Goal: Communication & Community: Answer question/provide support

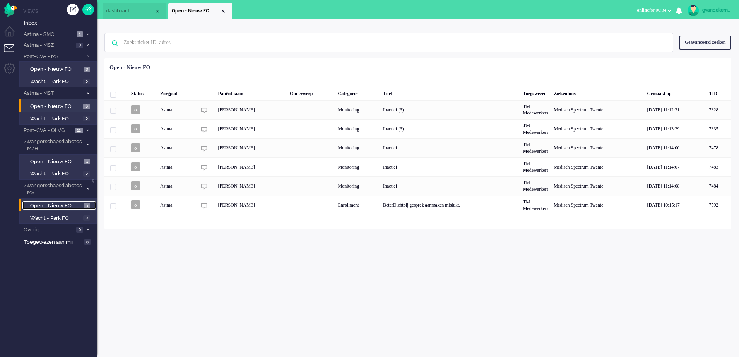
click at [78, 206] on span "Open - Nieuw FO" at bounding box center [55, 205] width 51 height 7
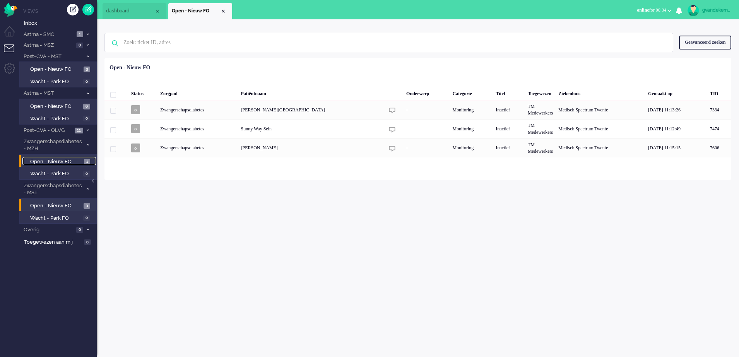
click at [73, 159] on span "Open - Nieuw FO" at bounding box center [56, 161] width 52 height 7
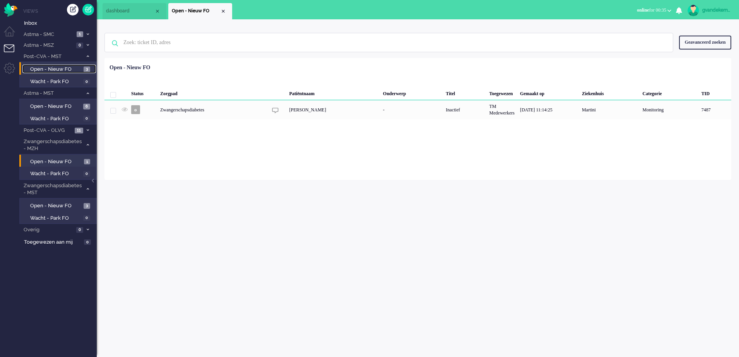
click at [77, 68] on span "Open - Nieuw FO" at bounding box center [55, 69] width 51 height 7
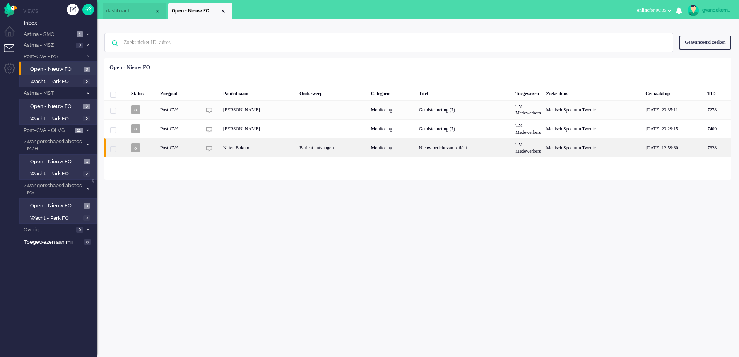
click at [367, 149] on div "Bericht ontvangen" at bounding box center [333, 148] width 72 height 19
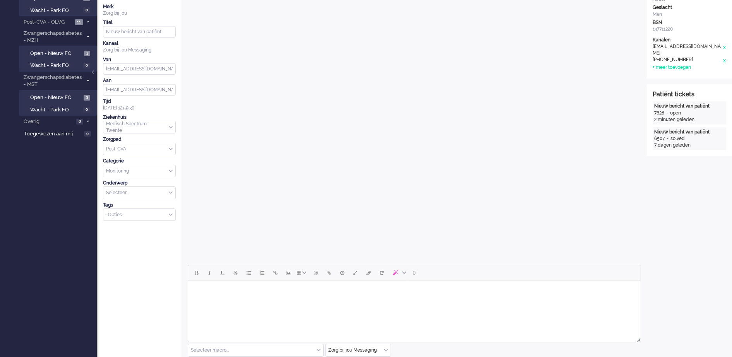
scroll to position [193, 0]
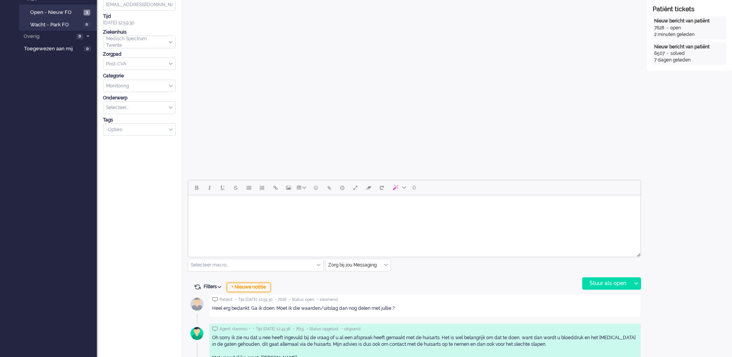
click at [262, 287] on div "+ Nieuwe notitie" at bounding box center [249, 287] width 44 height 9
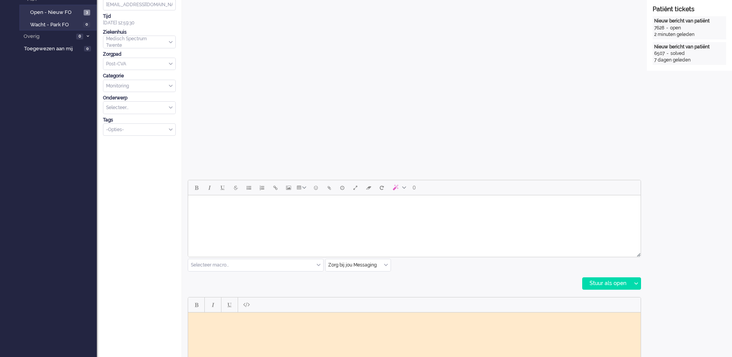
scroll to position [0, 0]
click at [265, 318] on body "Rich Text Area. Press ALT-0 for help." at bounding box center [414, 318] width 446 height 6
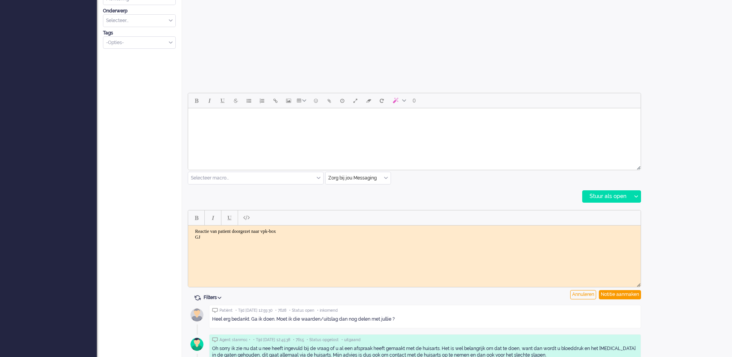
scroll to position [290, 0]
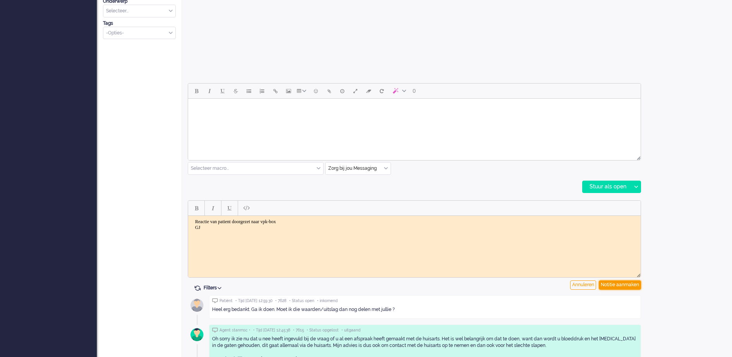
click at [612, 286] on div "Notitie aanmaken" at bounding box center [620, 285] width 42 height 9
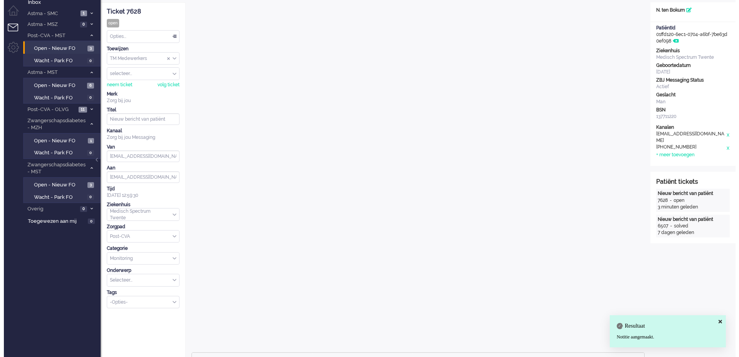
scroll to position [0, 0]
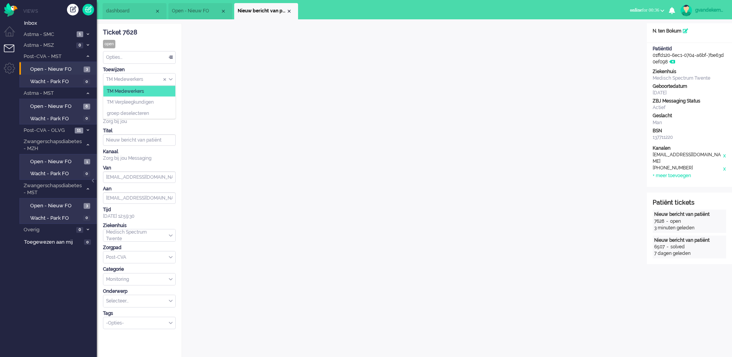
click at [171, 79] on div "TM Medewerkers" at bounding box center [139, 80] width 72 height 12
click at [160, 100] on li "TM Verpleegkundigen" at bounding box center [139, 102] width 72 height 11
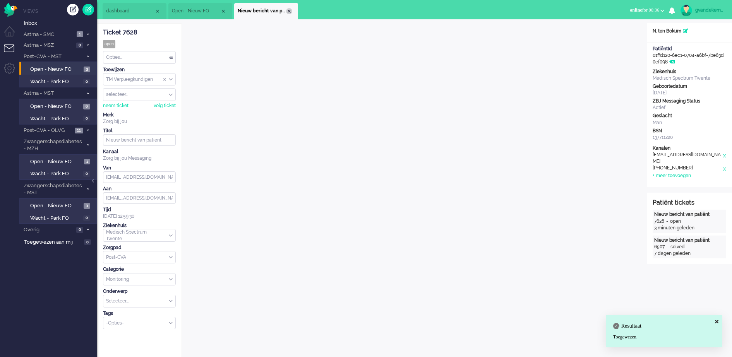
click at [289, 11] on div "Close tab" at bounding box center [289, 11] width 6 height 6
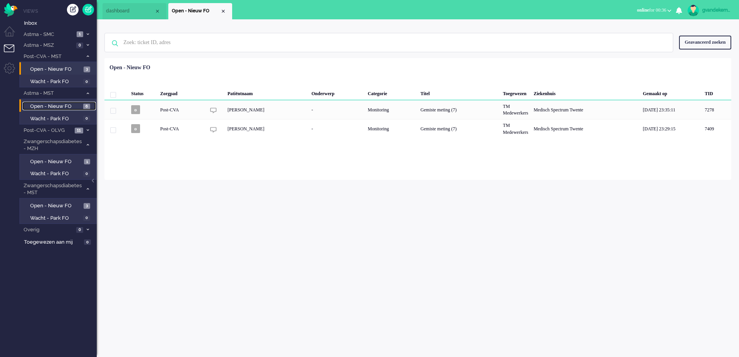
click at [50, 108] on span "Open - Nieuw FO" at bounding box center [55, 106] width 51 height 7
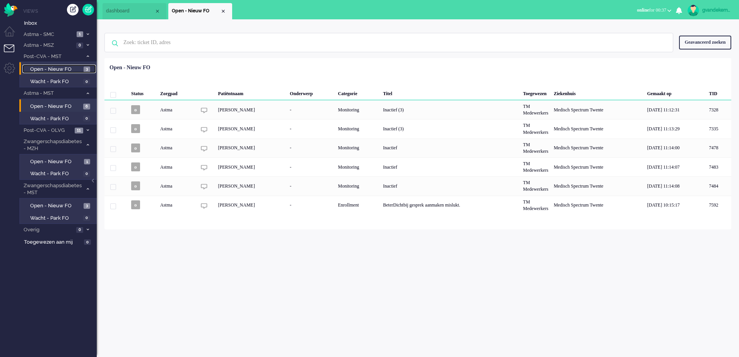
click at [66, 68] on span "Open - Nieuw FO" at bounding box center [55, 69] width 51 height 7
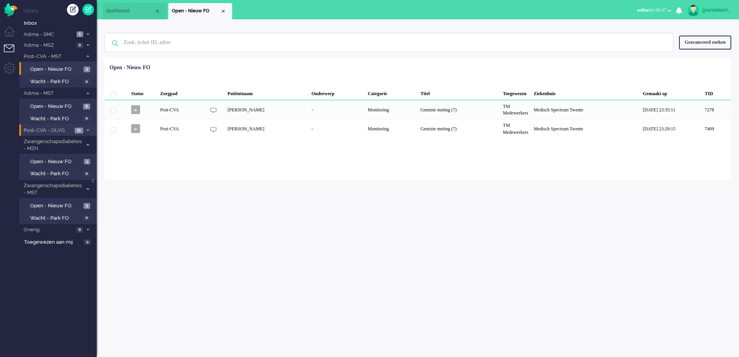
click at [87, 130] on icon at bounding box center [88, 130] width 2 height 3
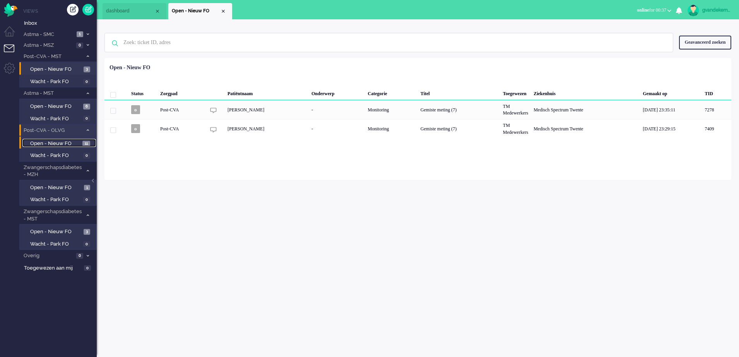
click at [81, 144] on link "Open - Nieuw FO 11" at bounding box center [59, 143] width 74 height 9
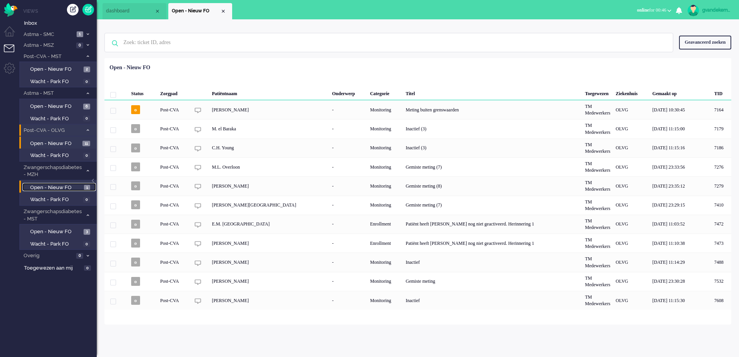
click at [68, 185] on span "Open - Nieuw FO" at bounding box center [56, 187] width 52 height 7
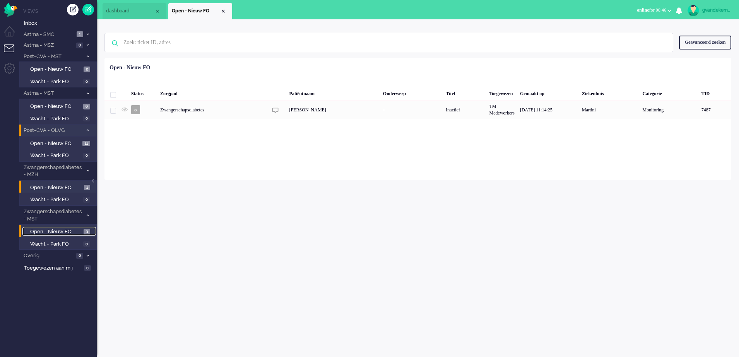
click at [67, 232] on span "Open - Nieuw FO" at bounding box center [55, 231] width 51 height 7
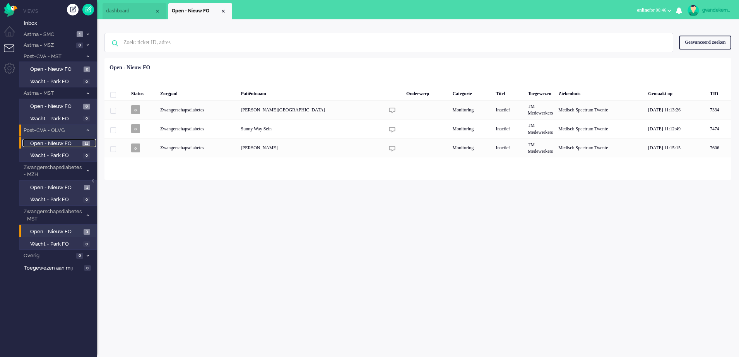
click at [65, 143] on span "Open - Nieuw FO" at bounding box center [55, 143] width 50 height 7
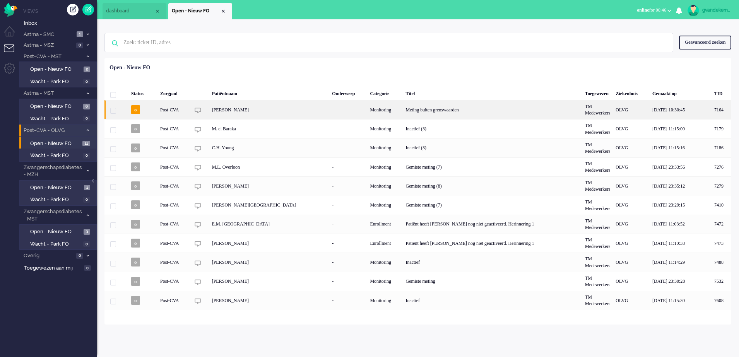
click at [407, 111] on div "Meting buiten grenswaarden" at bounding box center [493, 109] width 180 height 19
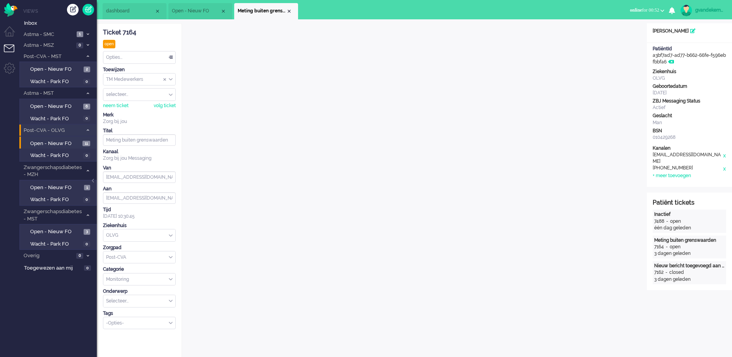
click at [289, 11] on div "Close tab" at bounding box center [289, 11] width 6 height 6
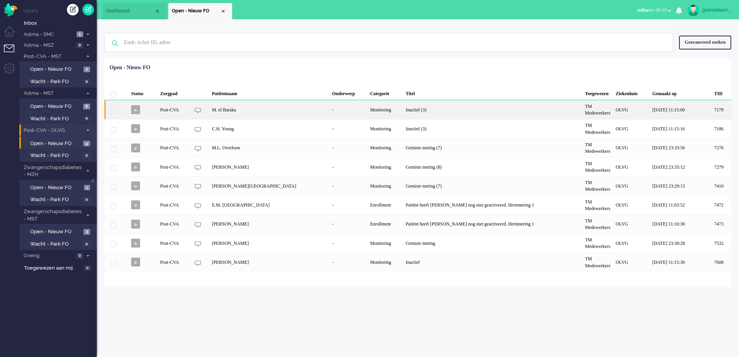
click at [264, 111] on div "M. el Baraka" at bounding box center [269, 109] width 120 height 19
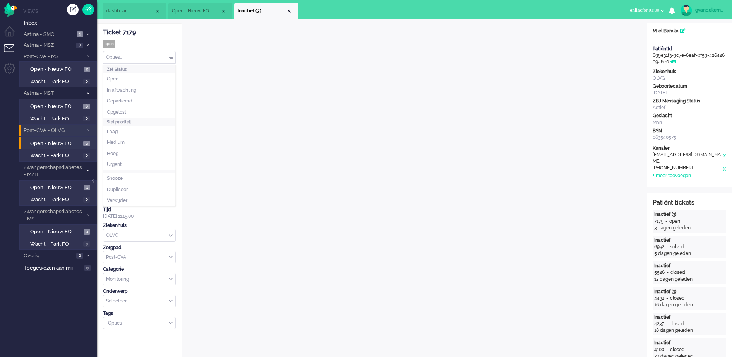
click at [169, 56] on div "Opties..." at bounding box center [139, 57] width 72 height 12
click at [135, 110] on li "Opgelost" at bounding box center [139, 112] width 72 height 11
click at [288, 11] on div "Close tab" at bounding box center [289, 11] width 6 height 6
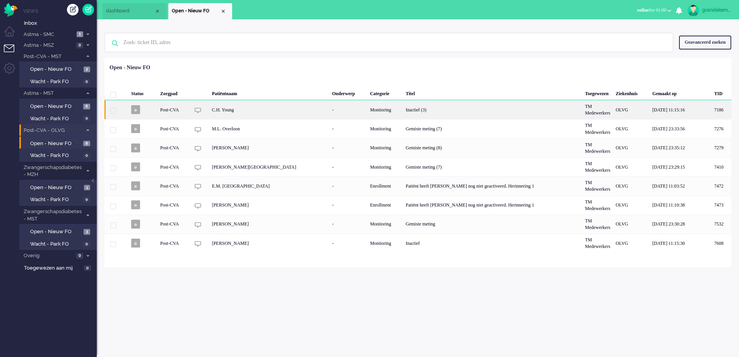
click at [329, 106] on div "-" at bounding box center [348, 109] width 38 height 19
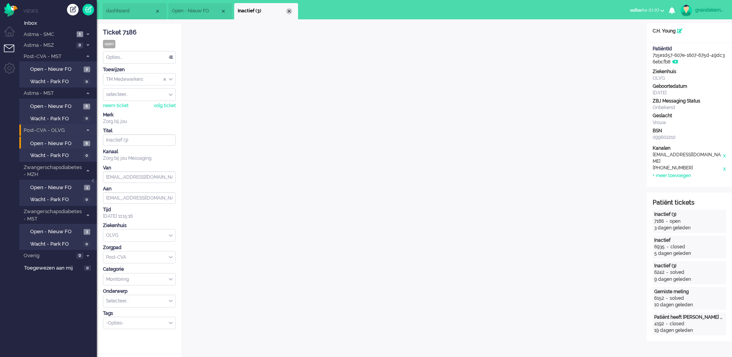
click at [289, 12] on div "Close tab" at bounding box center [289, 11] width 6 height 6
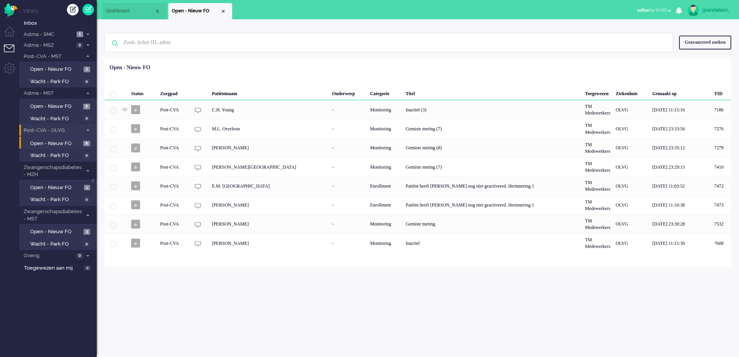
click at [553, 300] on div "gvandekempe Thuis Ticket Csat Mijn gemiddelde cijfer Deze week - Ticket Bijdrag…" at bounding box center [418, 188] width 642 height 338
click at [67, 232] on span "Open - Nieuw FO" at bounding box center [55, 231] width 51 height 7
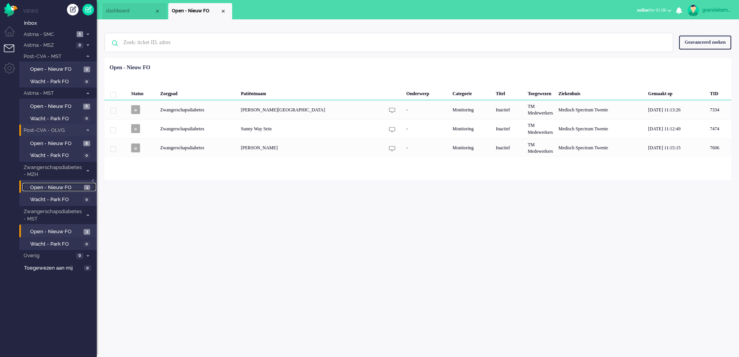
click at [67, 186] on span "Open - Nieuw FO" at bounding box center [56, 187] width 52 height 7
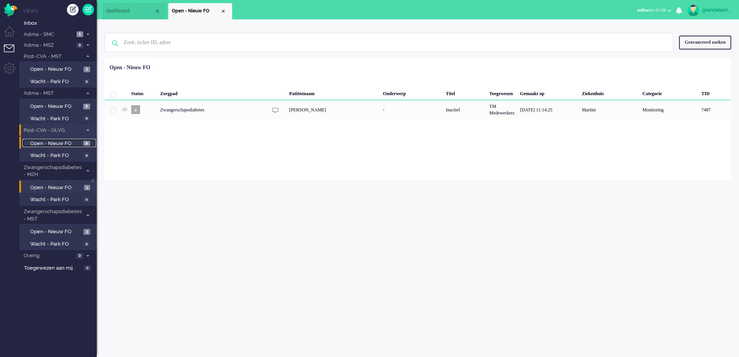
click at [68, 140] on span "Open - Nieuw FO" at bounding box center [55, 143] width 51 height 7
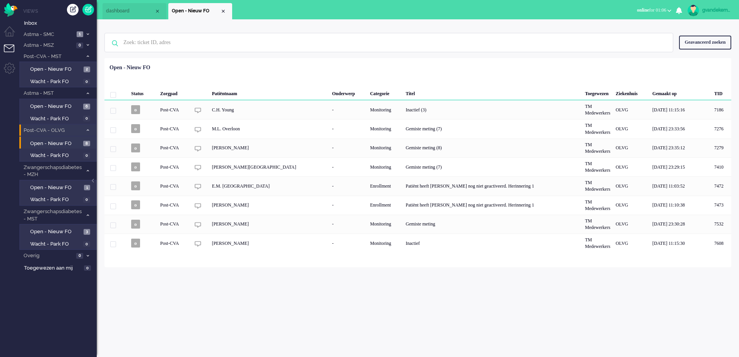
click at [720, 8] on div "gvandekempe" at bounding box center [716, 10] width 29 height 8
click at [690, 51] on link "Instellingen" at bounding box center [706, 52] width 58 height 8
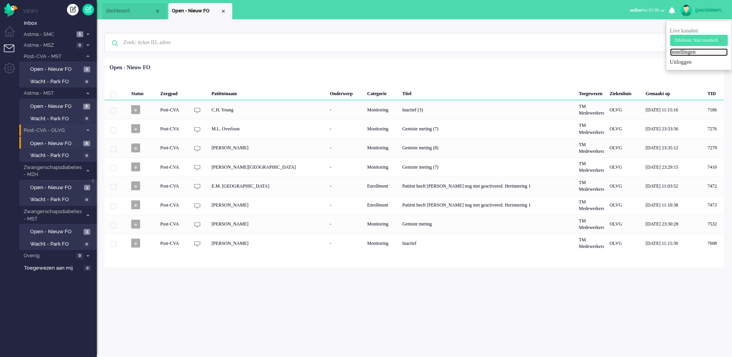
select select "browser"
select select "nl"
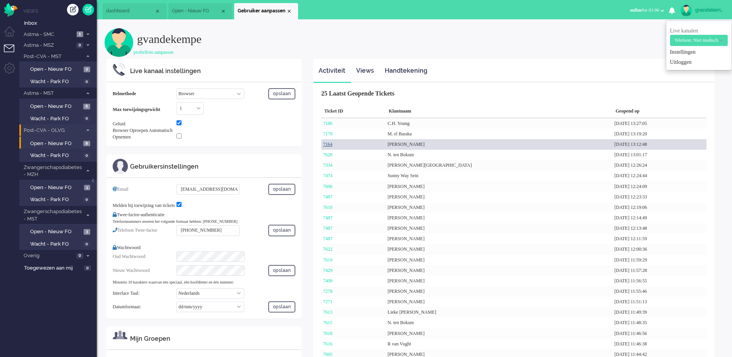
click at [329, 144] on link "7164" at bounding box center [327, 144] width 9 height 5
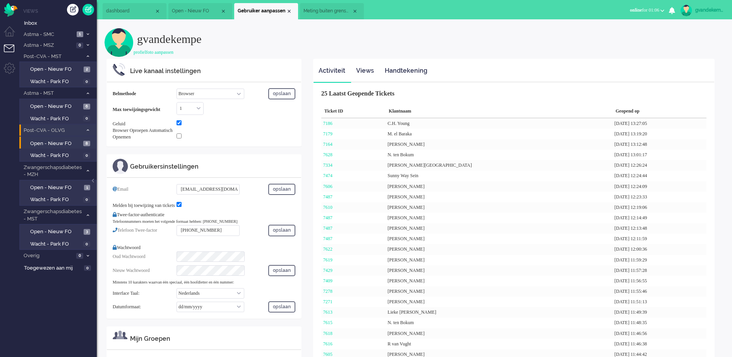
click at [329, 9] on span "Meting buiten grenswaarden" at bounding box center [327, 11] width 48 height 7
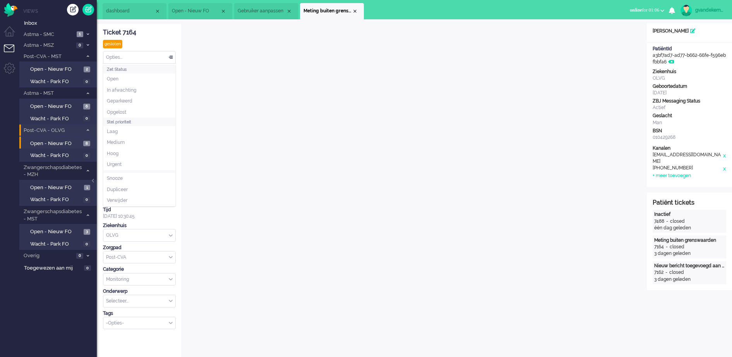
click at [170, 56] on div "Opties..." at bounding box center [139, 57] width 72 height 12
click at [170, 56] on span at bounding box center [171, 57] width 8 height 5
click at [173, 57] on div "Opties..." at bounding box center [139, 57] width 72 height 12
click at [173, 57] on span at bounding box center [171, 57] width 8 height 5
click at [169, 96] on div "selecteer..." at bounding box center [139, 95] width 72 height 12
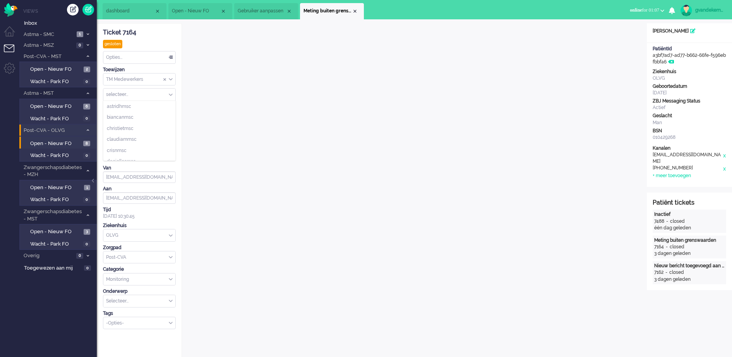
click at [171, 96] on span "Assign User" at bounding box center [171, 94] width 4 height 5
click at [169, 78] on div "TM Medewerkers" at bounding box center [139, 80] width 72 height 12
click at [169, 78] on span "Assign Group" at bounding box center [171, 79] width 4 height 5
click at [171, 279] on div "Monitoring" at bounding box center [139, 280] width 72 height 12
click at [171, 279] on span at bounding box center [171, 279] width 4 height 5
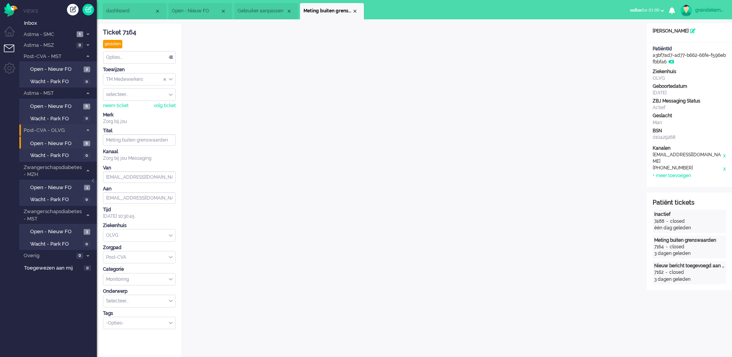
click at [170, 79] on div "TM Medewerkers" at bounding box center [139, 80] width 72 height 12
click at [170, 79] on span "Assign Group" at bounding box center [171, 79] width 4 height 5
click at [113, 45] on div "gesloten" at bounding box center [112, 44] width 19 height 9
click at [172, 56] on div "Opties..." at bounding box center [139, 57] width 72 height 12
click at [121, 44] on div "gesloten" at bounding box center [112, 44] width 19 height 9
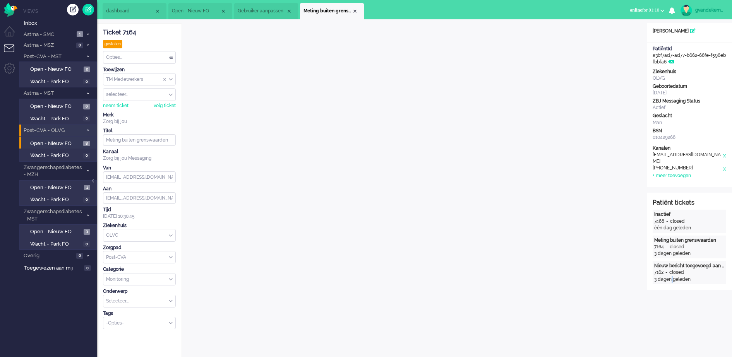
click at [171, 57] on div "Opties..." at bounding box center [139, 57] width 72 height 12
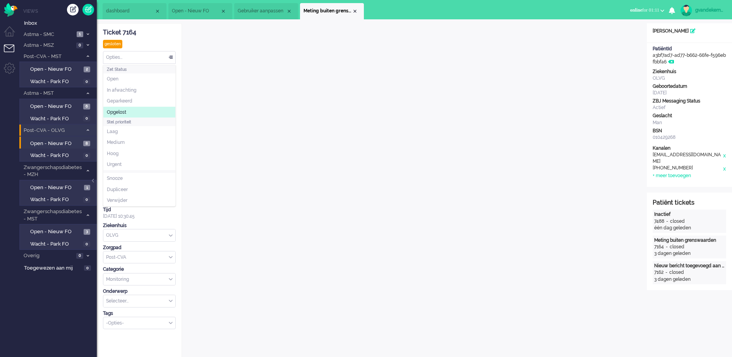
click at [125, 112] on span "Opgelost" at bounding box center [116, 112] width 19 height 7
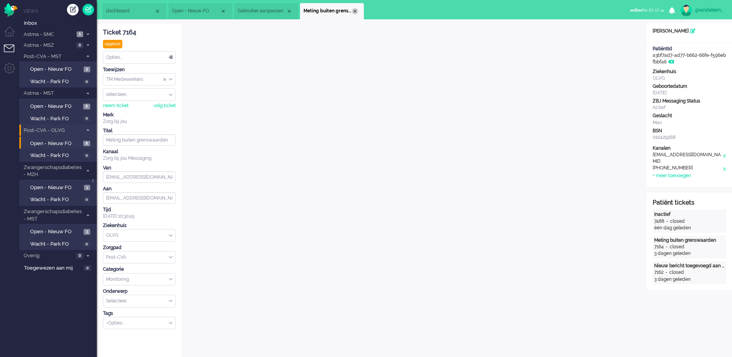
click at [353, 12] on div "Close tab" at bounding box center [355, 11] width 6 height 6
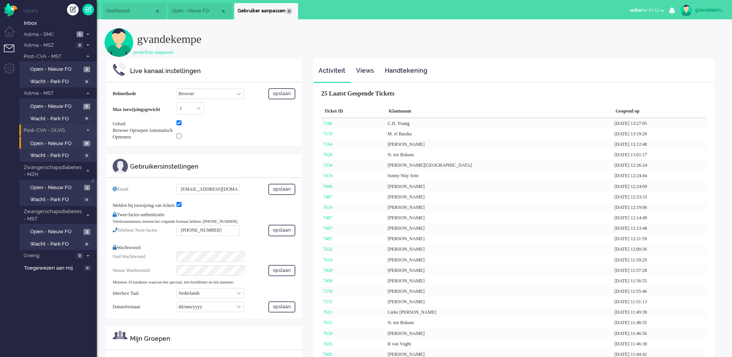
click at [288, 10] on div "Close tab" at bounding box center [289, 11] width 6 height 6
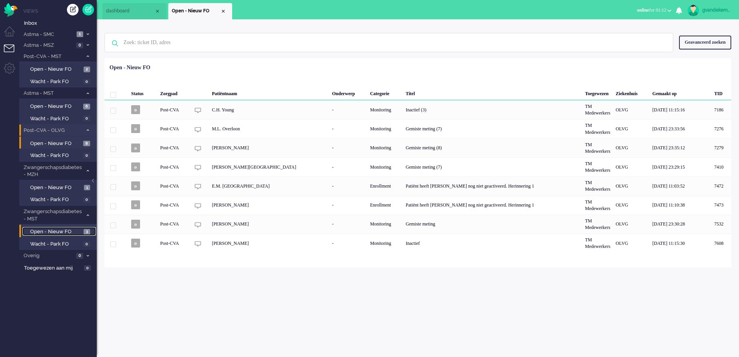
click at [84, 231] on span "3" at bounding box center [87, 232] width 7 height 6
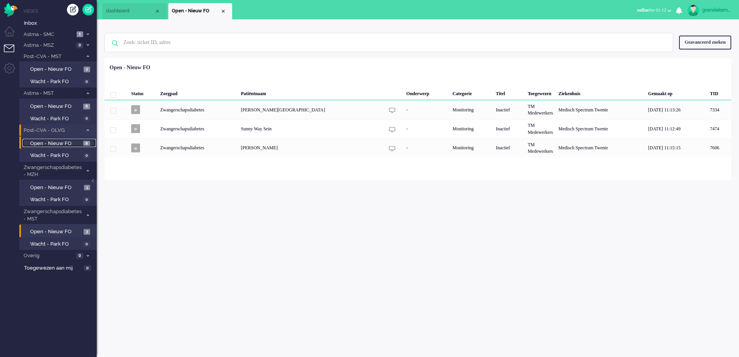
click at [86, 144] on span "8" at bounding box center [86, 144] width 7 height 6
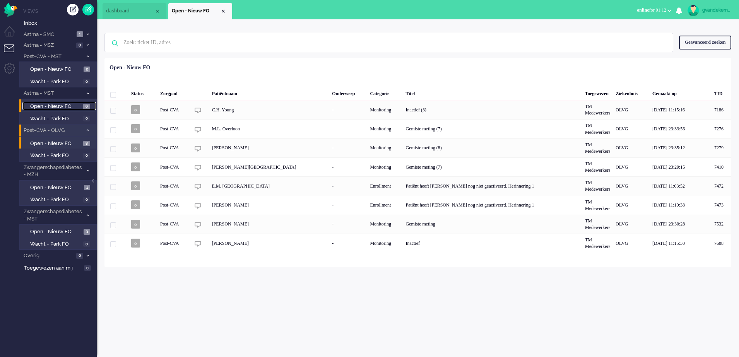
click at [86, 106] on span "6" at bounding box center [86, 107] width 7 height 6
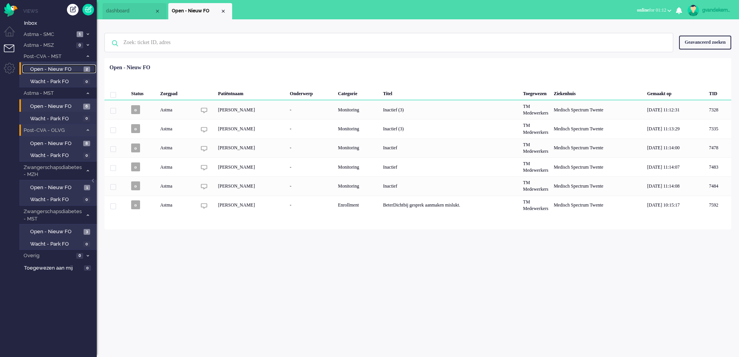
click at [89, 72] on span "2" at bounding box center [87, 70] width 7 height 6
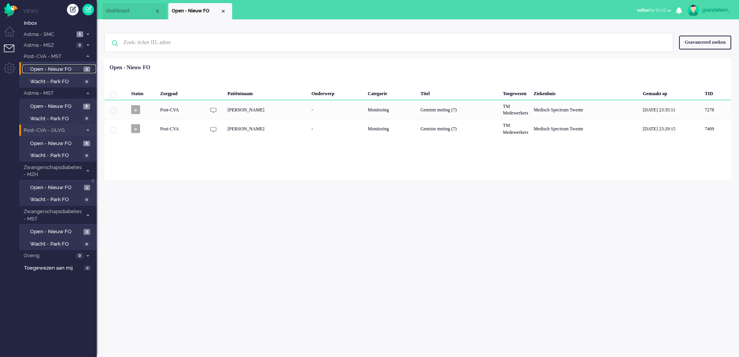
click at [220, 11] on span "Open - Nieuw FO" at bounding box center [196, 11] width 48 height 7
click at [221, 11] on div "Close tab" at bounding box center [223, 11] width 6 height 6
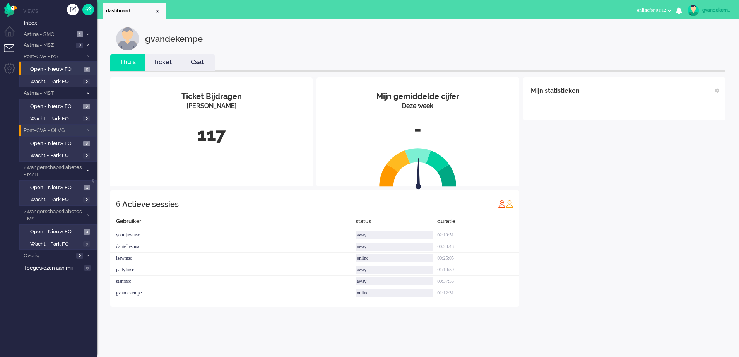
click at [166, 62] on link "Ticket" at bounding box center [162, 62] width 35 height 9
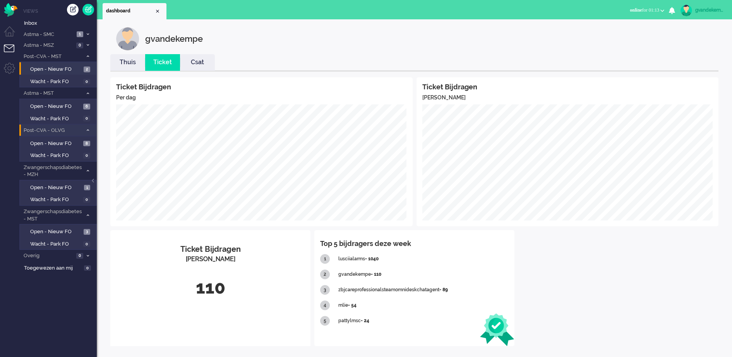
click at [131, 58] on link "Thuis" at bounding box center [127, 62] width 35 height 9
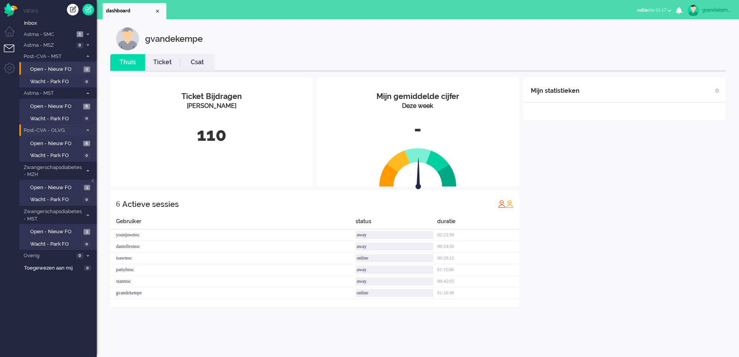
click at [686, 206] on div "Mijn statistieken + Statistieken toevoegen Bel tijd (gemiddelde dag) Wrapup tij…" at bounding box center [624, 191] width 202 height 229
click at [72, 71] on span "Open - Nieuw FO" at bounding box center [55, 69] width 51 height 7
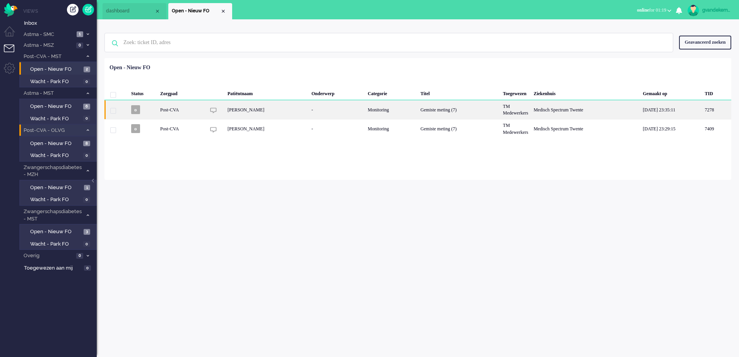
click at [335, 111] on div "-" at bounding box center [337, 109] width 56 height 19
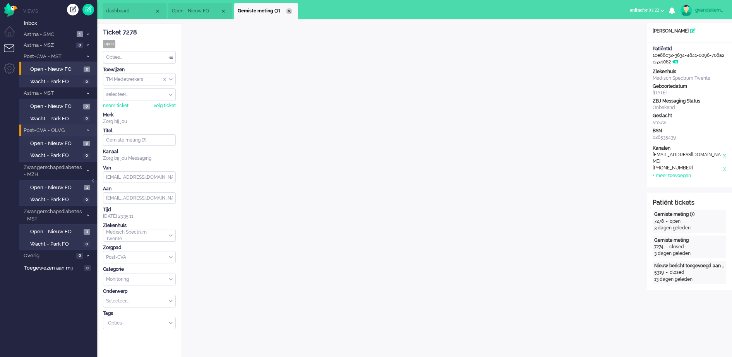
click at [288, 11] on div "Close tab" at bounding box center [289, 11] width 6 height 6
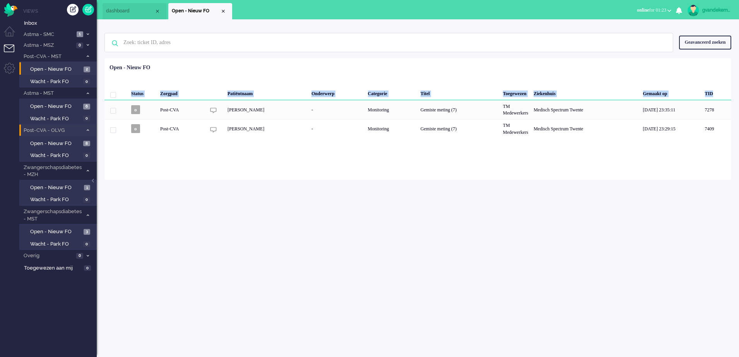
drag, startPoint x: 135, startPoint y: 109, endPoint x: 236, endPoint y: 141, distance: 106.0
click at [236, 141] on div "Loading... Status Zorgpad Patiëntnaam Onderwerp Categorie Titel Toegewezen Ziek…" at bounding box center [417, 119] width 627 height 122
drag, startPoint x: 236, startPoint y: 141, endPoint x: 305, endPoint y: 214, distance: 101.0
click at [305, 214] on div "gvandekempe Thuis Ticket Csat Mijn gemiddelde cijfer Deze week - Ticket Bijdrag…" at bounding box center [418, 188] width 642 height 338
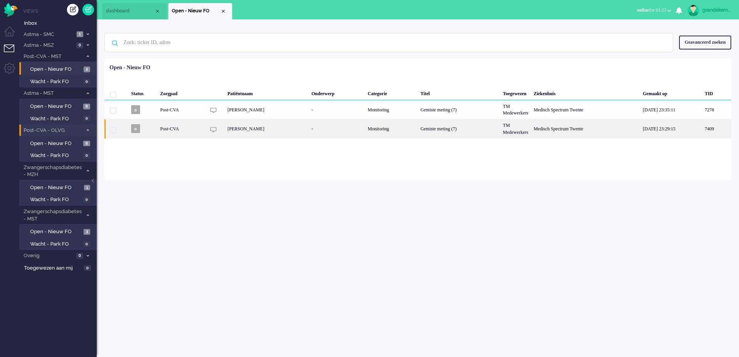
click at [275, 127] on div "[PERSON_NAME]" at bounding box center [267, 128] width 84 height 19
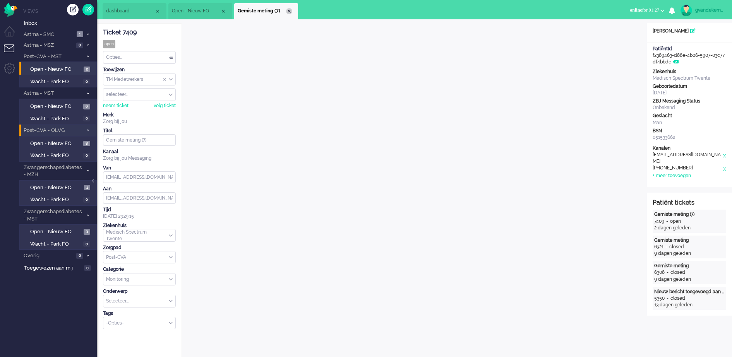
click at [290, 12] on div "Close tab" at bounding box center [289, 11] width 6 height 6
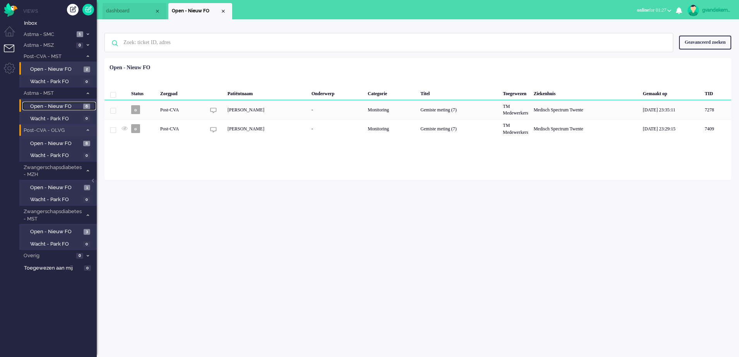
click at [69, 106] on span "Open - Nieuw FO" at bounding box center [55, 106] width 51 height 7
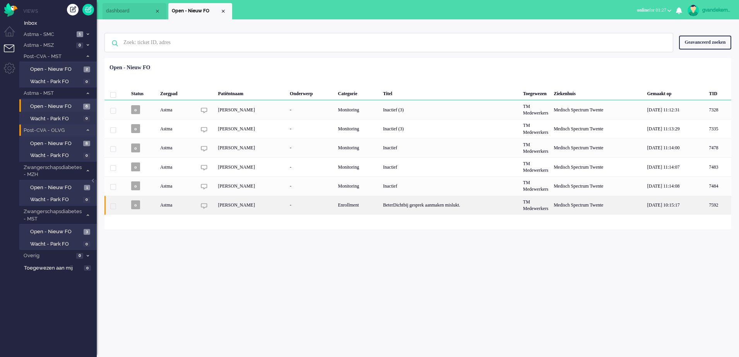
click at [380, 204] on div "Enrollment" at bounding box center [357, 205] width 45 height 19
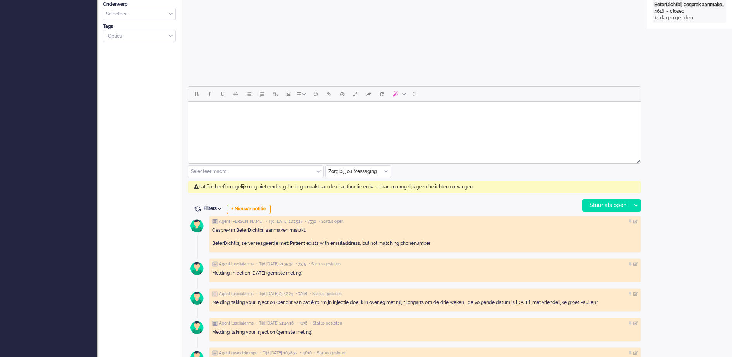
scroll to position [290, 0]
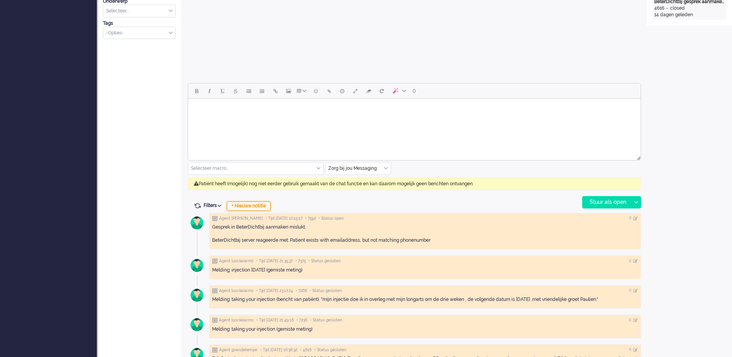
click at [261, 206] on div "+ Nieuwe notitie" at bounding box center [249, 206] width 44 height 9
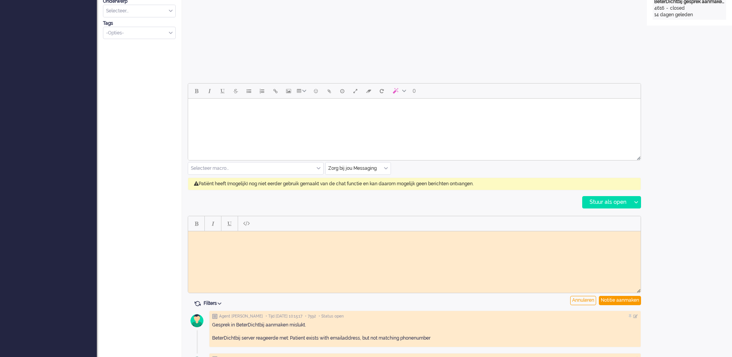
scroll to position [0, 0]
click at [274, 240] on html at bounding box center [414, 237] width 452 height 12
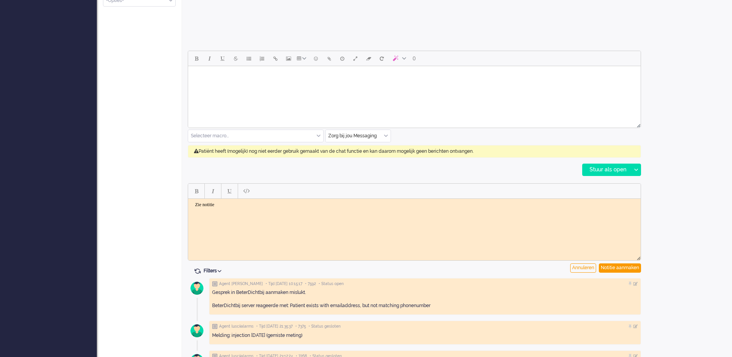
scroll to position [387, 0]
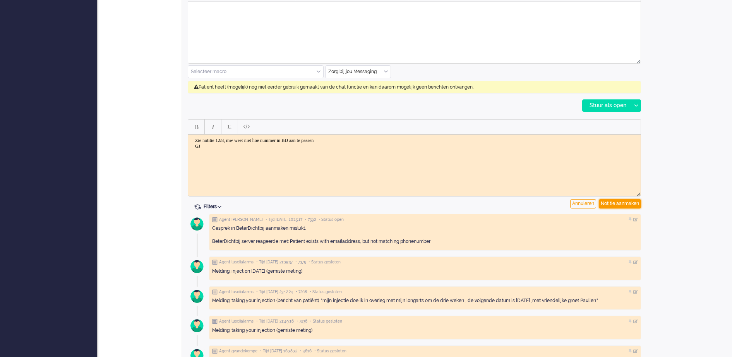
click at [606, 201] on div "Notitie aanmaken" at bounding box center [620, 203] width 42 height 9
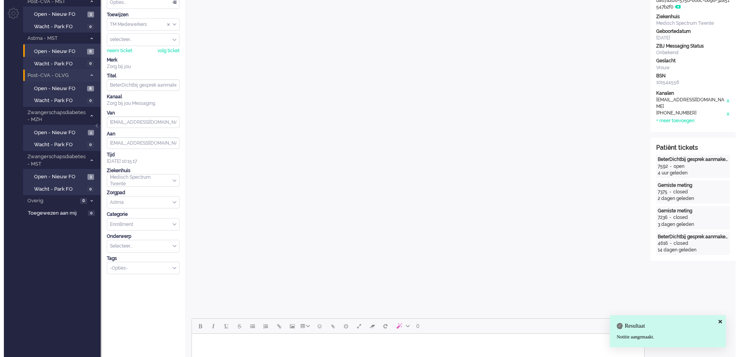
scroll to position [0, 0]
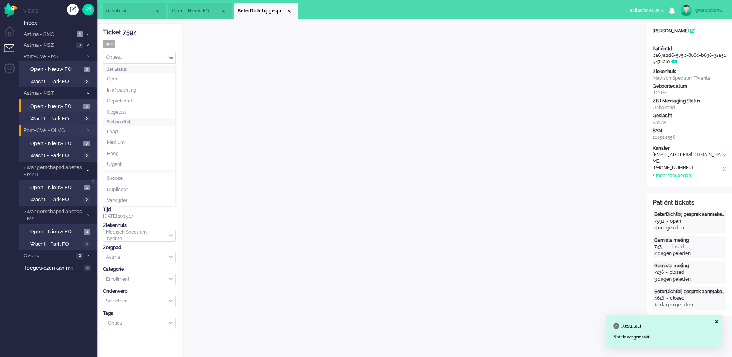
click at [171, 58] on div "Opties..." at bounding box center [139, 57] width 72 height 12
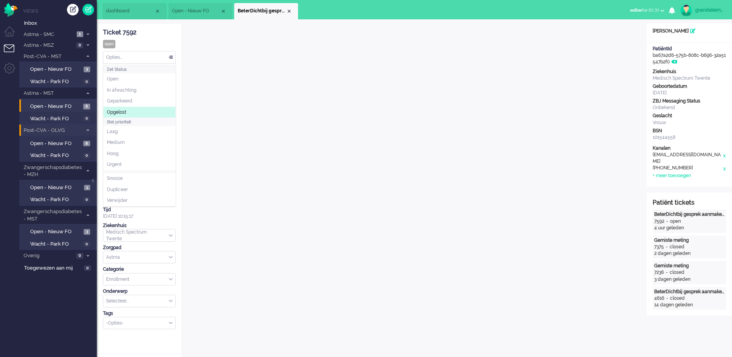
click at [130, 110] on li "Opgelost" at bounding box center [139, 112] width 72 height 11
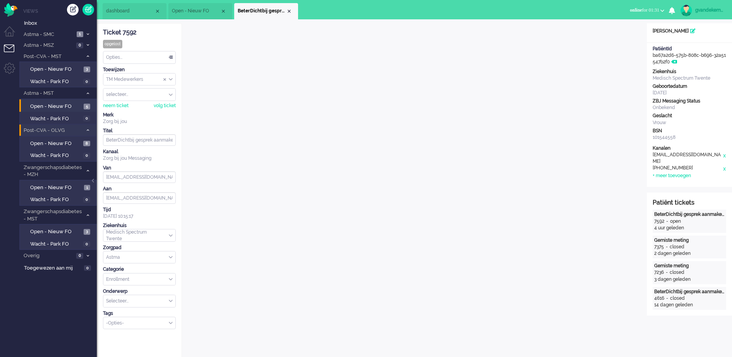
click at [288, 13] on div "Close tab" at bounding box center [289, 11] width 6 height 6
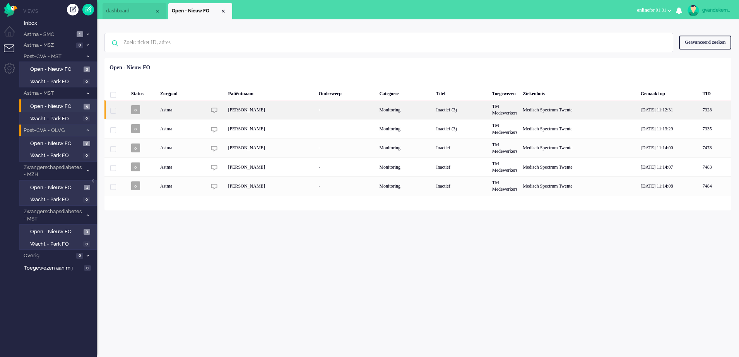
click at [281, 106] on div "[PERSON_NAME]" at bounding box center [271, 109] width 91 height 19
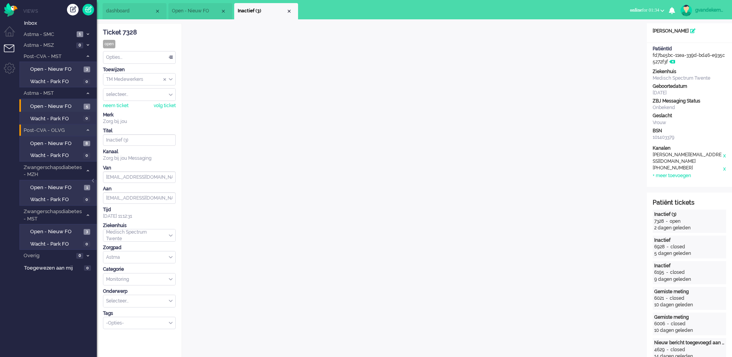
click at [172, 57] on div "Opties..." at bounding box center [139, 57] width 72 height 12
click at [130, 109] on li "Opgelost" at bounding box center [139, 112] width 72 height 11
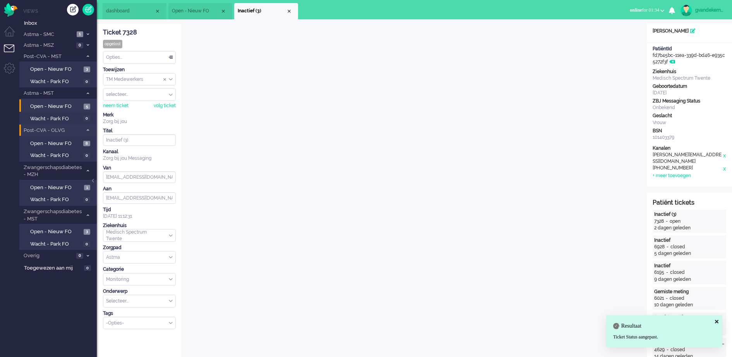
click at [285, 9] on span "Inactief (3)" at bounding box center [262, 11] width 48 height 7
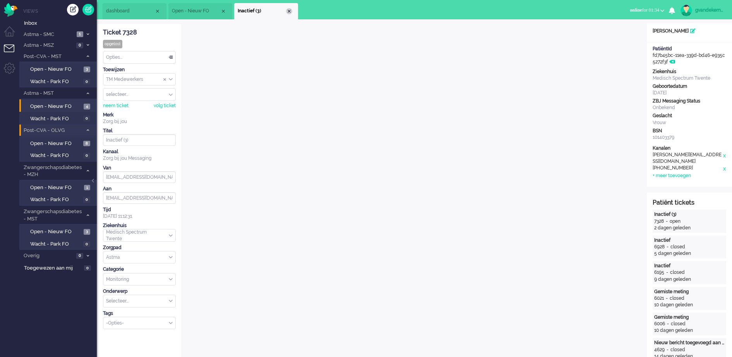
click at [288, 9] on div "Close tab" at bounding box center [289, 11] width 6 height 6
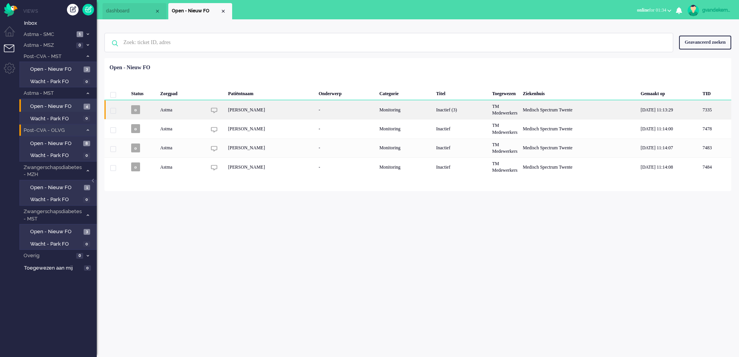
click at [316, 108] on div "[PERSON_NAME]" at bounding box center [271, 109] width 91 height 19
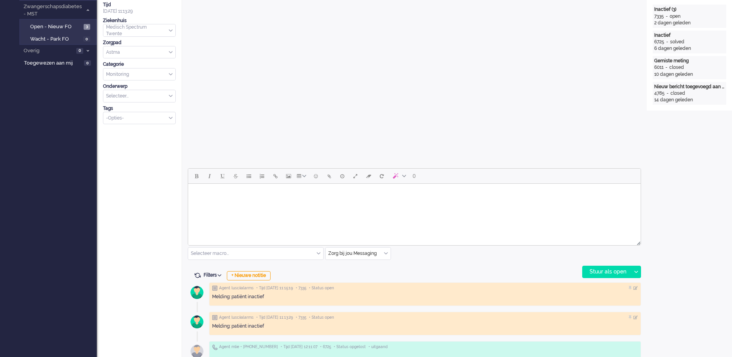
scroll to position [24, 0]
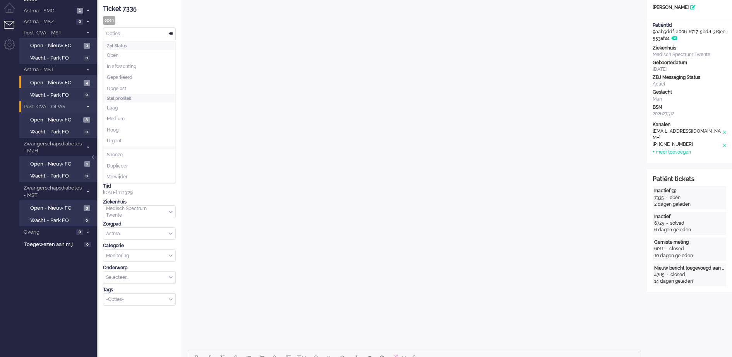
click at [171, 34] on div "Opties..." at bounding box center [139, 34] width 72 height 12
click at [143, 85] on li "Opgelost" at bounding box center [139, 88] width 72 height 11
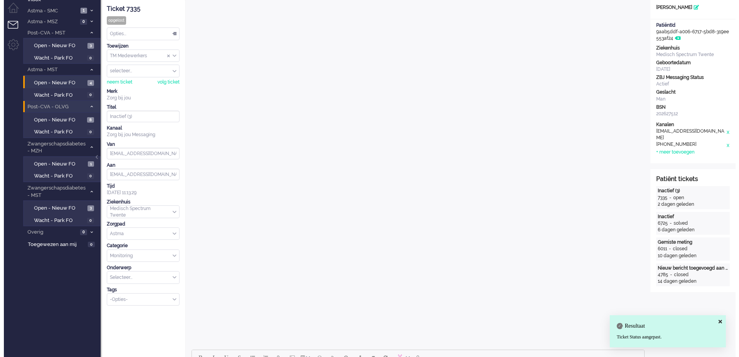
scroll to position [0, 0]
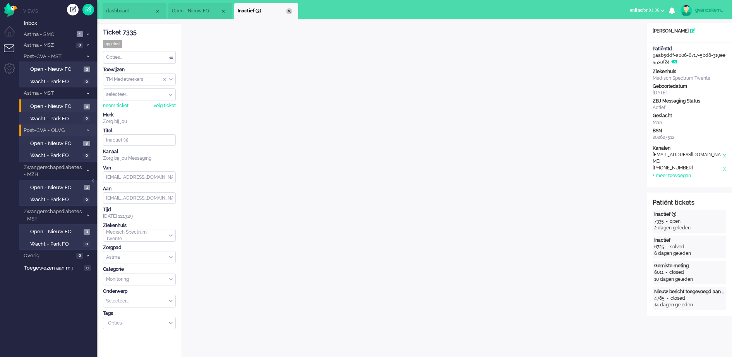
click at [287, 10] on div "Close tab" at bounding box center [289, 11] width 6 height 6
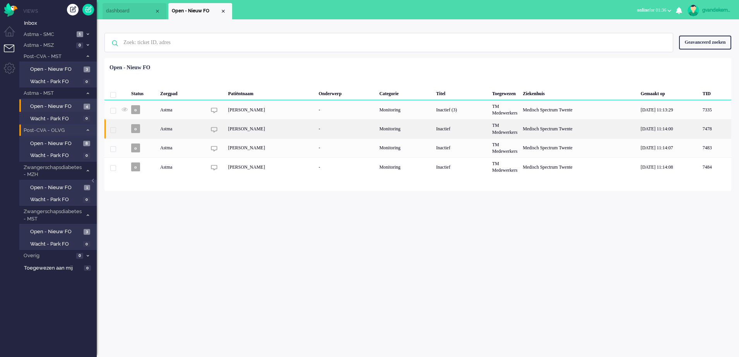
click at [377, 133] on div "-" at bounding box center [346, 128] width 61 height 19
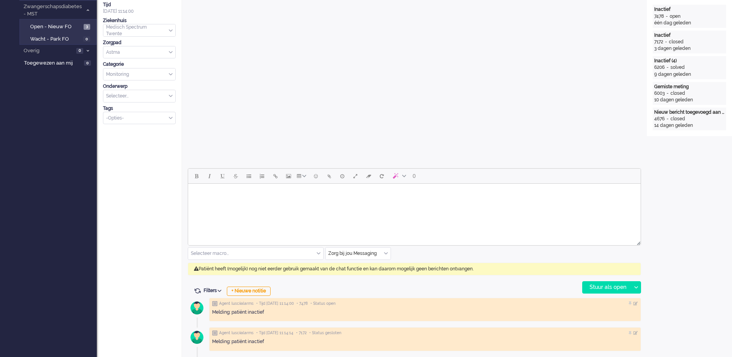
scroll to position [24, 0]
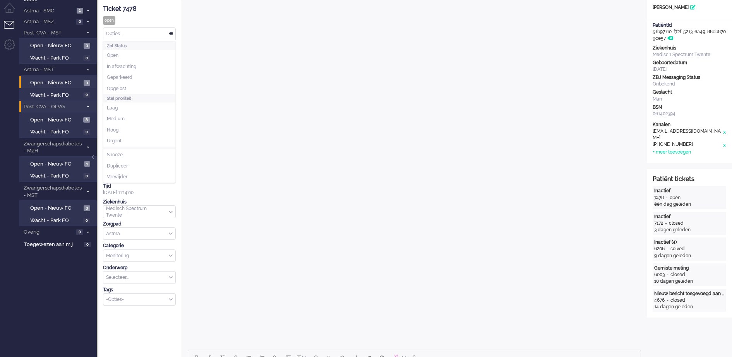
click at [172, 33] on div "Opties..." at bounding box center [139, 34] width 72 height 12
click at [133, 86] on li "Opgelost" at bounding box center [139, 88] width 72 height 11
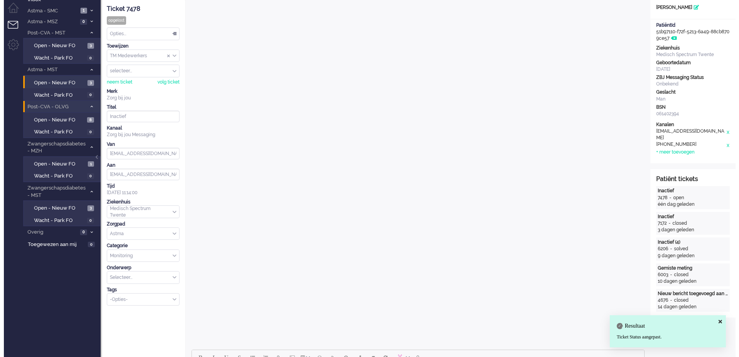
scroll to position [0, 0]
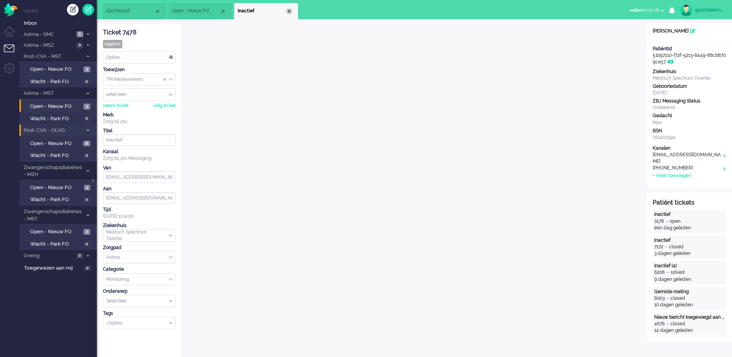
click at [288, 12] on div "Close tab" at bounding box center [289, 11] width 6 height 6
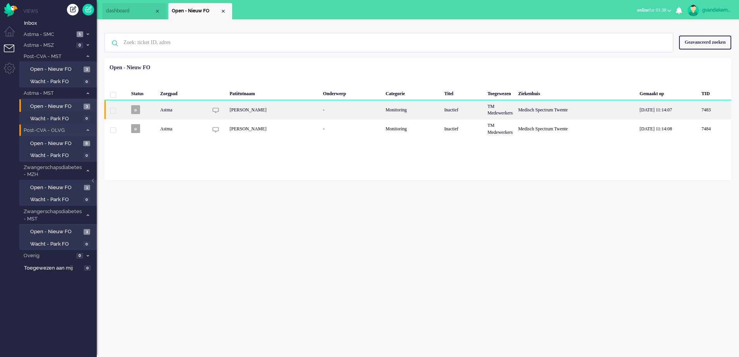
click at [461, 110] on div "Inactief" at bounding box center [463, 109] width 43 height 19
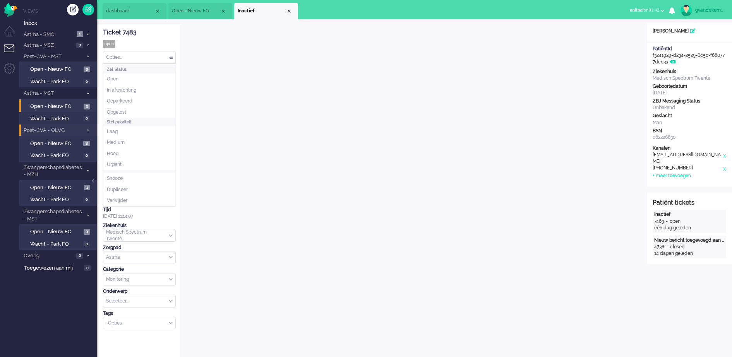
click at [171, 56] on div "Opties..." at bounding box center [139, 57] width 72 height 12
click at [134, 108] on li "Opgelost" at bounding box center [139, 112] width 72 height 11
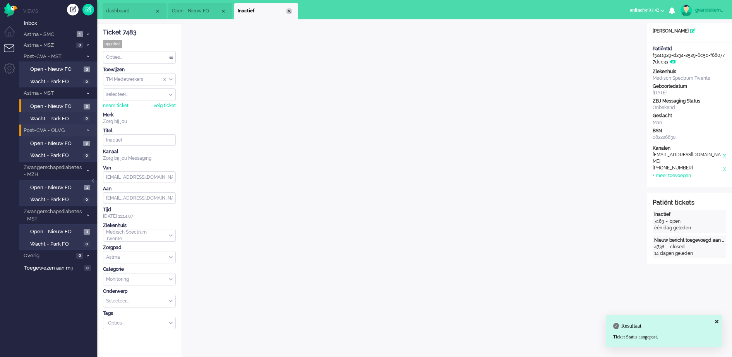
click at [289, 11] on div "Close tab" at bounding box center [289, 11] width 6 height 6
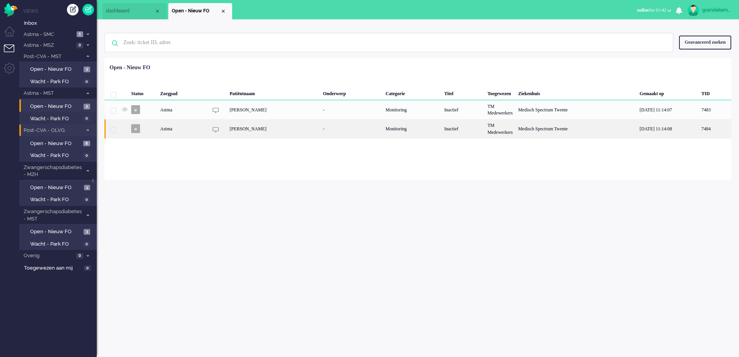
click at [383, 133] on div "-" at bounding box center [351, 128] width 63 height 19
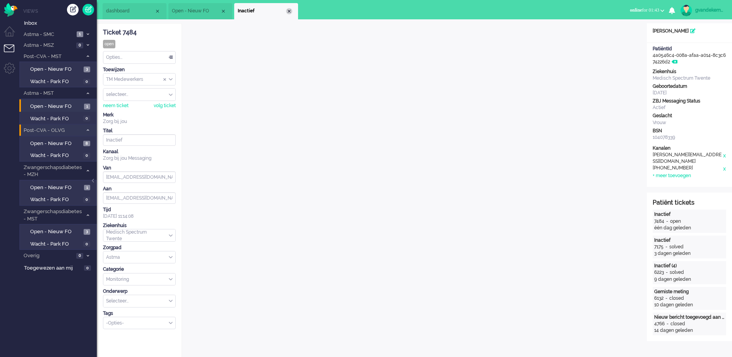
click at [289, 11] on div "Close tab" at bounding box center [289, 11] width 6 height 6
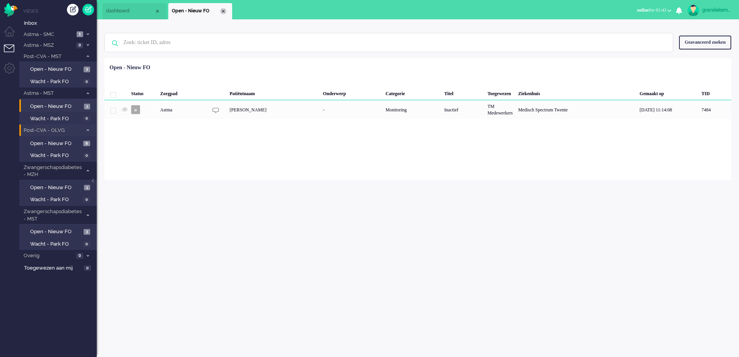
click at [224, 13] on div "Close tab" at bounding box center [223, 11] width 6 height 6
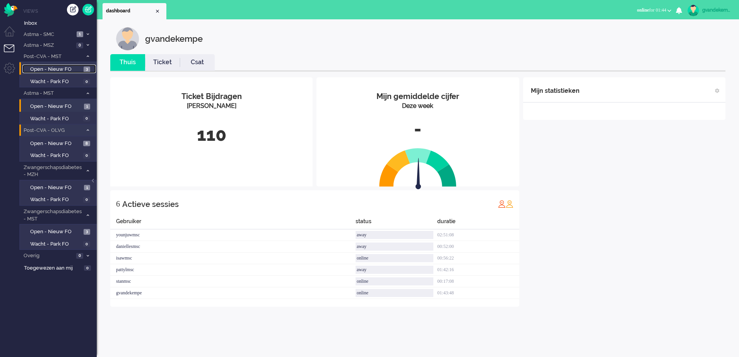
click at [68, 67] on span "Open - Nieuw FO" at bounding box center [55, 69] width 51 height 7
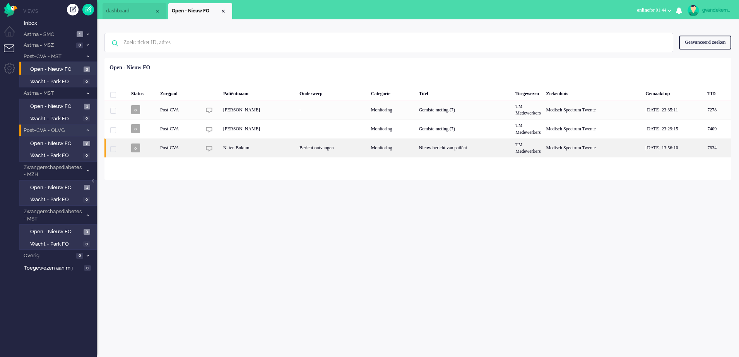
click at [454, 148] on div "Nieuw bericht van patiënt" at bounding box center [464, 148] width 97 height 19
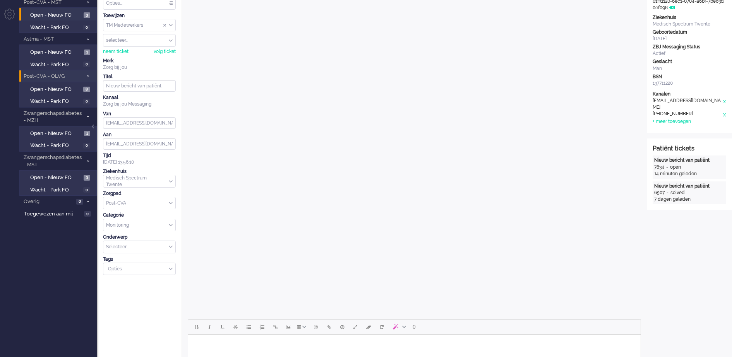
scroll to position [24, 0]
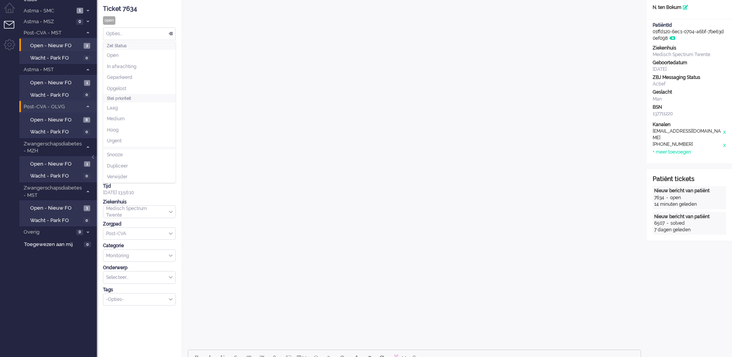
click at [170, 32] on div "Opties..." at bounding box center [139, 34] width 72 height 12
click at [120, 87] on span "Opgelost" at bounding box center [116, 89] width 19 height 7
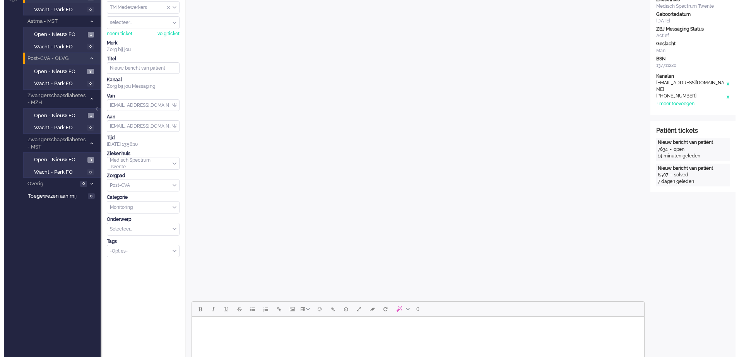
scroll to position [0, 0]
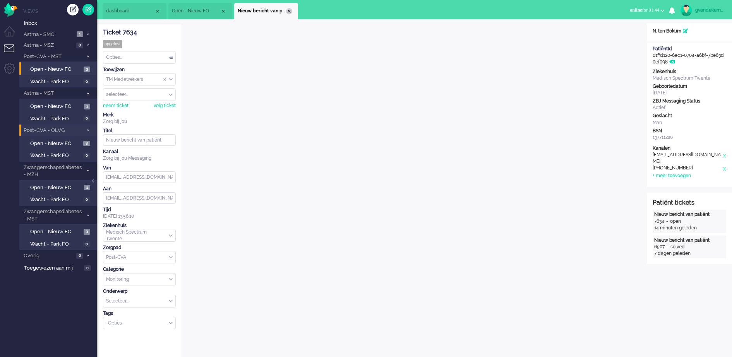
click at [289, 13] on div "Close tab" at bounding box center [289, 11] width 6 height 6
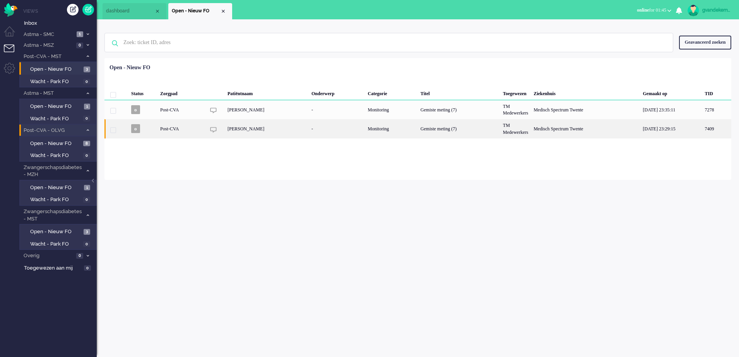
click at [481, 128] on div "Gemiste meting (7)" at bounding box center [459, 128] width 82 height 19
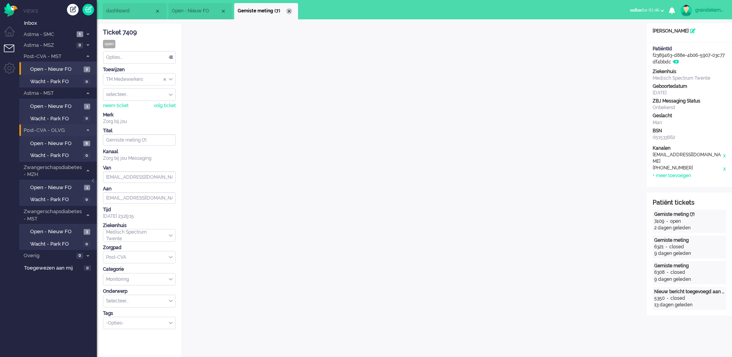
click at [288, 9] on div "Close tab" at bounding box center [289, 11] width 6 height 6
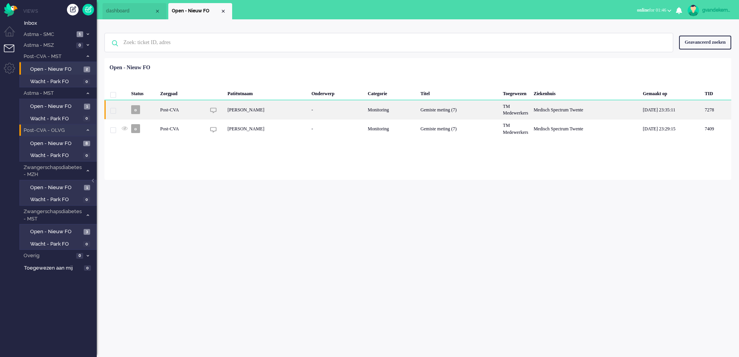
click at [344, 109] on div "-" at bounding box center [337, 109] width 56 height 19
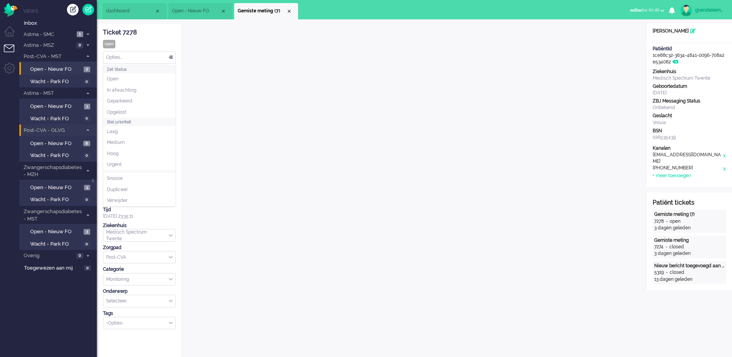
click at [169, 56] on div "Opties..." at bounding box center [139, 57] width 72 height 12
click at [126, 111] on span "Opgelost" at bounding box center [116, 112] width 19 height 7
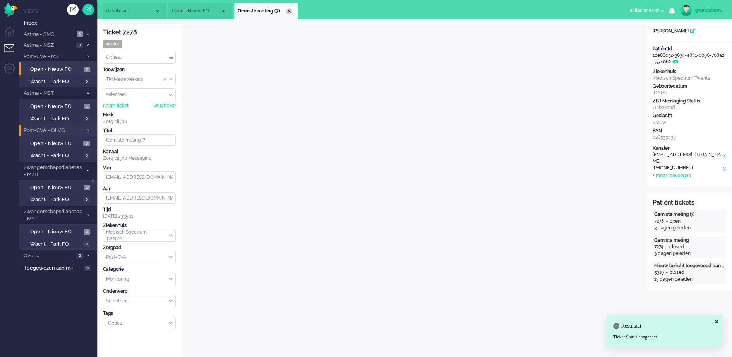
click at [289, 9] on div "Close tab" at bounding box center [289, 11] width 6 height 6
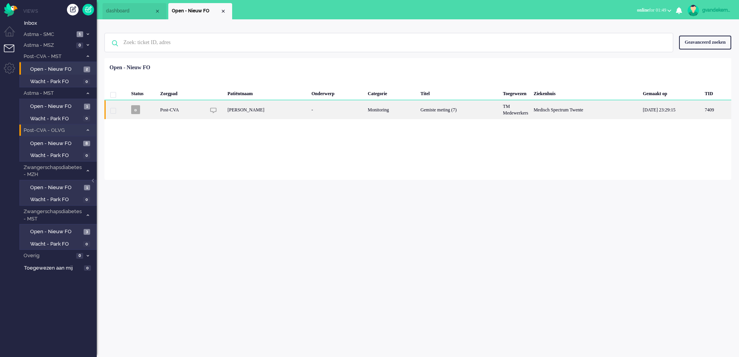
click at [369, 109] on div "Monitoring" at bounding box center [391, 109] width 53 height 19
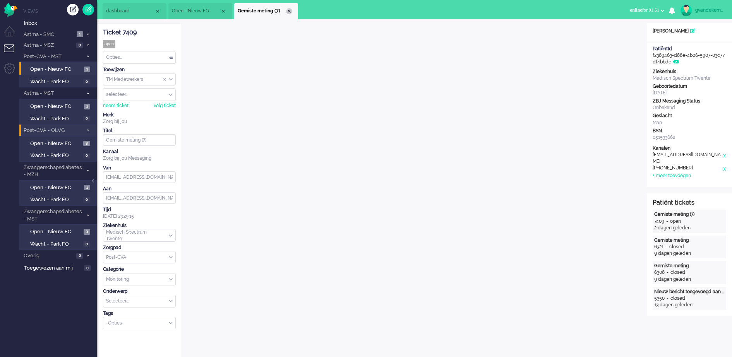
click at [289, 12] on div "Close tab" at bounding box center [289, 11] width 6 height 6
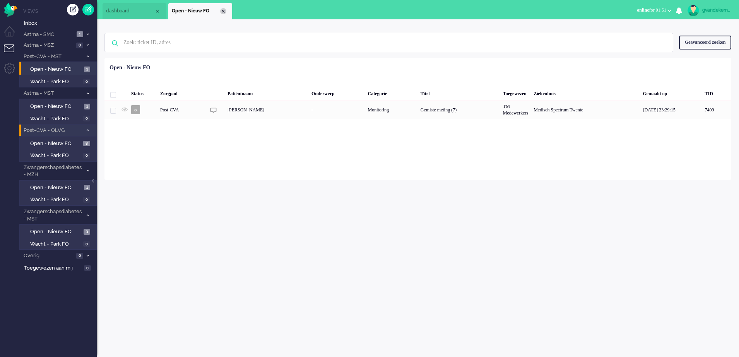
click at [223, 10] on div "Close tab" at bounding box center [223, 11] width 6 height 6
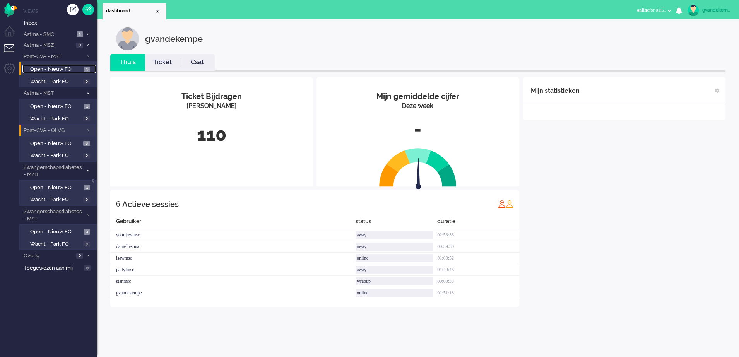
click at [71, 68] on span "Open - Nieuw FO" at bounding box center [56, 69] width 52 height 7
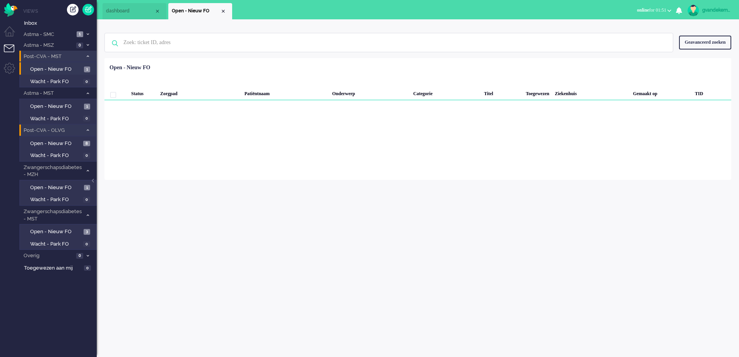
click at [88, 55] on icon at bounding box center [88, 56] width 2 height 3
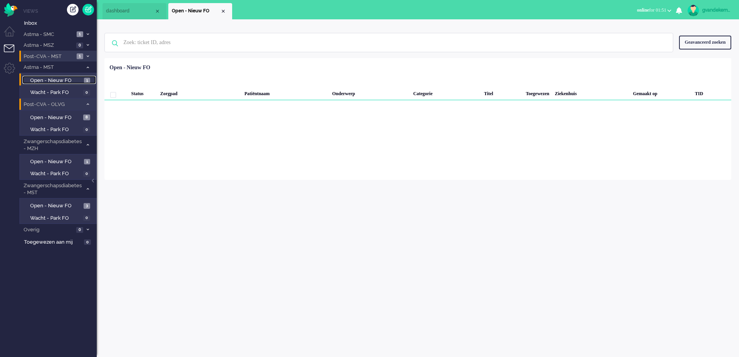
click at [75, 80] on span "Open - Nieuw FO" at bounding box center [56, 80] width 52 height 7
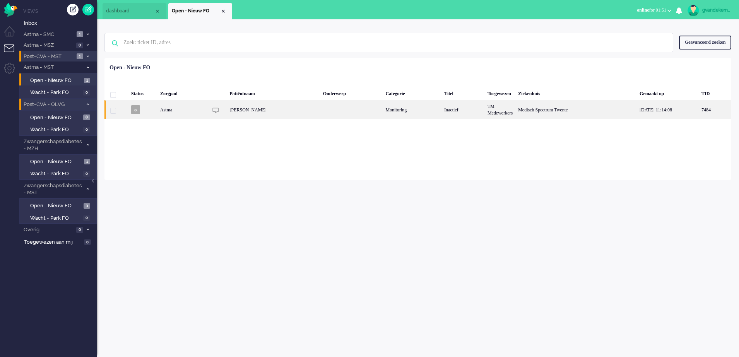
click at [509, 114] on div "TM Medewerkers" at bounding box center [500, 109] width 31 height 19
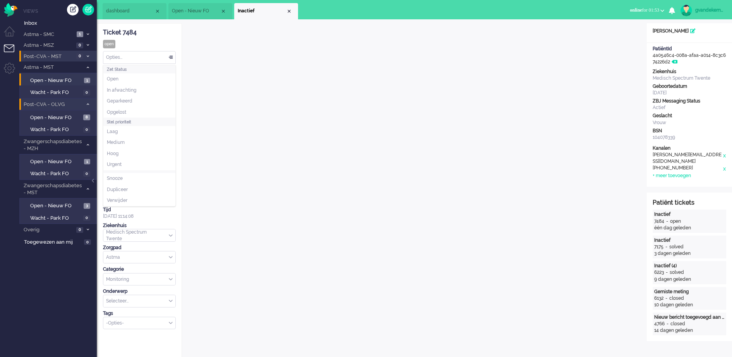
click at [172, 58] on div "Opties..." at bounding box center [139, 57] width 72 height 12
click at [124, 109] on span "Opgelost" at bounding box center [116, 112] width 19 height 7
click at [289, 10] on div "Close tab" at bounding box center [289, 11] width 6 height 6
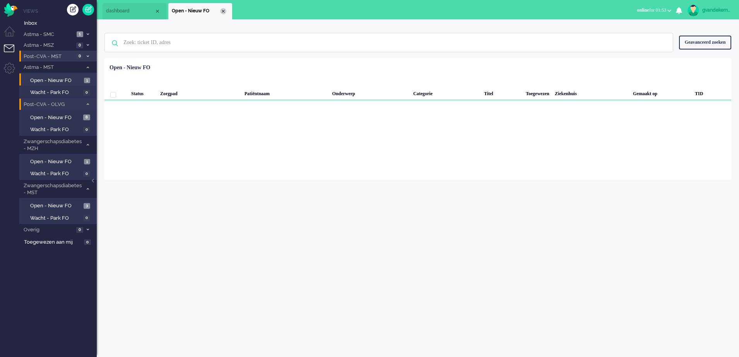
click at [224, 11] on div "Close tab" at bounding box center [223, 11] width 6 height 6
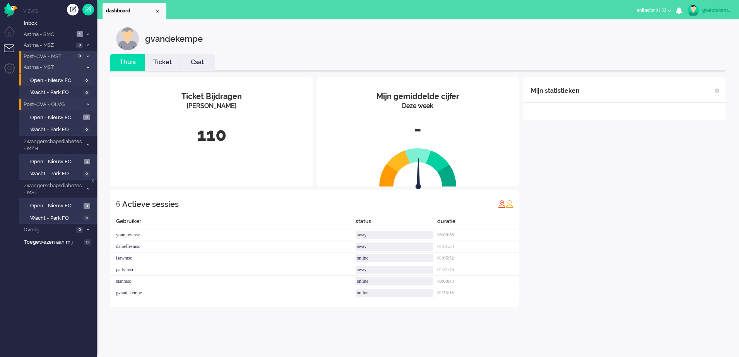
click at [87, 67] on icon at bounding box center [88, 67] width 2 height 3
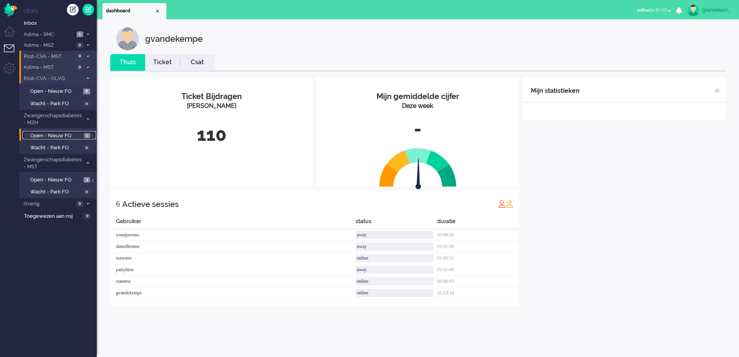
click at [87, 137] on span "1" at bounding box center [87, 136] width 6 height 6
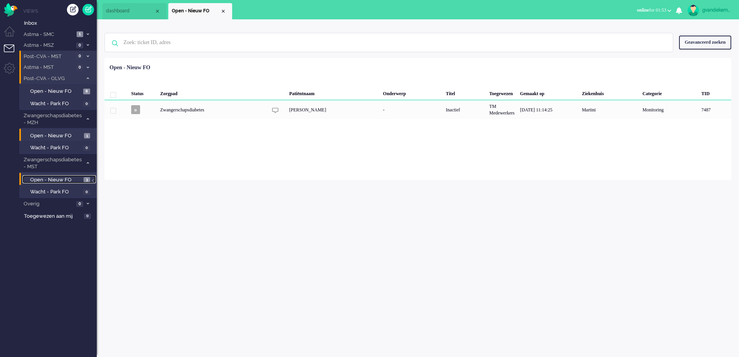
click at [86, 178] on span "3" at bounding box center [87, 180] width 7 height 6
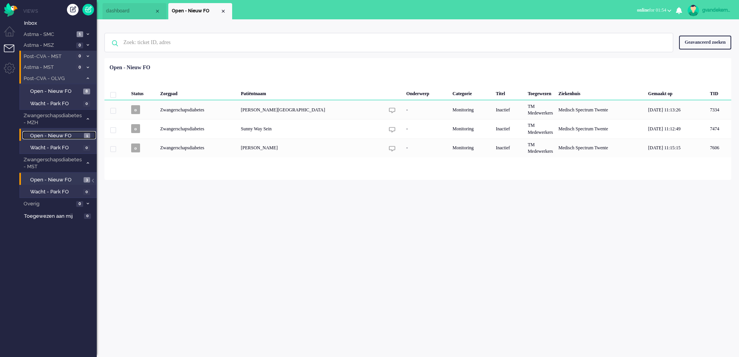
click at [73, 134] on span "Open - Nieuw FO" at bounding box center [56, 135] width 52 height 7
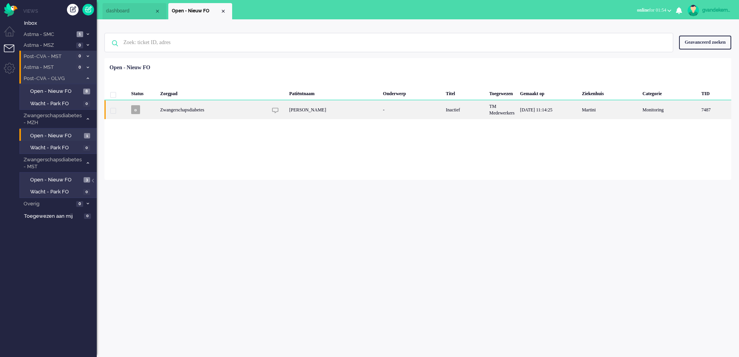
click at [356, 113] on div "[PERSON_NAME]" at bounding box center [334, 109] width 94 height 19
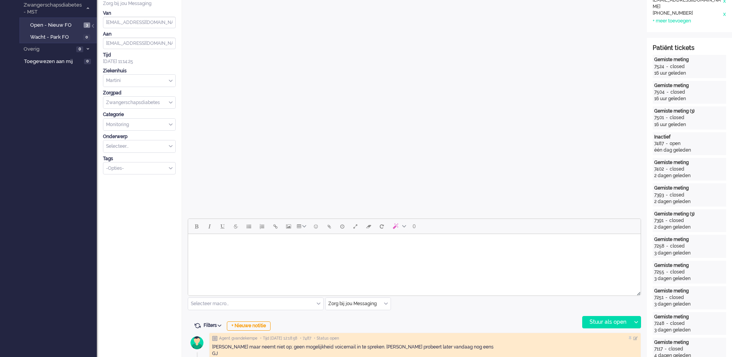
scroll to position [265, 0]
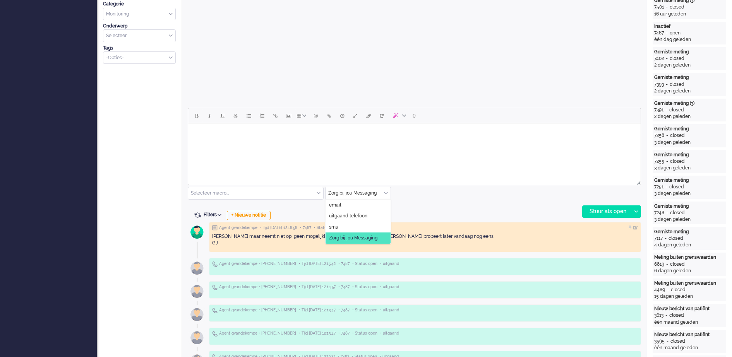
click at [386, 195] on div "Zorg bij jou Messaging" at bounding box center [357, 193] width 65 height 12
click at [355, 215] on span "uitgaand telefoon" at bounding box center [348, 216] width 38 height 7
click at [620, 209] on div "Stuur als open" at bounding box center [606, 212] width 48 height 12
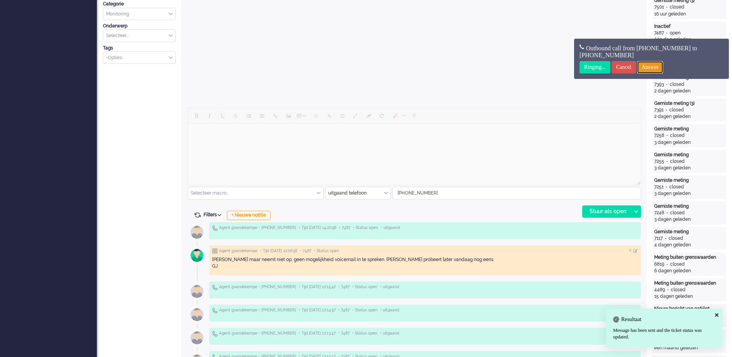
click at [663, 67] on input "Answer" at bounding box center [650, 67] width 26 height 12
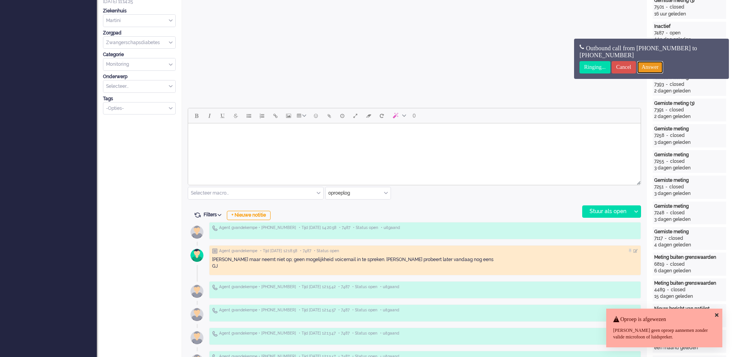
click at [659, 68] on input "Answer" at bounding box center [650, 67] width 26 height 12
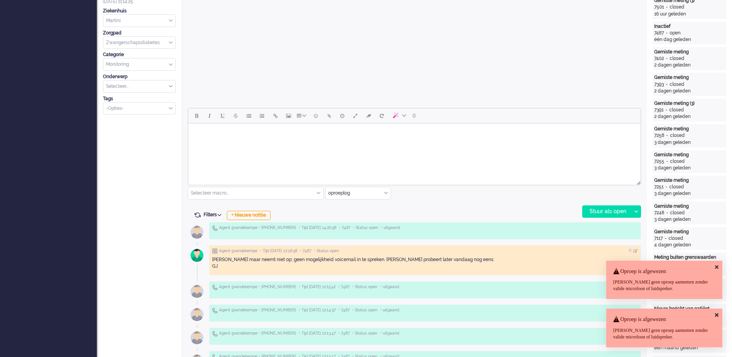
scroll to position [24, 0]
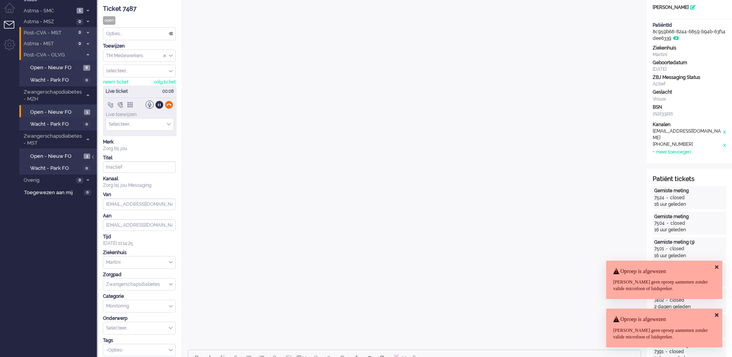
click at [167, 104] on div at bounding box center [169, 105] width 8 height 8
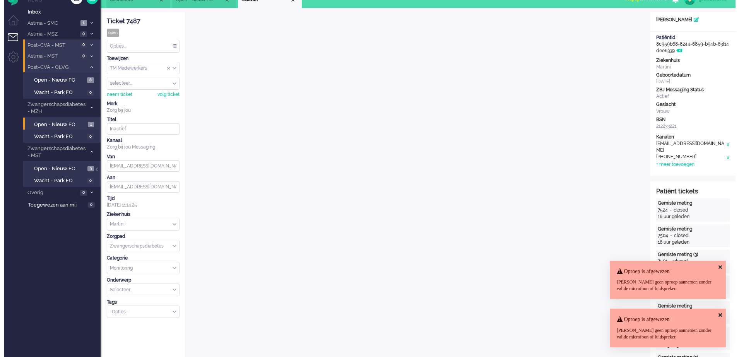
scroll to position [0, 0]
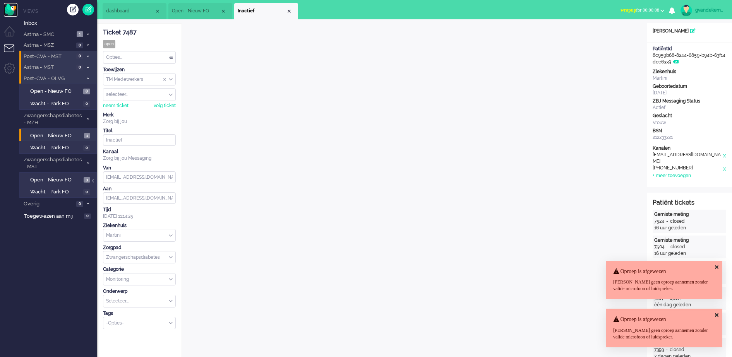
click at [11, 7] on img "Omnidesk" at bounding box center [11, 10] width 14 height 14
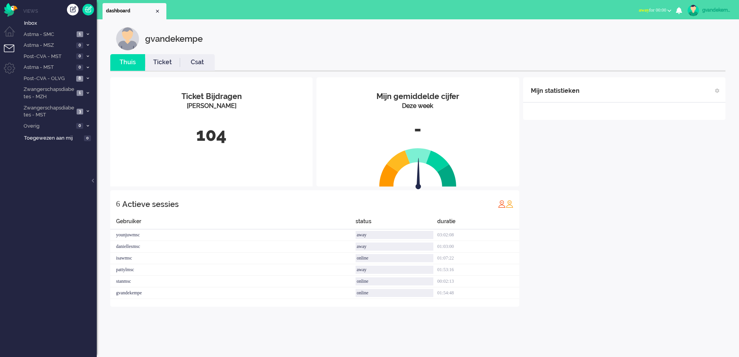
click at [670, 8] on button "away for 00:00" at bounding box center [655, 10] width 42 height 11
click at [620, 33] on label "Online" at bounding box center [639, 34] width 61 height 7
click at [86, 91] on li "Zwangerschapsdiabetes - MZH 1" at bounding box center [57, 93] width 77 height 18
click at [77, 110] on span "Open - Nieuw FO" at bounding box center [56, 109] width 52 height 7
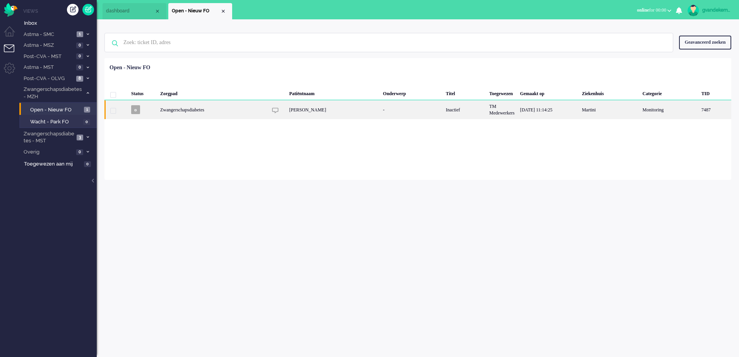
click at [380, 113] on div "-" at bounding box center [411, 109] width 63 height 19
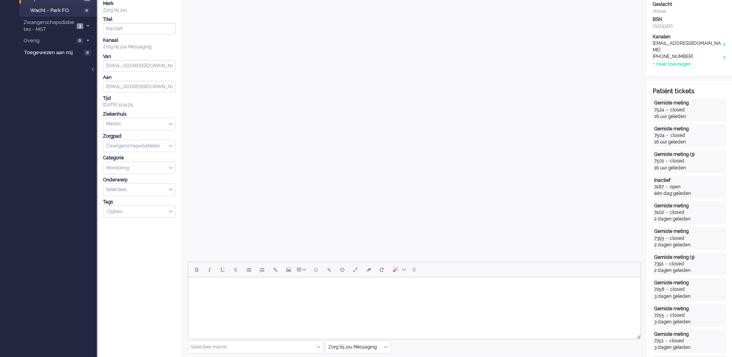
scroll to position [314, 0]
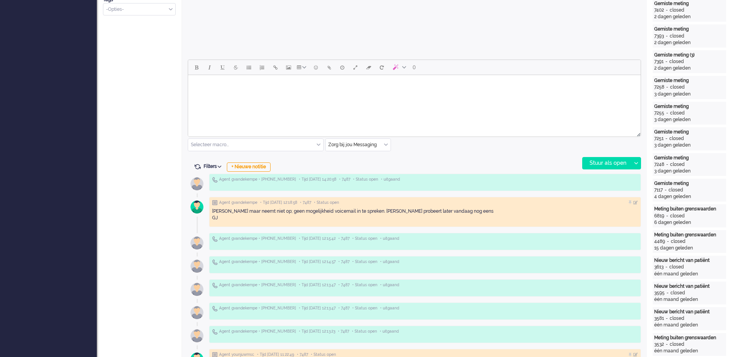
click at [386, 145] on div "Zorg bij jou Messaging" at bounding box center [357, 145] width 65 height 12
click at [367, 168] on span "uitgaand telefoon" at bounding box center [348, 167] width 38 height 7
click at [614, 160] on div "Stuur als open" at bounding box center [606, 163] width 48 height 12
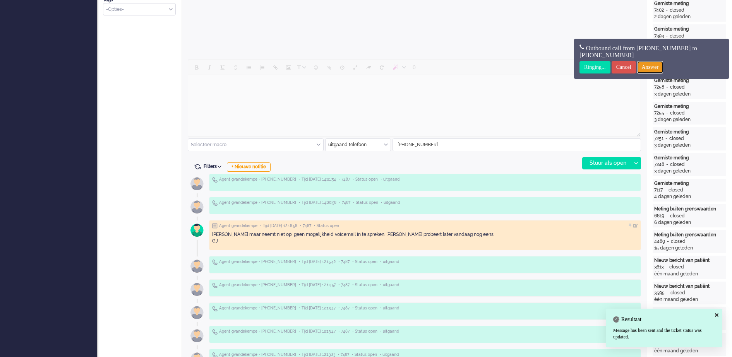
click at [663, 66] on input "Answer" at bounding box center [650, 67] width 26 height 12
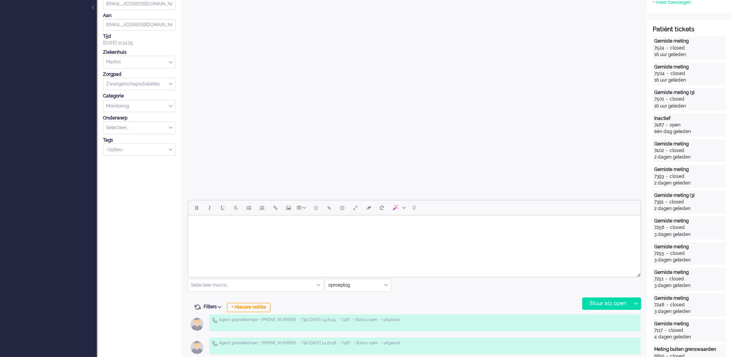
scroll to position [290, 0]
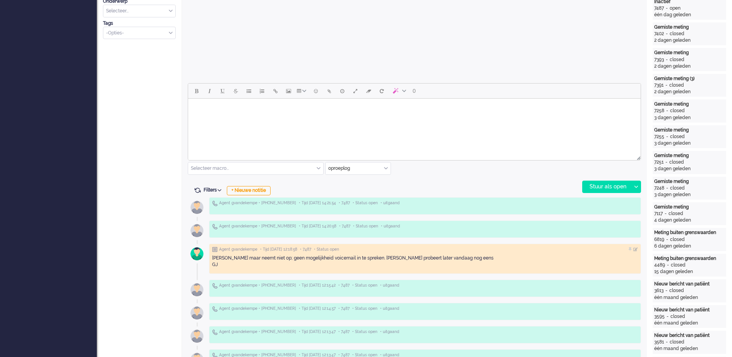
click at [385, 167] on div "oproeplog" at bounding box center [357, 169] width 65 height 12
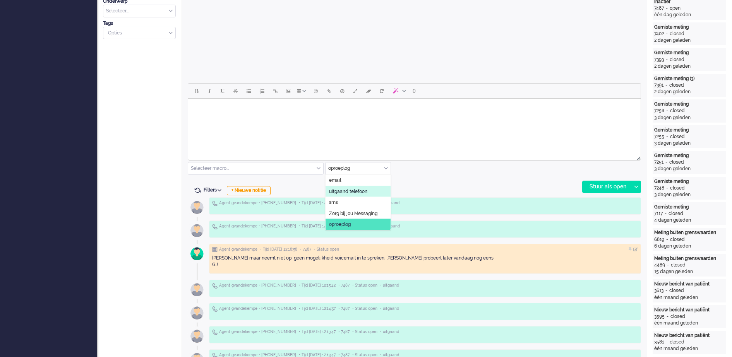
click at [363, 192] on span "uitgaand telefoon" at bounding box center [348, 191] width 38 height 7
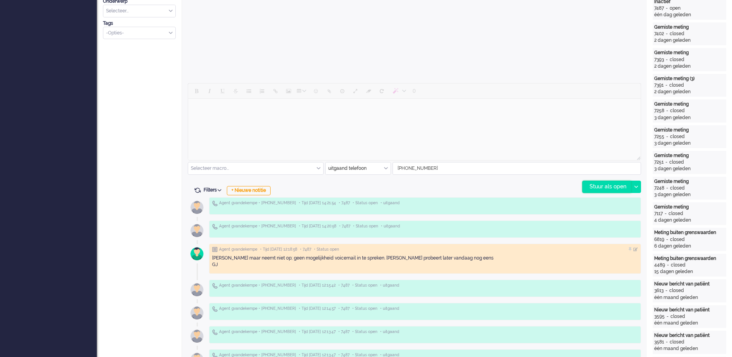
click at [606, 186] on div "Stuur als open" at bounding box center [606, 187] width 48 height 12
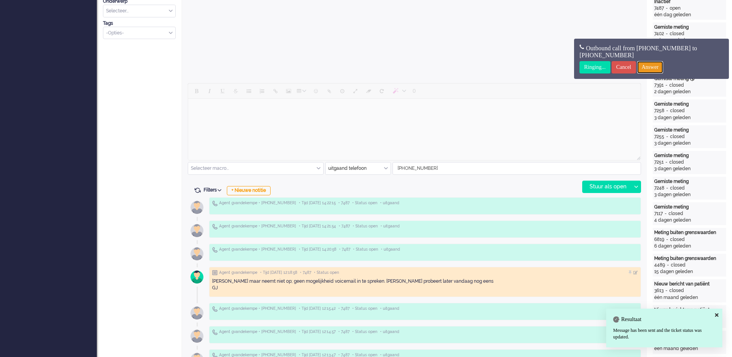
click at [662, 64] on input "Answer" at bounding box center [650, 67] width 26 height 12
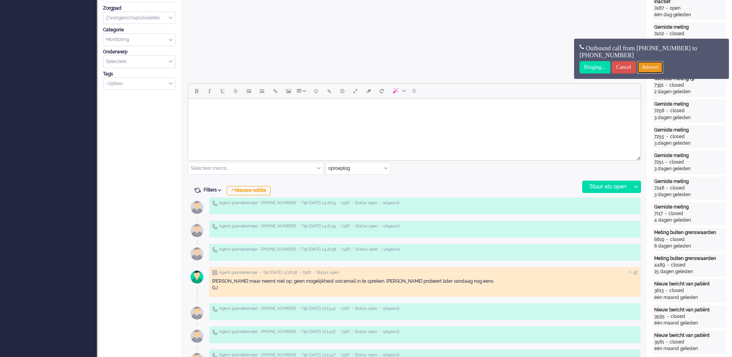
click at [662, 65] on input "Answer" at bounding box center [650, 67] width 26 height 12
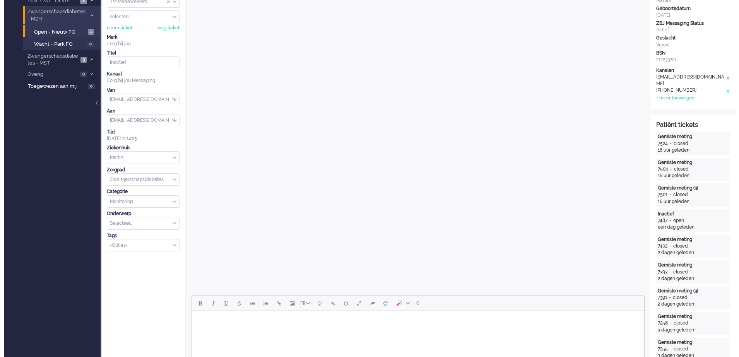
scroll to position [0, 0]
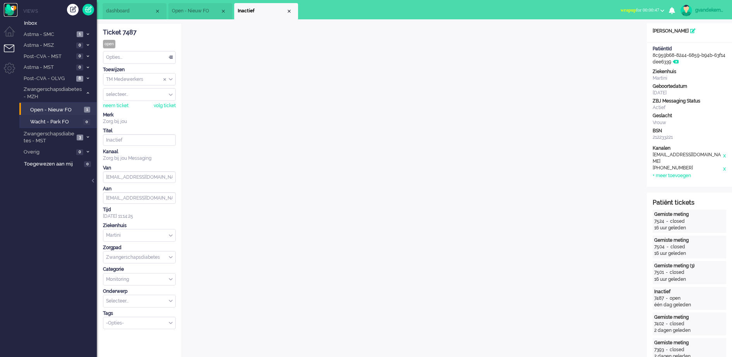
click at [10, 9] on img "Omnidesk" at bounding box center [11, 10] width 14 height 14
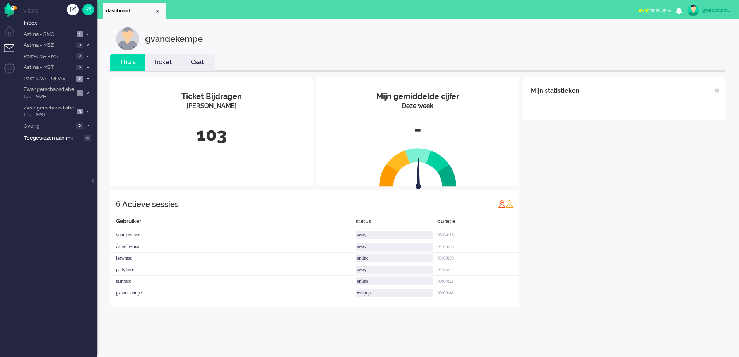
click at [668, 9] on button "away for 00:00" at bounding box center [655, 10] width 42 height 11
click at [615, 33] on label "Online" at bounding box center [639, 34] width 61 height 7
click at [85, 75] on li "Post-CVA - OLVG 8" at bounding box center [57, 78] width 77 height 11
click at [63, 93] on span "Open - Nieuw FO" at bounding box center [55, 91] width 51 height 7
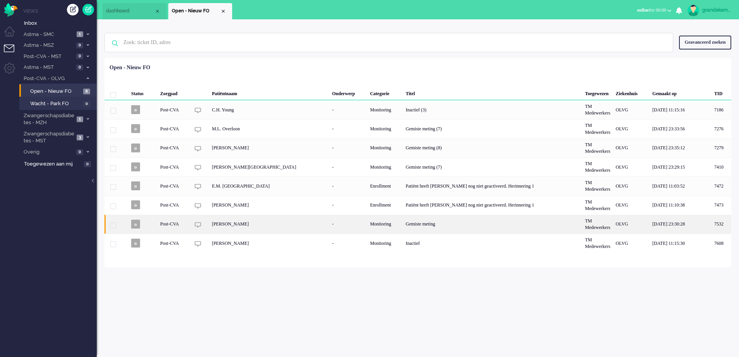
click at [367, 227] on div "Monitoring" at bounding box center [385, 224] width 36 height 19
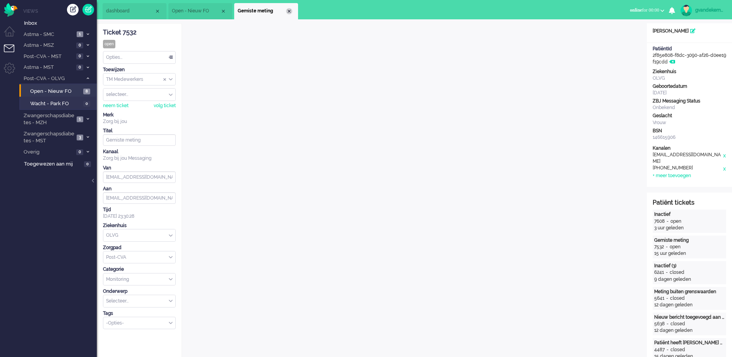
click at [290, 10] on div "Close tab" at bounding box center [289, 11] width 6 height 6
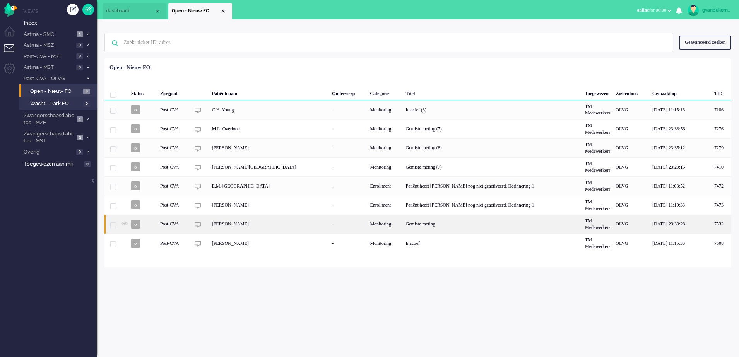
click at [367, 222] on div "Monitoring" at bounding box center [385, 224] width 36 height 19
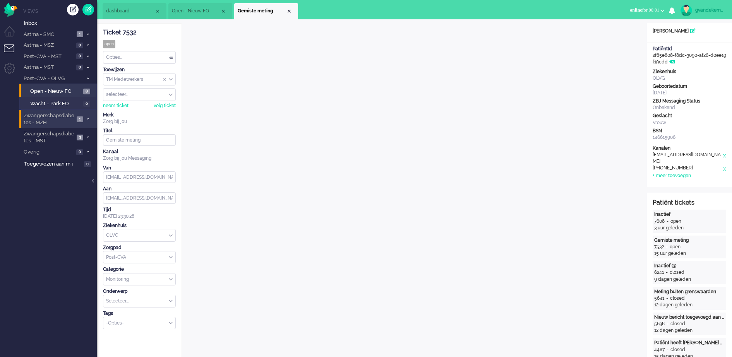
click at [91, 119] on li "Zwangerschapsdiabetes - MZH 1" at bounding box center [57, 119] width 77 height 18
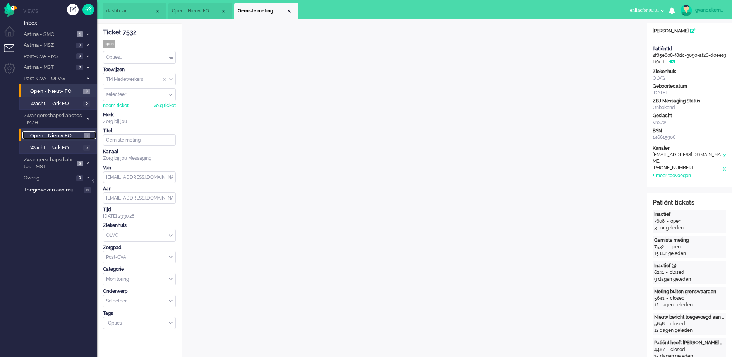
click at [84, 134] on span "1" at bounding box center [87, 136] width 6 height 6
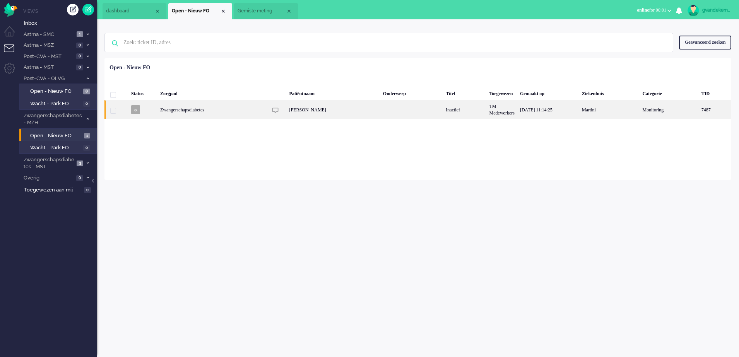
click at [351, 110] on div "[PERSON_NAME]" at bounding box center [334, 109] width 94 height 19
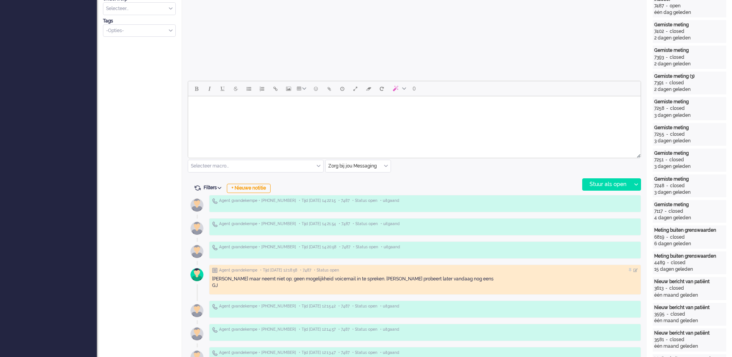
scroll to position [314, 0]
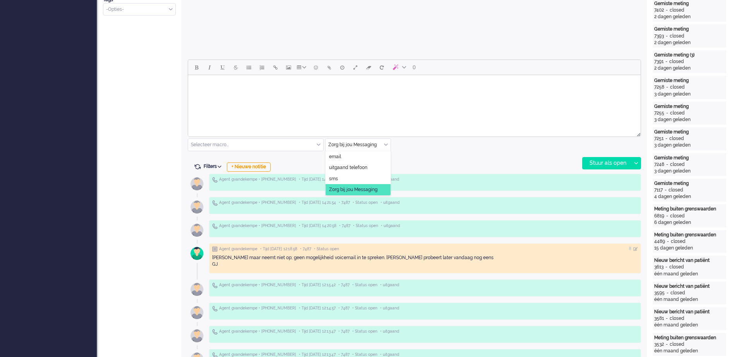
click at [387, 143] on div "Zorg bij jou Messaging" at bounding box center [357, 145] width 65 height 12
click at [365, 167] on span "uitgaand telefoon" at bounding box center [348, 167] width 38 height 7
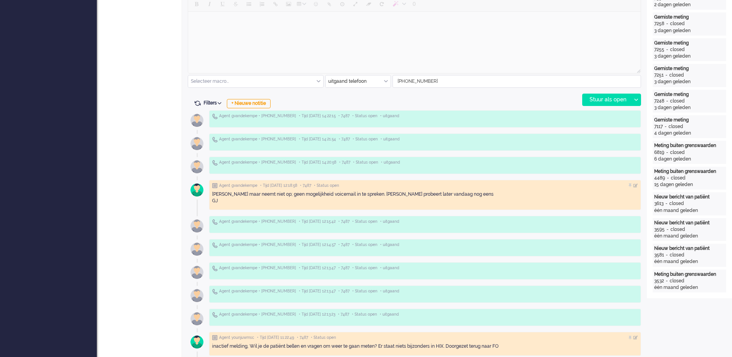
scroll to position [411, 0]
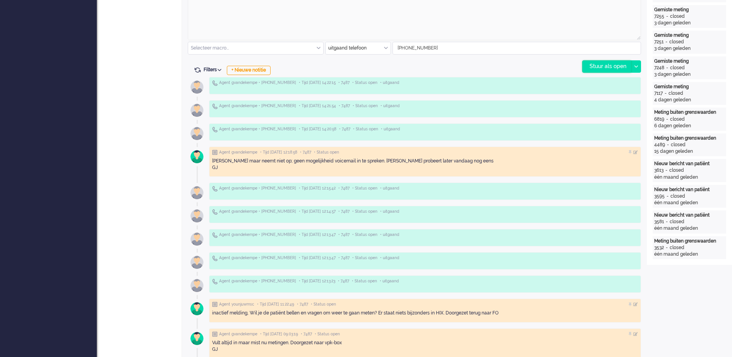
click at [605, 68] on div "Stuur als open" at bounding box center [606, 67] width 48 height 12
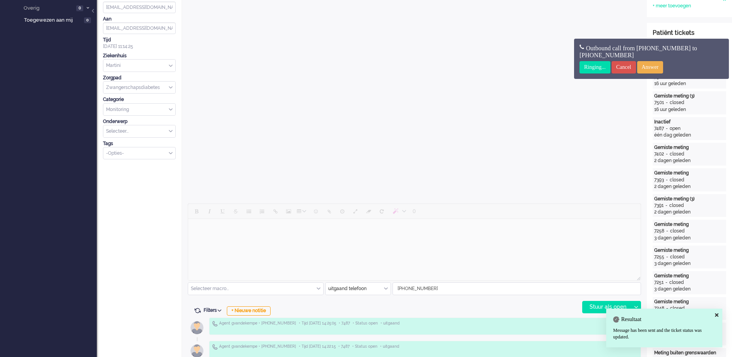
scroll to position [169, 0]
click at [655, 63] on input "Answer" at bounding box center [650, 67] width 26 height 12
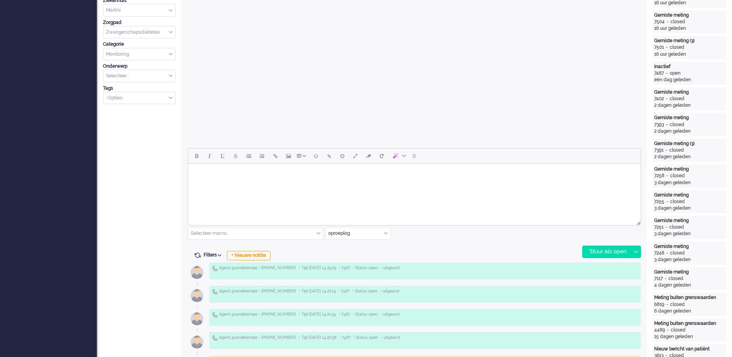
scroll to position [193, 0]
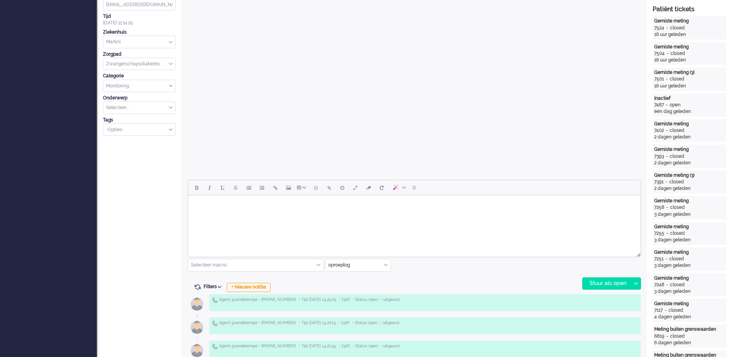
click at [412, 206] on body "Rich Text Area. Press ALT-0 for help." at bounding box center [414, 206] width 446 height 14
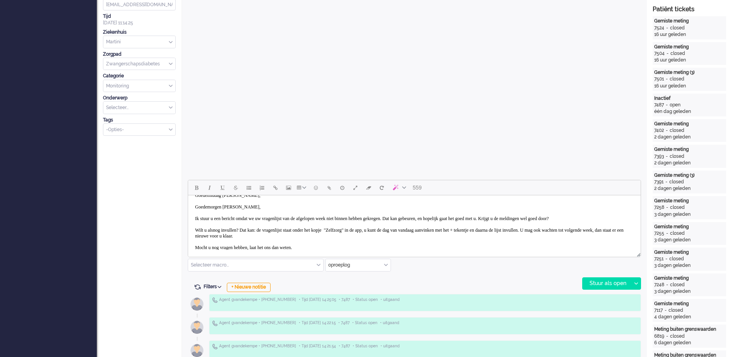
scroll to position [0, 0]
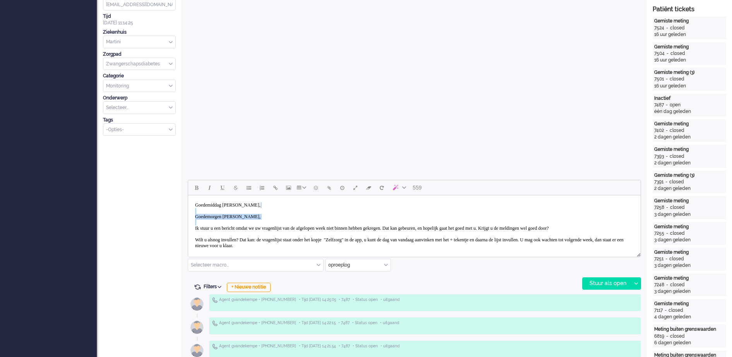
drag, startPoint x: 195, startPoint y: 213, endPoint x: 188, endPoint y: 229, distance: 17.8
click at [188, 229] on html "Goedemiddag [PERSON_NAME], Goedemorgen [PERSON_NAME], Ik stuur u een bericht om…" at bounding box center [414, 237] width 452 height 84
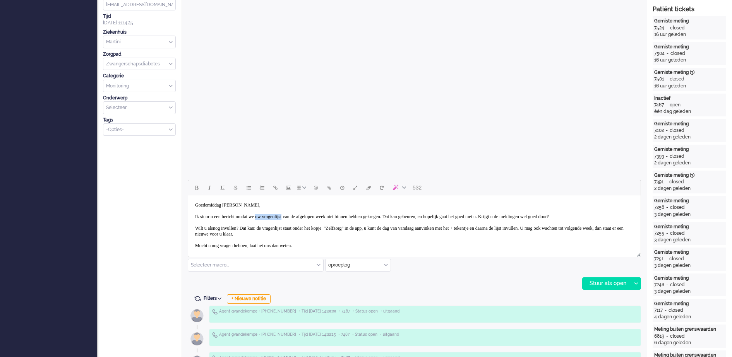
drag, startPoint x: 273, startPoint y: 218, endPoint x: 304, endPoint y: 215, distance: 31.5
click at [305, 215] on body "Goedemiddag [PERSON_NAME], Ik stuur u een bericht omdat we uw vragenlijst van d…" at bounding box center [414, 232] width 446 height 66
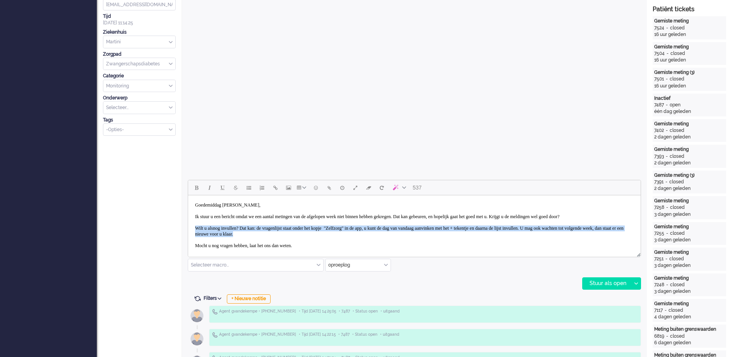
drag, startPoint x: 191, startPoint y: 234, endPoint x: 370, endPoint y: 240, distance: 178.9
click at [370, 240] on body "Goedemiddag [PERSON_NAME], Ik stuur u een bericht omdat we een aantal metingen …" at bounding box center [414, 232] width 446 height 66
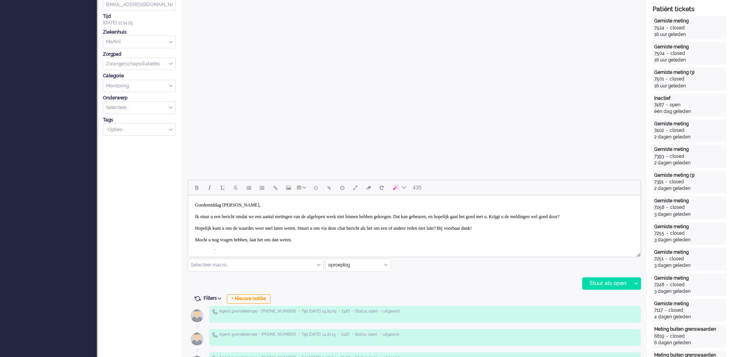
scroll to position [17, 0]
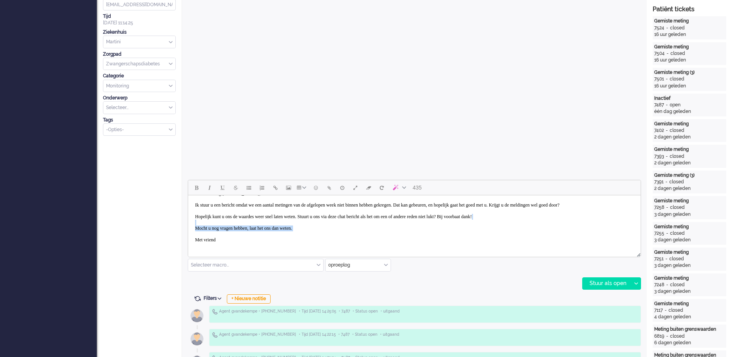
drag, startPoint x: 222, startPoint y: 234, endPoint x: 368, endPoint y: 416, distance: 232.8
click at [188, 220] on html "Goedemiddag [PERSON_NAME], Ik stuur u een bericht omdat we een aantal metingen …" at bounding box center [414, 217] width 452 height 66
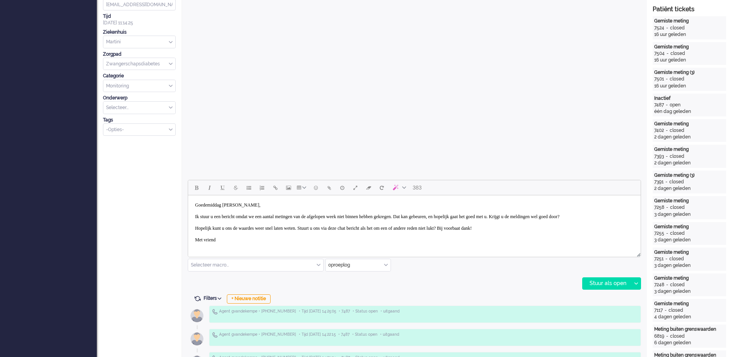
click at [227, 238] on body "Goedemiddag [PERSON_NAME], Ik stuur u een bericht omdat we een aantal metingen …" at bounding box center [414, 223] width 446 height 48
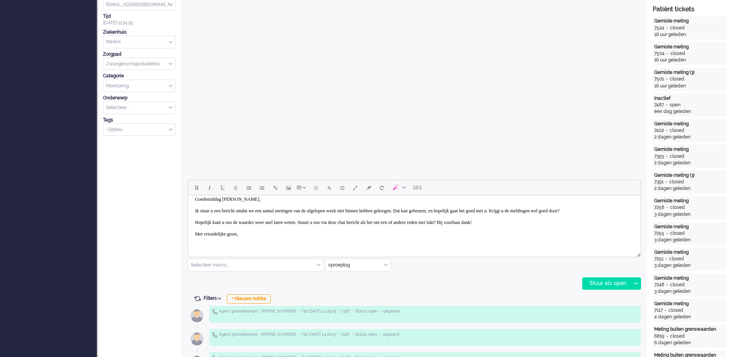
scroll to position [12, 0]
click at [607, 282] on div "Stuur als open" at bounding box center [606, 284] width 48 height 12
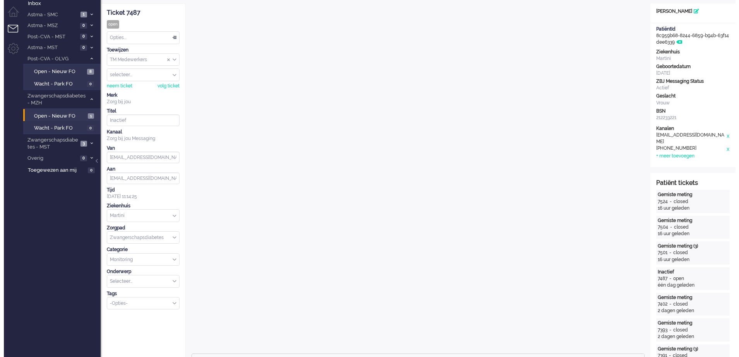
scroll to position [0, 0]
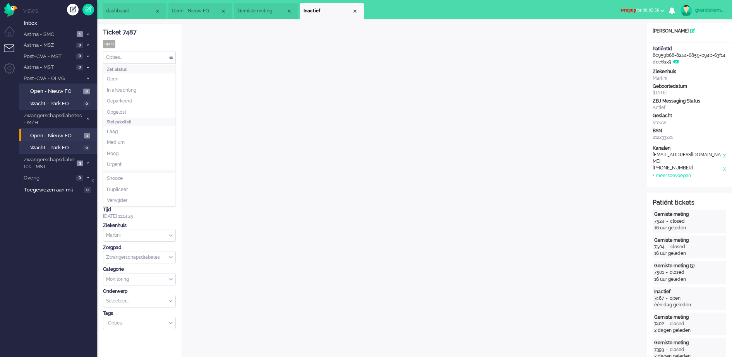
click at [172, 57] on div "Opties..." at bounding box center [139, 57] width 72 height 12
click at [133, 111] on li "Opgelost" at bounding box center [139, 112] width 72 height 11
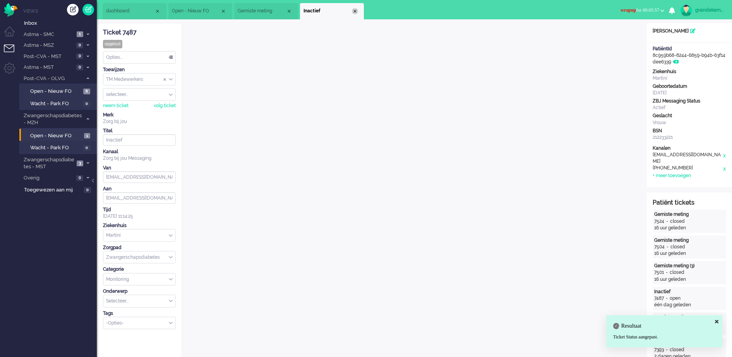
click at [356, 12] on div "Close tab" at bounding box center [355, 11] width 6 height 6
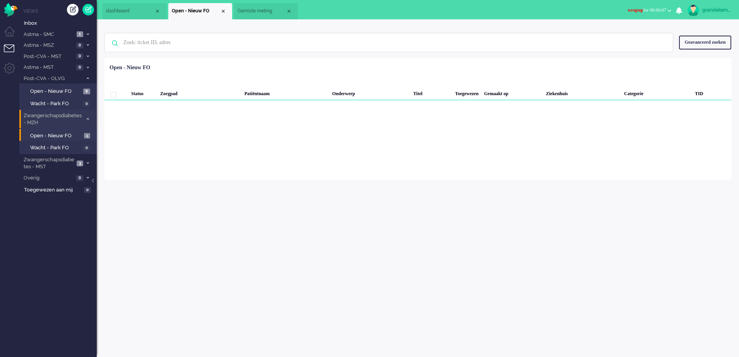
click at [85, 118] on span at bounding box center [88, 119] width 6 height 4
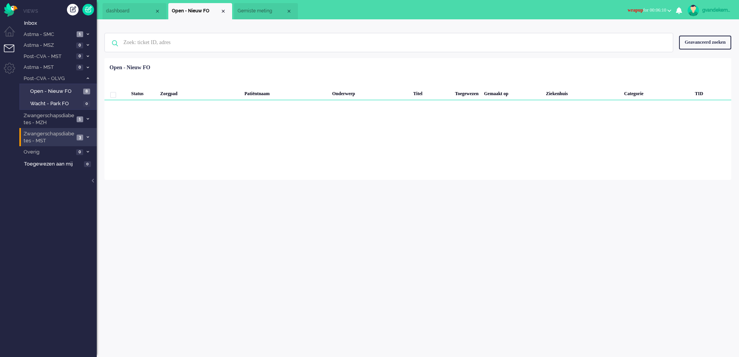
click at [88, 135] on span at bounding box center [88, 137] width 6 height 4
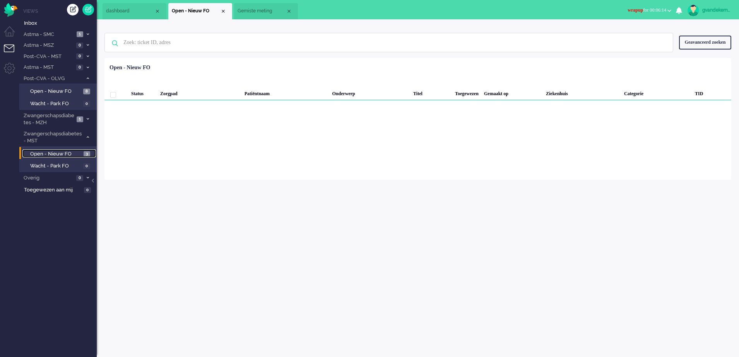
click at [77, 154] on span "Open - Nieuw FO" at bounding box center [55, 154] width 51 height 7
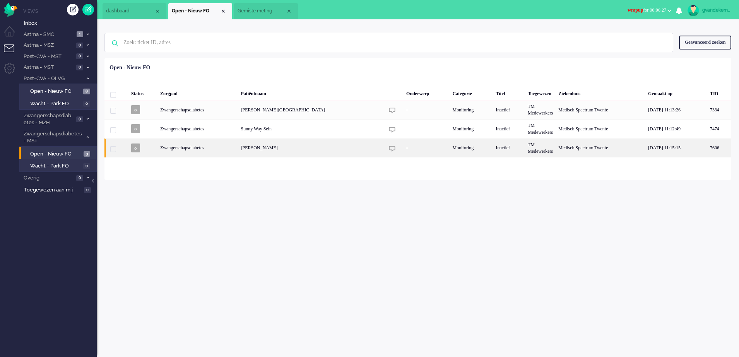
click at [556, 148] on div "[PERSON_NAME]" at bounding box center [601, 148] width 90 height 19
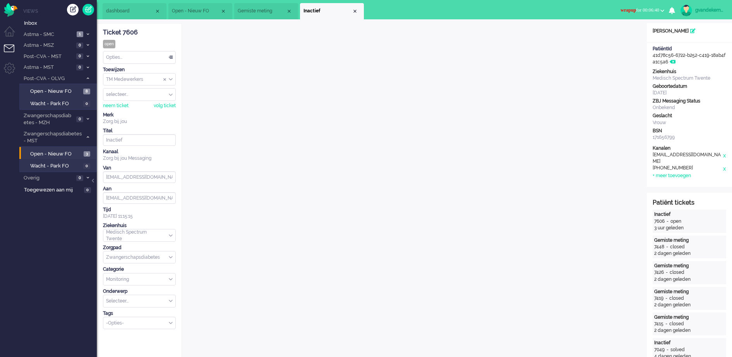
click at [707, 10] on div "gvandekempe" at bounding box center [709, 10] width 29 height 8
click at [680, 51] on link "Instellingen" at bounding box center [699, 52] width 58 height 8
select select "browser"
select select "nl"
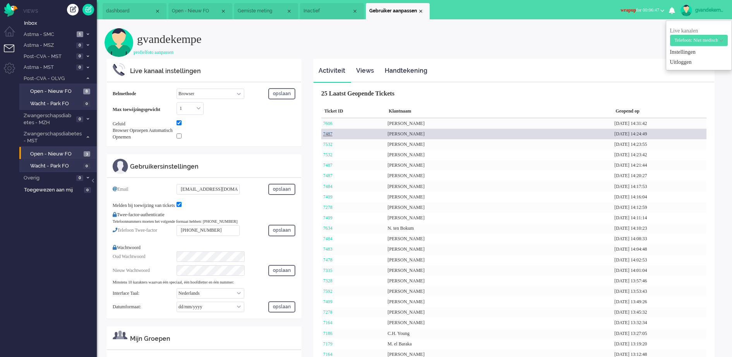
click at [329, 132] on link "7487" at bounding box center [327, 133] width 9 height 5
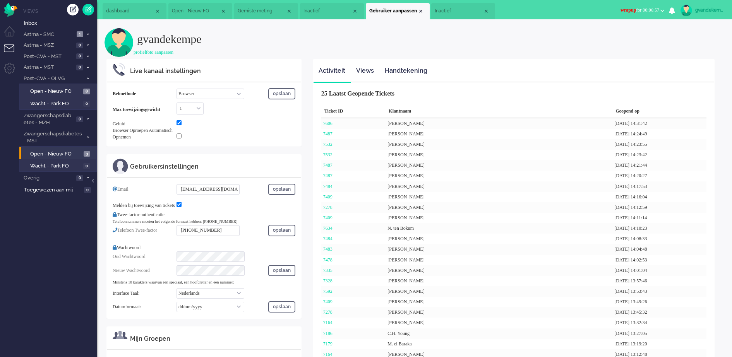
click at [457, 8] on span "Inactief" at bounding box center [459, 11] width 48 height 7
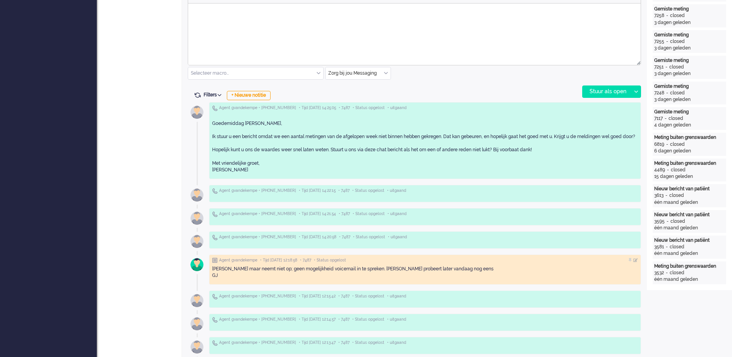
scroll to position [387, 0]
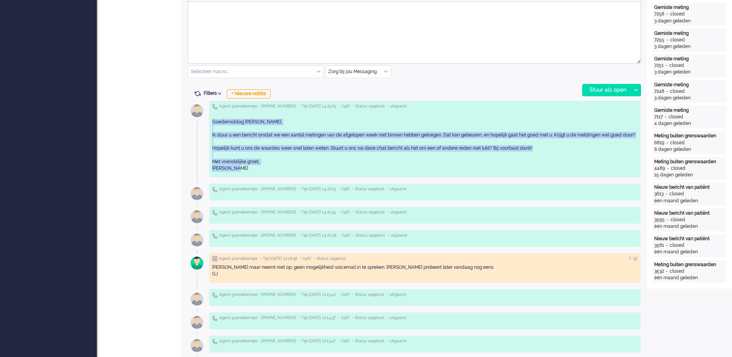
drag, startPoint x: 232, startPoint y: 173, endPoint x: 202, endPoint y: 121, distance: 59.5
copy div "Goedemiddag [PERSON_NAME], Ik stuur u een bericht omdat we een aantal metingen …"
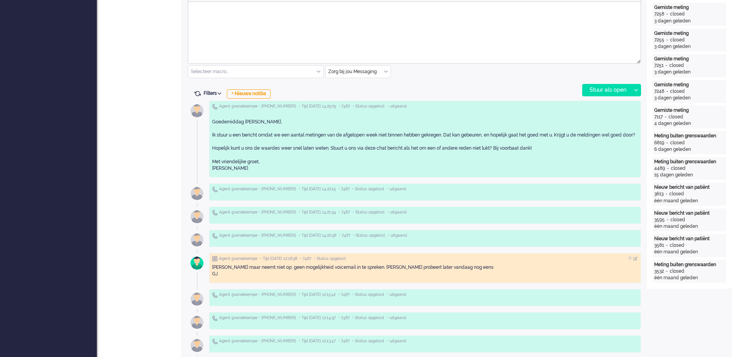
click at [457, 83] on div "0 Selecteer macro... Bericht: Activiteit Bericht: Activiteit aanpassen Bericht:…" at bounding box center [414, 41] width 453 height 110
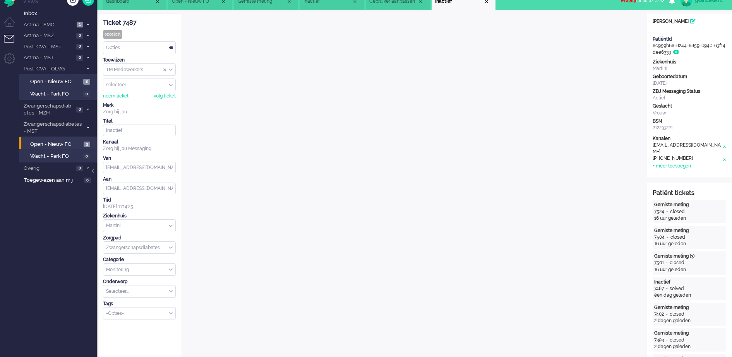
scroll to position [0, 0]
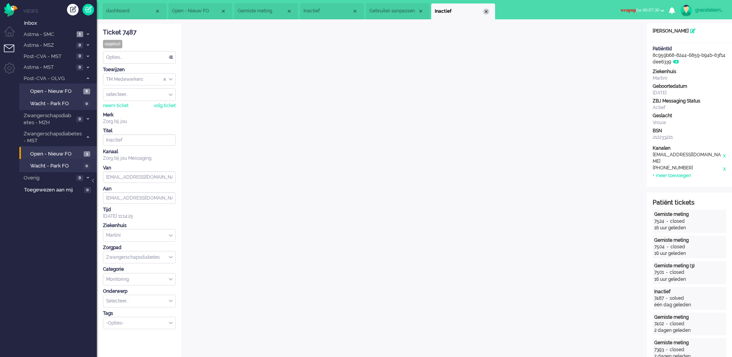
click at [487, 11] on div "Close tab" at bounding box center [486, 12] width 6 height 6
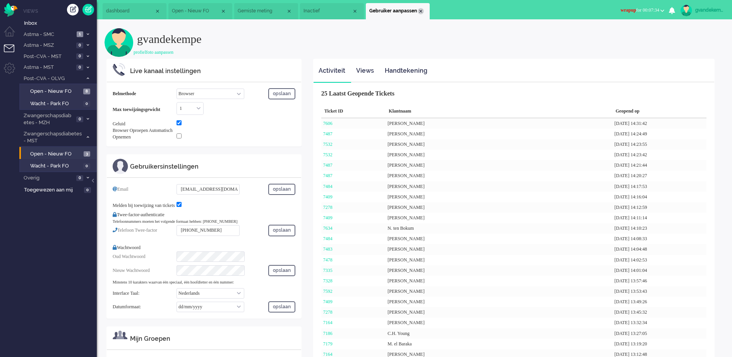
click at [420, 10] on div "Close tab" at bounding box center [421, 11] width 6 height 6
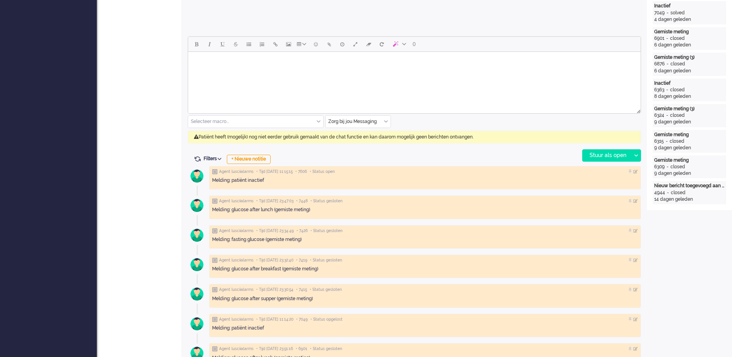
scroll to position [339, 0]
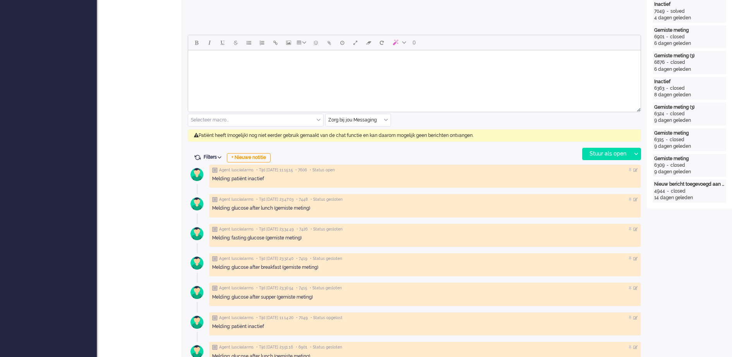
click at [306, 57] on body "Rich Text Area. Press ALT-0 for help." at bounding box center [414, 60] width 446 height 14
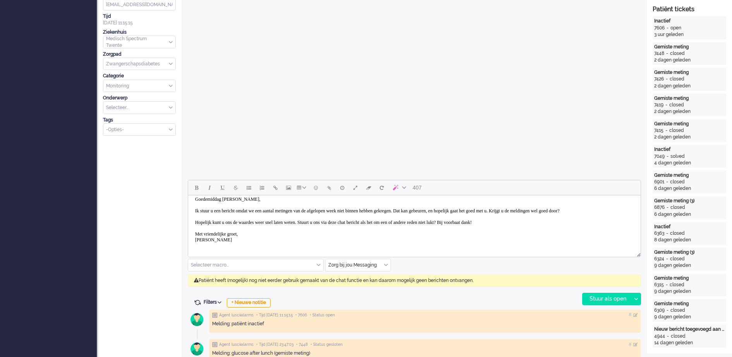
scroll to position [0, 0]
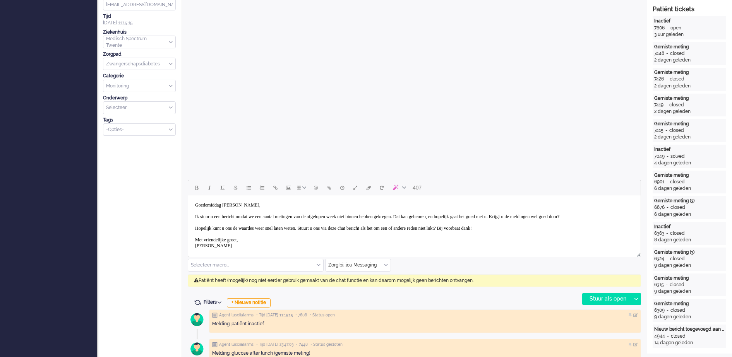
click at [260, 203] on body "Goedemiddag [PERSON_NAME], Ik stuur u een bericht omdat we een aantal metingen …" at bounding box center [414, 226] width 446 height 54
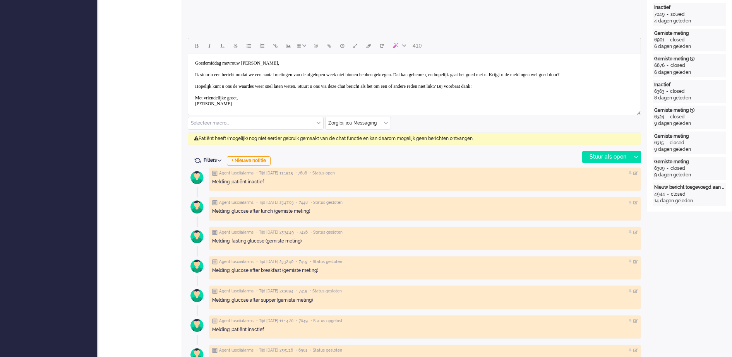
scroll to position [339, 0]
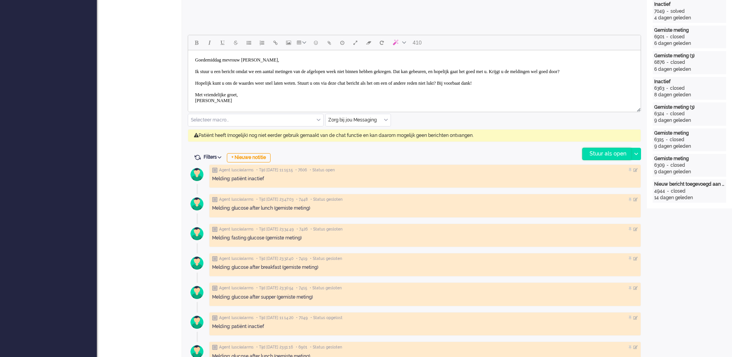
click at [599, 151] on div "Stuur als open" at bounding box center [606, 154] width 48 height 12
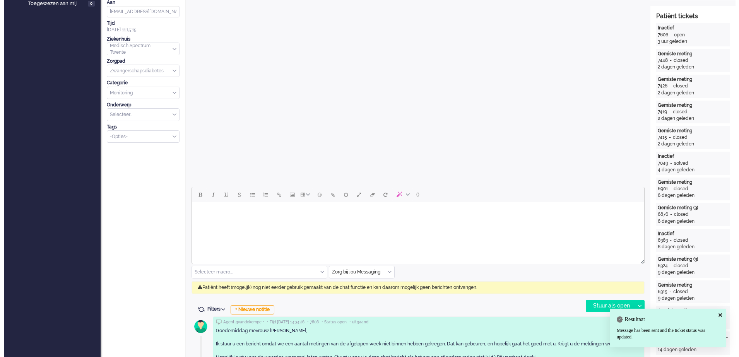
scroll to position [0, 0]
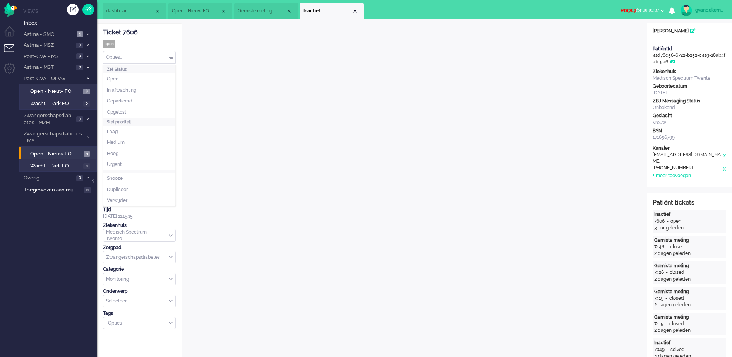
click at [169, 57] on div "Opties..." at bounding box center [139, 57] width 72 height 12
click at [116, 109] on span "Opgelost" at bounding box center [116, 112] width 19 height 7
click at [352, 11] on div "Close tab" at bounding box center [354, 11] width 6 height 6
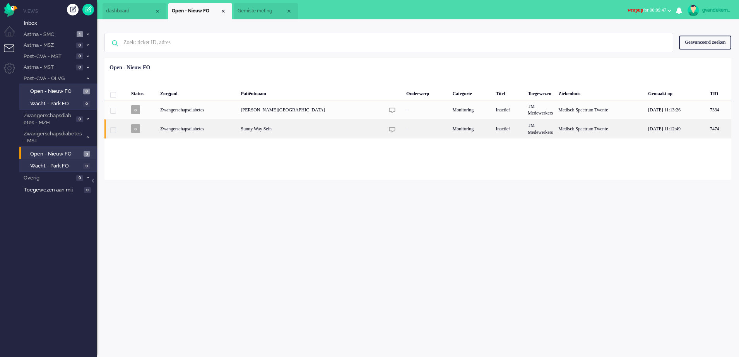
click at [384, 126] on div "7474" at bounding box center [393, 128] width 19 height 19
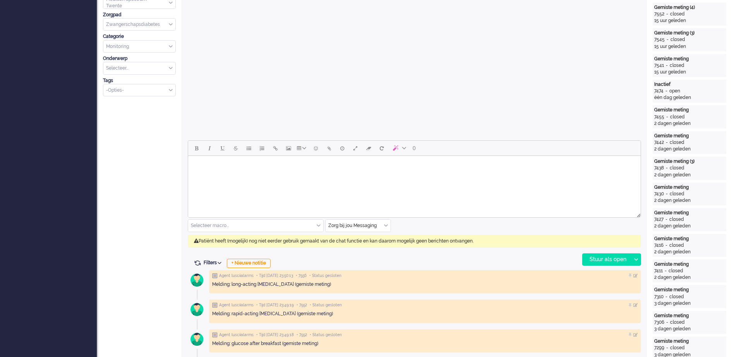
scroll to position [242, 0]
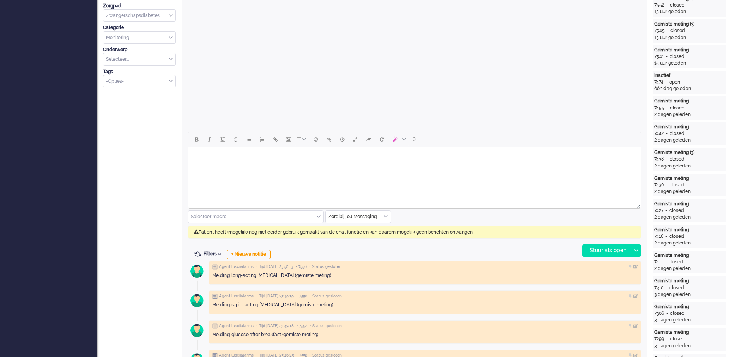
click at [240, 152] on body "Rich Text Area. Press ALT-0 for help." at bounding box center [414, 157] width 446 height 14
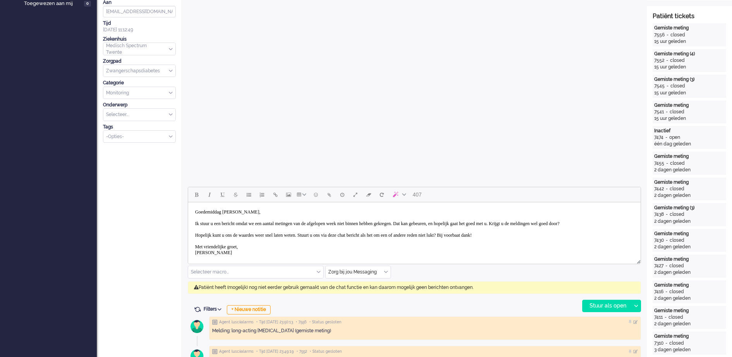
scroll to position [193, 0]
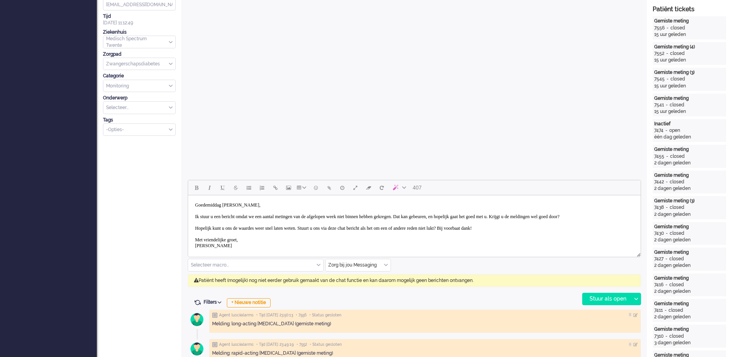
click at [267, 207] on body "Goedemiddag [PERSON_NAME], Ik stuur u een bericht omdat we een aantal metingen …" at bounding box center [414, 226] width 446 height 54
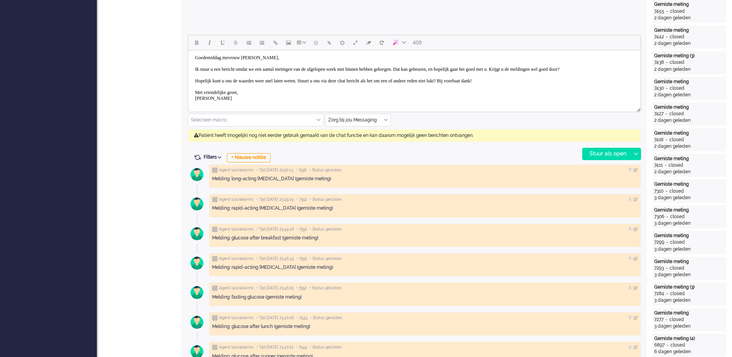
scroll to position [0, 0]
click at [610, 149] on div "Stuur als open" at bounding box center [606, 154] width 48 height 12
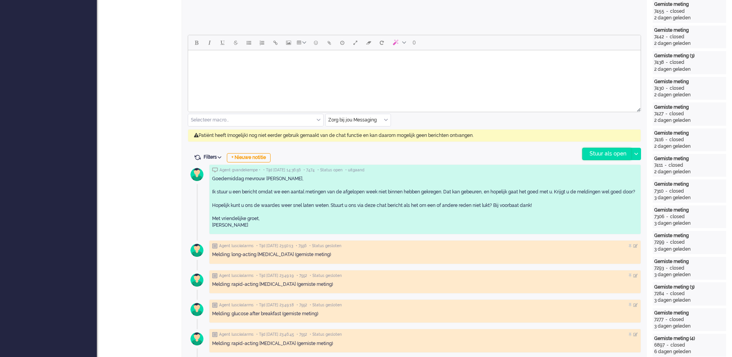
drag, startPoint x: 610, startPoint y: 149, endPoint x: 607, endPoint y: 152, distance: 4.4
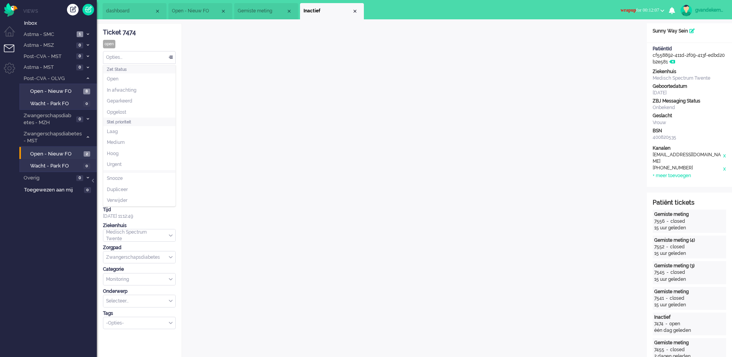
click at [171, 55] on div "Opties..." at bounding box center [139, 57] width 72 height 12
click at [127, 112] on li "Opgelost" at bounding box center [139, 112] width 72 height 11
click at [355, 10] on div "Close tab" at bounding box center [355, 11] width 6 height 6
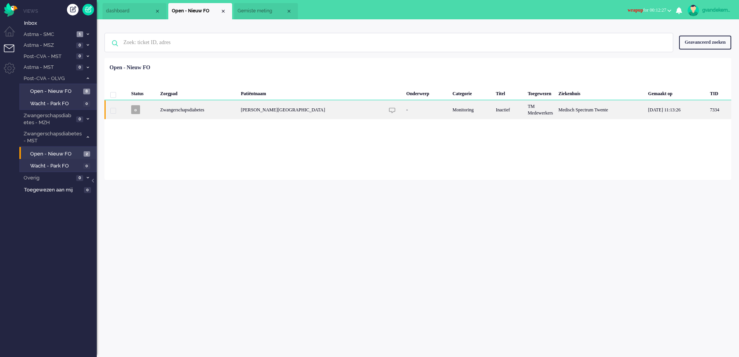
click at [556, 108] on div "[PERSON_NAME][GEOGRAPHIC_DATA]" at bounding box center [601, 109] width 90 height 19
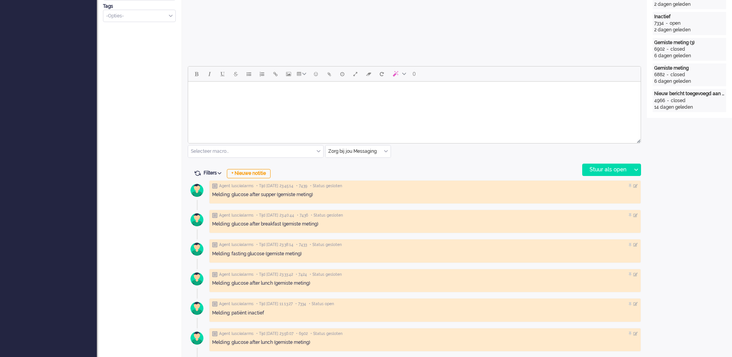
scroll to position [314, 0]
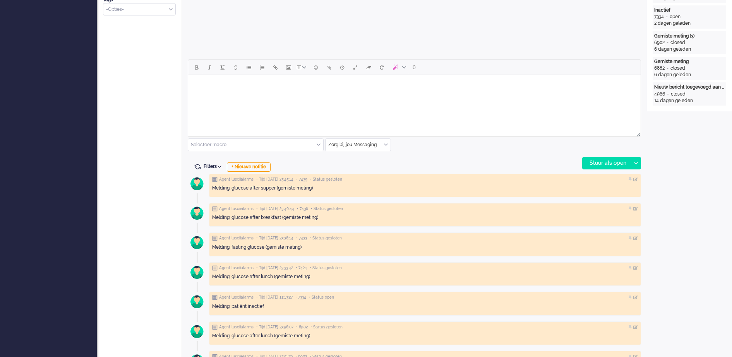
click at [325, 95] on html at bounding box center [414, 85] width 452 height 20
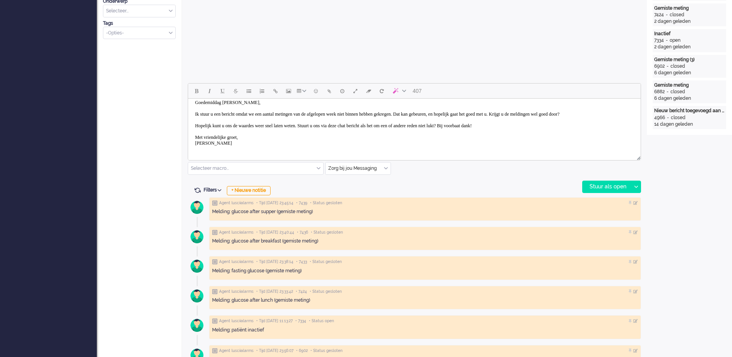
scroll to position [12, 0]
click at [609, 186] on div "Stuur als open" at bounding box center [606, 187] width 48 height 12
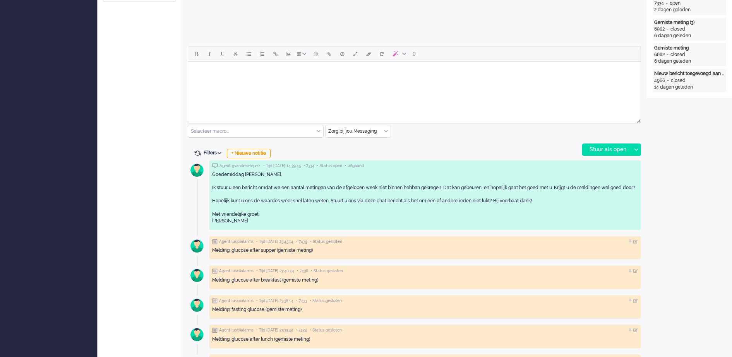
scroll to position [290, 0]
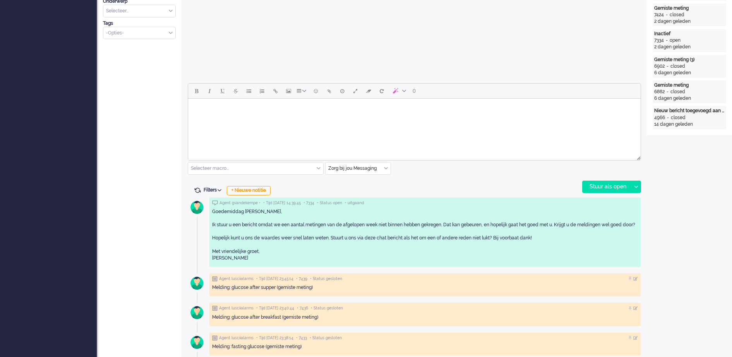
click at [274, 211] on div "Goedemiddag [PERSON_NAME], Ik stuur u een bericht omdat we een aantal metingen …" at bounding box center [425, 235] width 426 height 53
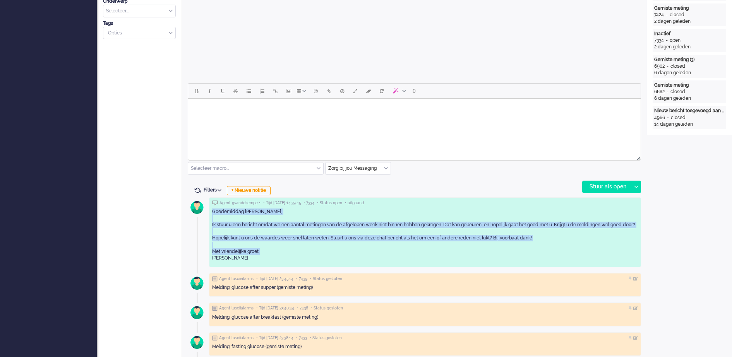
drag, startPoint x: 260, startPoint y: 261, endPoint x: 212, endPoint y: 209, distance: 70.6
click at [212, 209] on div "Goedemiddag [PERSON_NAME], Ik stuur u een bericht omdat we een aantal metingen …" at bounding box center [425, 235] width 426 height 53
click at [578, 216] on div "Goedemiddag [PERSON_NAME], Ik stuur u een bericht omdat we een aantal metingen …" at bounding box center [425, 235] width 426 height 53
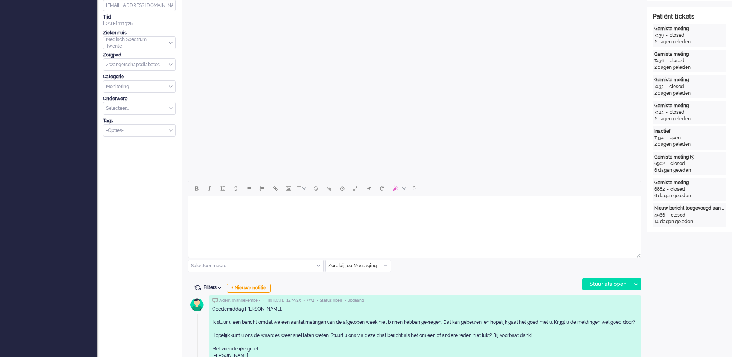
scroll to position [193, 0]
click at [331, 209] on body "Rich Text Area. Press ALT-0 for help." at bounding box center [414, 206] width 446 height 14
drag, startPoint x: 514, startPoint y: 236, endPoint x: 446, endPoint y: 212, distance: 72.3
click at [446, 212] on html at bounding box center [414, 205] width 452 height 20
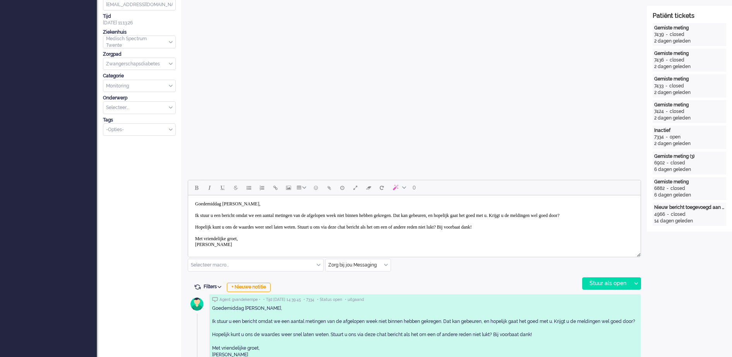
scroll to position [0, 0]
click at [260, 207] on body "Goedemiddag [PERSON_NAME], Ik stuur u een bericht omdat we een aantal metingen …" at bounding box center [414, 226] width 446 height 54
paste body "Rich Text Area. Press ALT-0 for help."
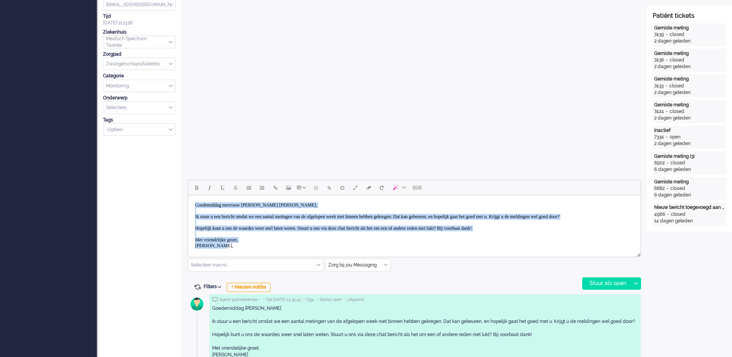
drag, startPoint x: 230, startPoint y: 243, endPoint x: 192, endPoint y: 185, distance: 69.5
click at [192, 195] on html "Goedemiddag mevrouw [PERSON_NAME] [PERSON_NAME], Ik stuur u een bericht omdat w…" at bounding box center [414, 245] width 452 height 101
drag, startPoint x: 253, startPoint y: 243, endPoint x: 195, endPoint y: 197, distance: 74.9
click at [195, 197] on html "Ik stuur u een bericht omdat we een aantal metingen van de afgelopen week niet …" at bounding box center [414, 225] width 452 height 60
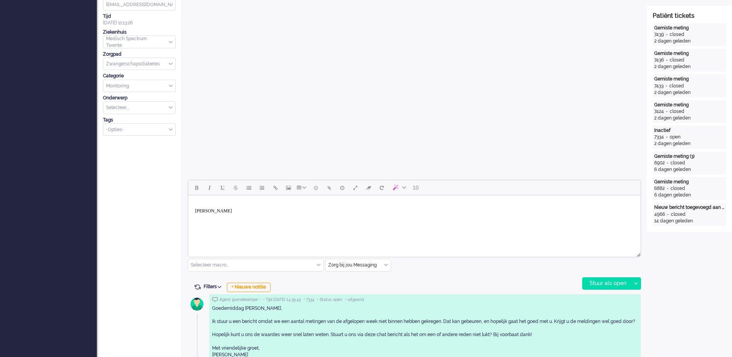
drag, startPoint x: 225, startPoint y: 221, endPoint x: 193, endPoint y: 205, distance: 35.8
click at [193, 205] on html "[PERSON_NAME]" at bounding box center [414, 208] width 452 height 26
drag, startPoint x: 226, startPoint y: 209, endPoint x: 200, endPoint y: 199, distance: 27.7
click at [200, 199] on body "[PERSON_NAME]" at bounding box center [414, 208] width 446 height 19
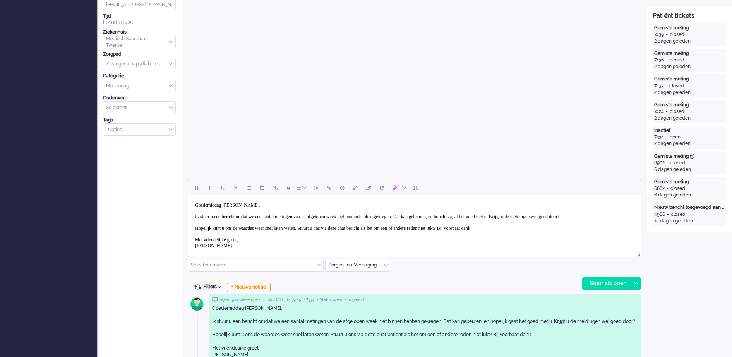
scroll to position [5, 0]
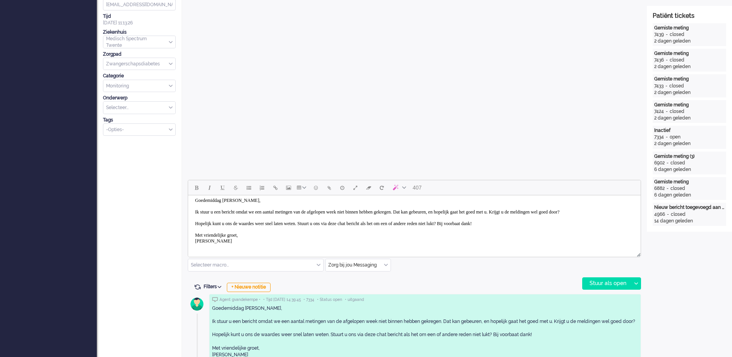
click at [259, 200] on body "Goedemiddag [PERSON_NAME], Ik stuur u een bericht omdat we een aantal metingen …" at bounding box center [414, 221] width 446 height 54
click at [597, 282] on div "Stuur als open" at bounding box center [606, 284] width 48 height 12
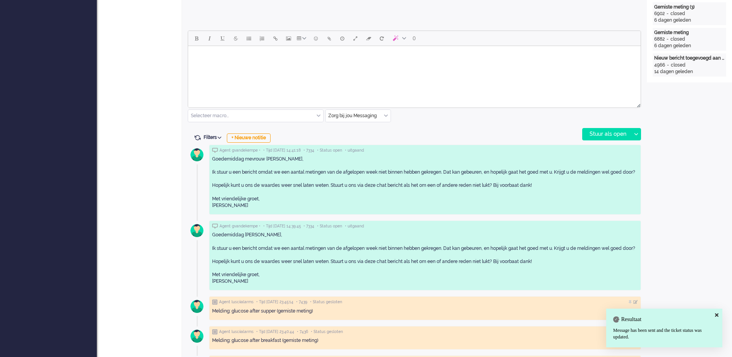
scroll to position [387, 0]
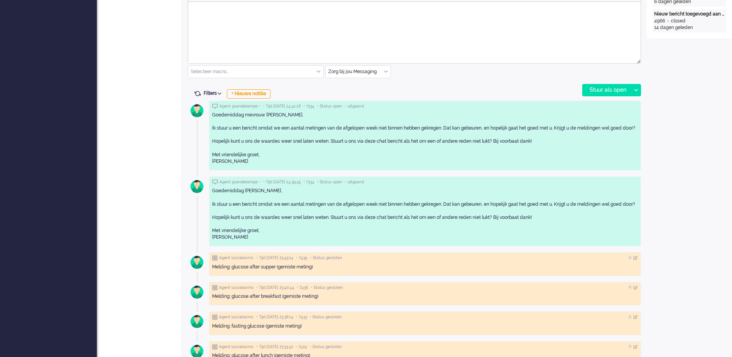
drag, startPoint x: 621, startPoint y: 219, endPoint x: 607, endPoint y: 228, distance: 16.9
click at [607, 228] on div "Goedemiddag [PERSON_NAME], Ik stuur u een bericht omdat we een aantal metingen …" at bounding box center [425, 214] width 426 height 53
click at [607, 193] on div "Goedemiddag [PERSON_NAME], Ik stuur u een bericht omdat we een aantal metingen …" at bounding box center [425, 214] width 426 height 58
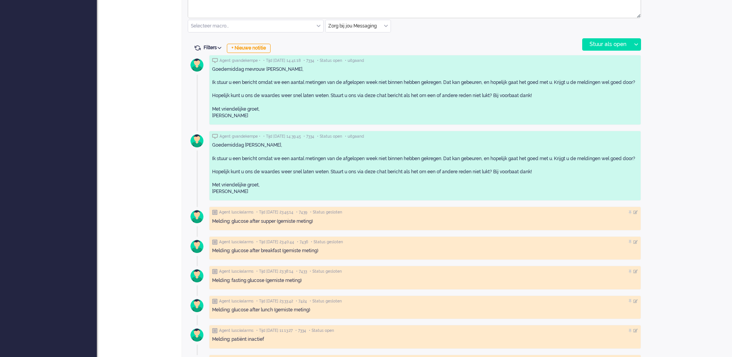
scroll to position [435, 0]
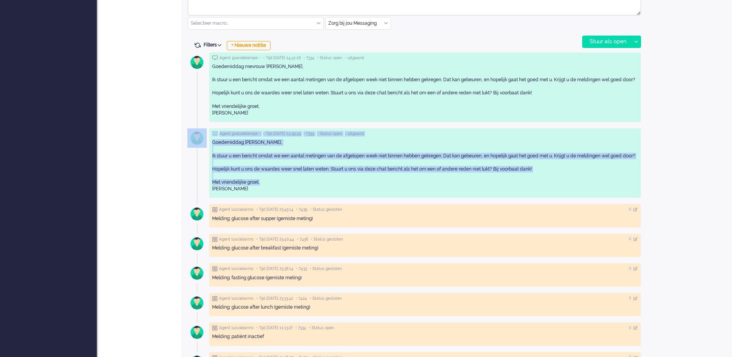
drag, startPoint x: 512, startPoint y: 198, endPoint x: 204, endPoint y: 145, distance: 312.4
click at [0, 0] on div "Agent gvandekempe • • Tijd [DATE] 14:39:45 • 7334 • Status open • uitgaand Goed…" at bounding box center [0, 0] width 0 height 0
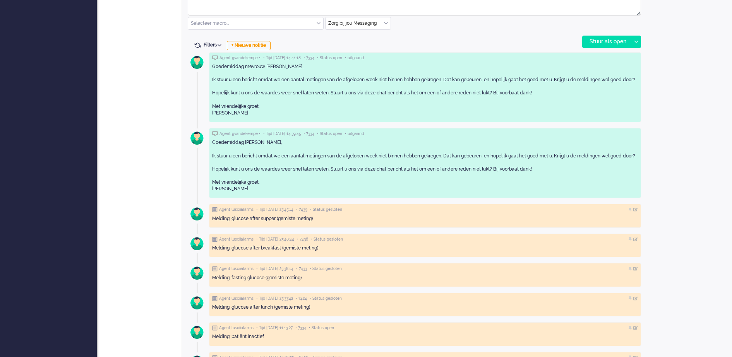
click at [661, 194] on div "Open custom software Patiëntnaam [PERSON_NAME] PatiëntId 5d352be9-09bf-a3c7-567…" at bounding box center [689, 136] width 85 height 1097
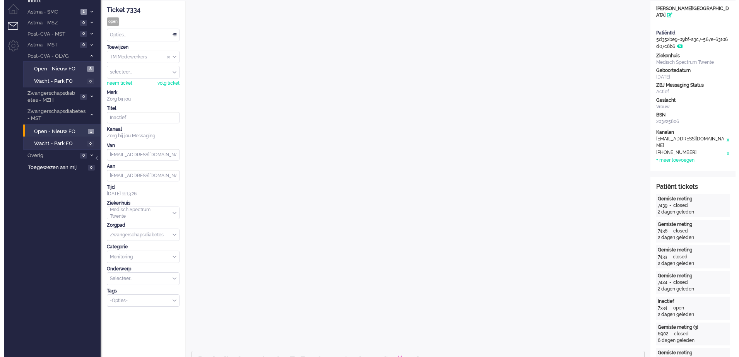
scroll to position [0, 0]
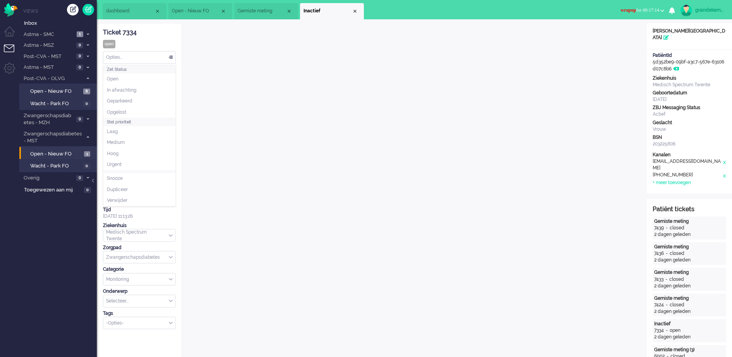
click at [172, 55] on div "Opties..." at bounding box center [139, 57] width 72 height 12
click at [116, 108] on li "Opgelost" at bounding box center [139, 112] width 72 height 11
click at [352, 10] on div "Close tab" at bounding box center [354, 11] width 6 height 6
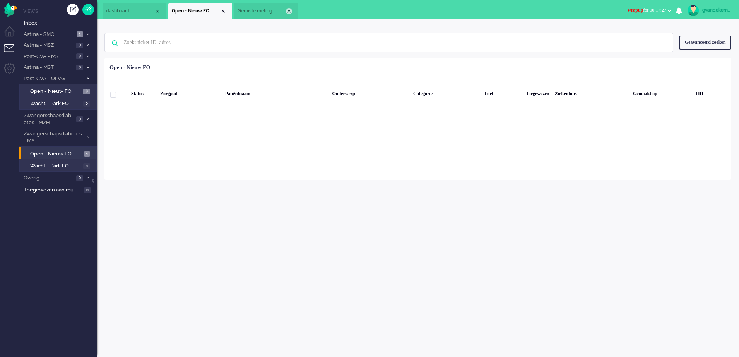
click at [289, 8] on div "Close tab" at bounding box center [289, 11] width 6 height 6
click at [224, 11] on div "Close tab" at bounding box center [223, 11] width 6 height 6
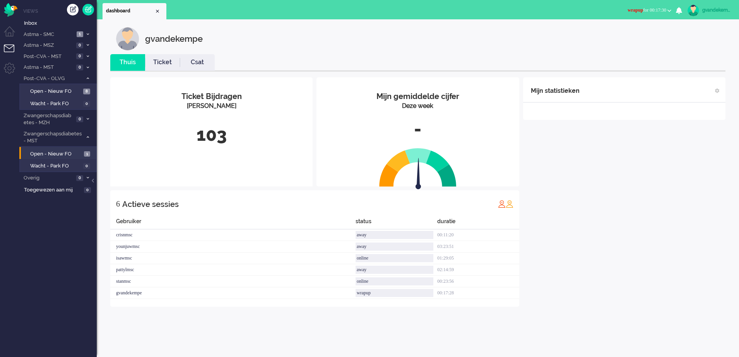
click at [668, 9] on button "wrapup for 00:17:30" at bounding box center [649, 10] width 53 height 11
click at [612, 33] on label "Online" at bounding box center [639, 34] width 61 height 7
click at [86, 118] on span at bounding box center [88, 119] width 6 height 4
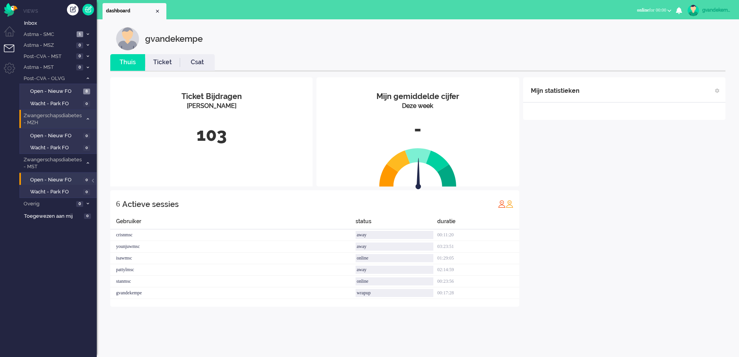
click at [86, 118] on span at bounding box center [88, 119] width 6 height 4
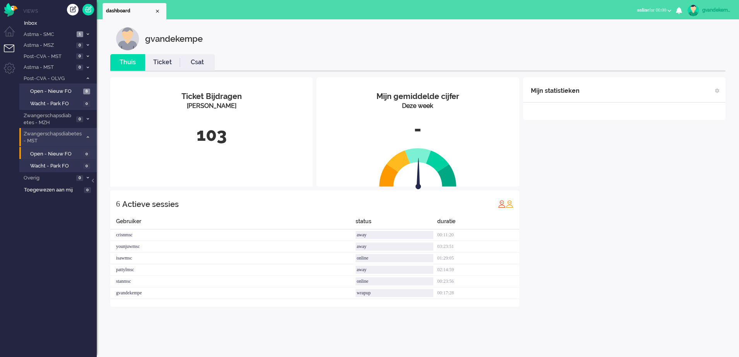
click at [86, 135] on span at bounding box center [88, 137] width 6 height 4
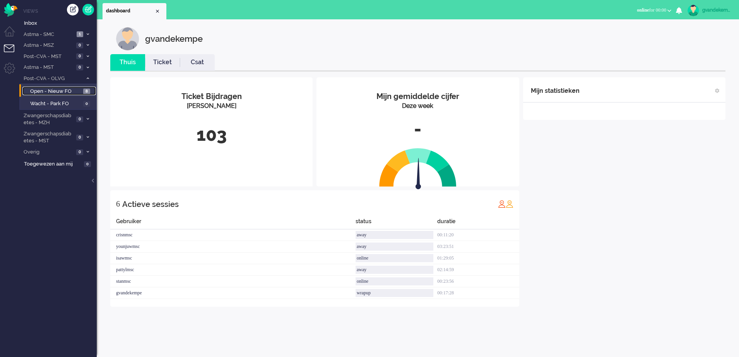
click at [61, 89] on span "Open - Nieuw FO" at bounding box center [55, 91] width 51 height 7
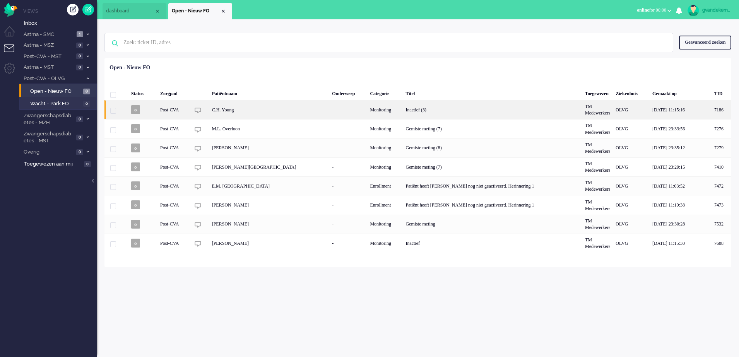
click at [403, 105] on div "Inactief (3)" at bounding box center [493, 109] width 180 height 19
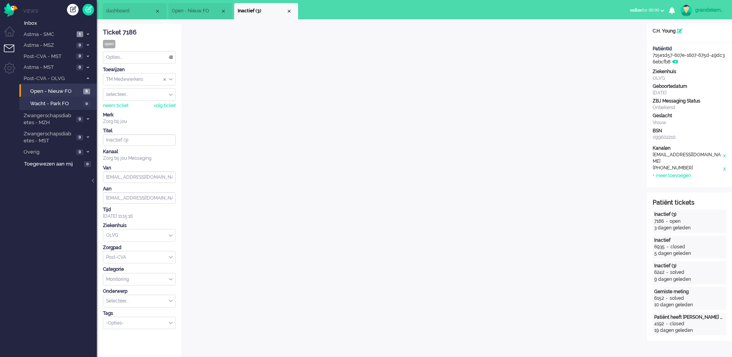
click at [289, 15] on li "Inactief (3)" at bounding box center [266, 11] width 64 height 16
click at [288, 11] on div "Close tab" at bounding box center [289, 11] width 6 height 6
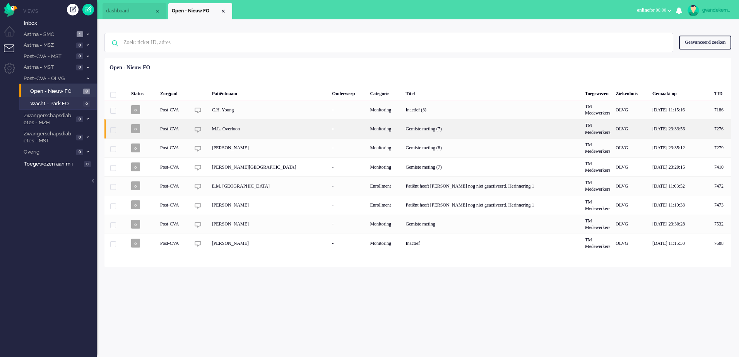
click at [282, 128] on div "M.L. Overloon" at bounding box center [269, 128] width 120 height 19
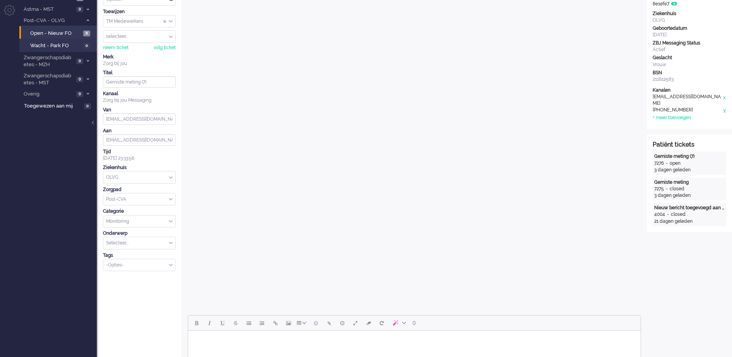
scroll to position [193, 0]
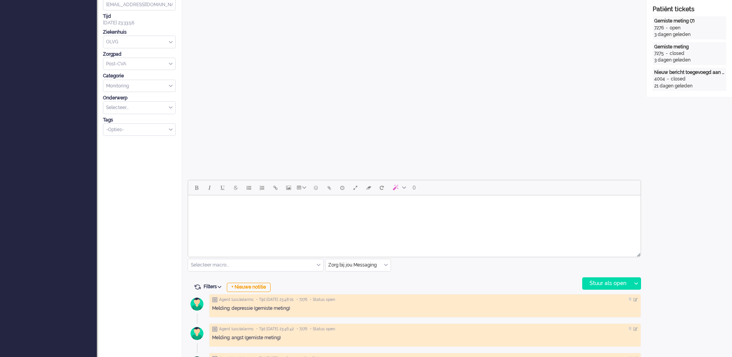
click at [370, 204] on body "Rich Text Area. Press ALT-0 for help." at bounding box center [414, 206] width 446 height 14
paste body "Rich Text Area. Press ALT-0 for help."
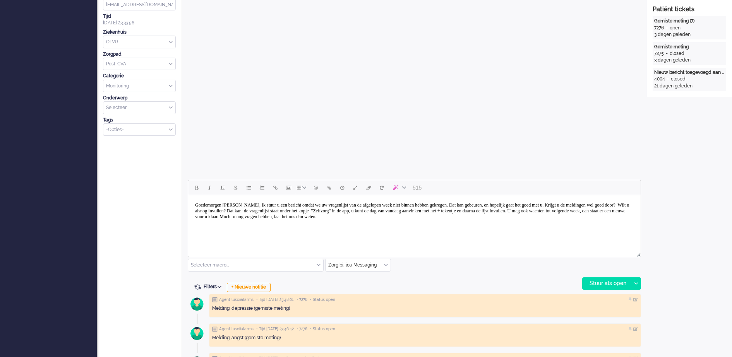
click at [267, 204] on body "Goedemorgen [PERSON_NAME], Ik stuur u een bericht omdat we uw vragenlijst van d…" at bounding box center [414, 211] width 446 height 25
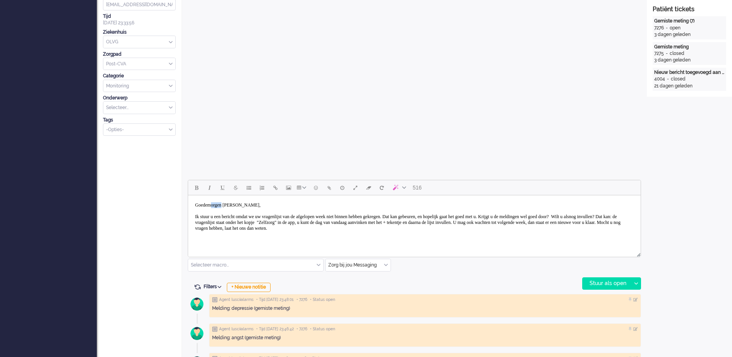
drag, startPoint x: 214, startPoint y: 206, endPoint x: 227, endPoint y: 207, distance: 12.8
click at [227, 207] on body "Goedemorgen [PERSON_NAME], Ik stuur u een bericht omdat we uw vragenlijst van d…" at bounding box center [414, 217] width 446 height 37
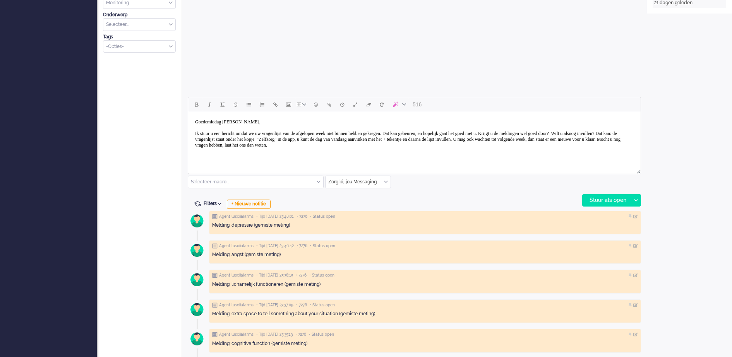
scroll to position [290, 0]
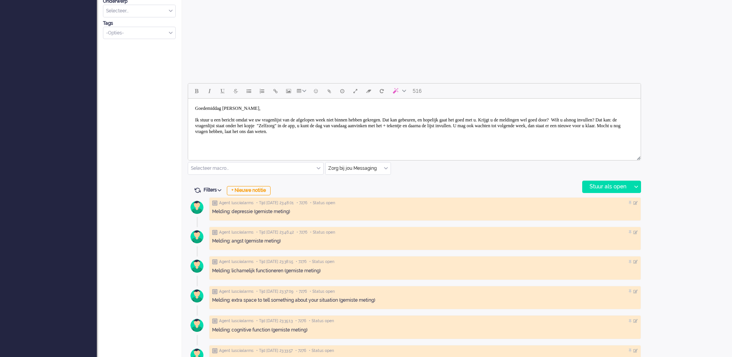
click at [255, 108] on body "Goedemiddag [PERSON_NAME], Ik stuur u een bericht omdat we uw vragenlijst van d…" at bounding box center [414, 120] width 446 height 37
click at [212, 125] on body "Goedemiddag mevrouw [PERSON_NAME], Ik stuur u een bericht omdat we uw vragenlij…" at bounding box center [414, 120] width 446 height 37
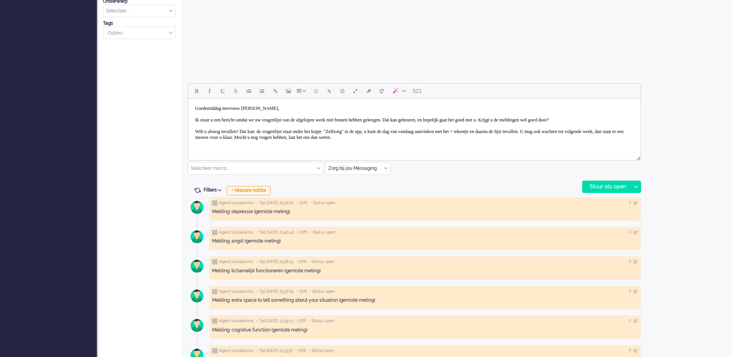
click at [362, 144] on body "Goedemiddag mevrouw [PERSON_NAME], Ik stuur u een bericht omdat we uw vragenlij…" at bounding box center [414, 123] width 446 height 43
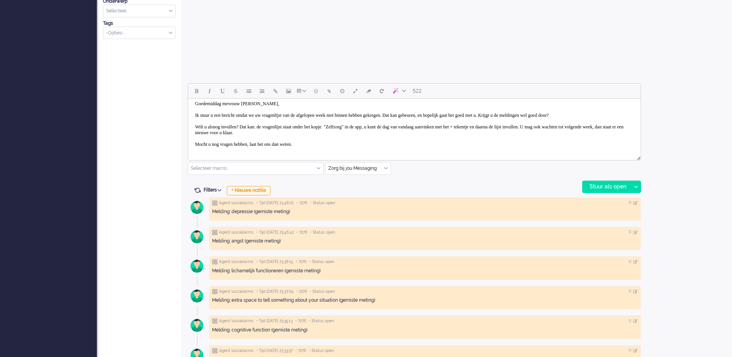
scroll to position [12, 0]
click at [329, 144] on body "Goedemiddag mevrouw [PERSON_NAME], Ik stuur u een bericht omdat we uw vragenlij…" at bounding box center [414, 123] width 446 height 54
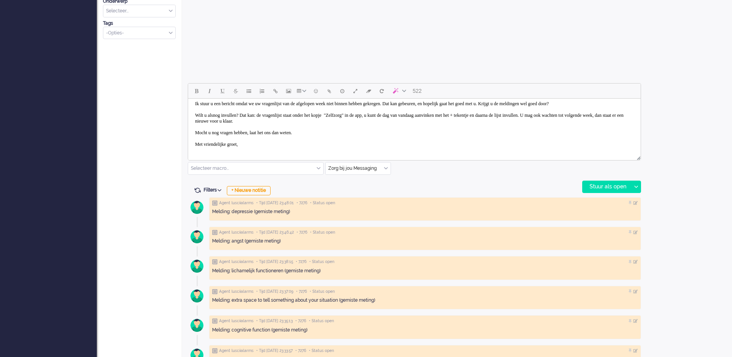
scroll to position [22, 0]
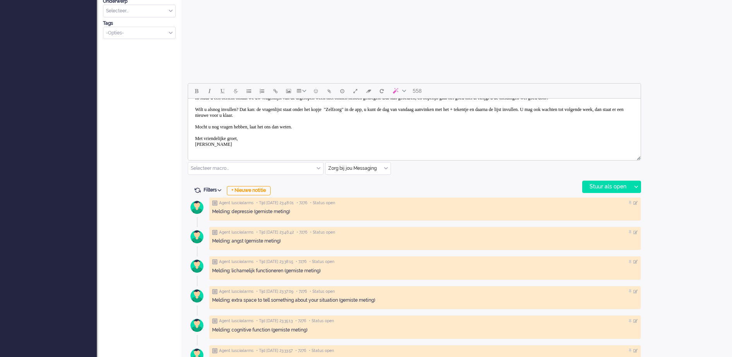
click at [193, 132] on body "Goedemiddag mevrouw [PERSON_NAME], Ik stuur u een bericht omdat we uw vragenlij…" at bounding box center [414, 116] width 446 height 72
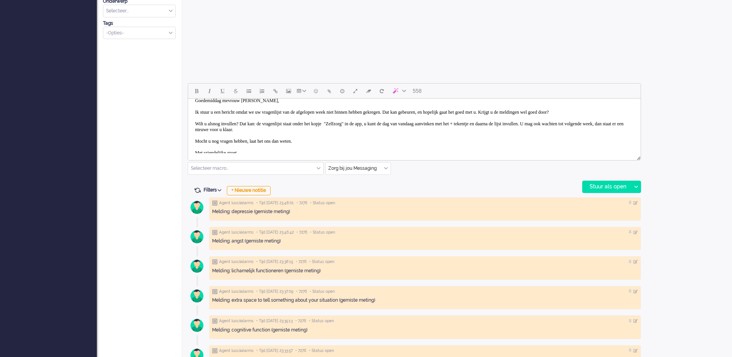
scroll to position [0, 0]
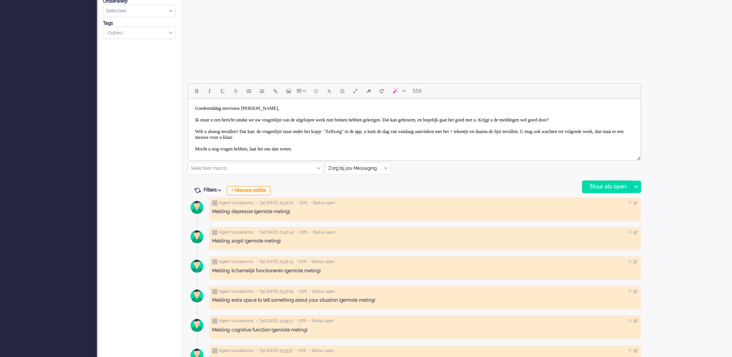
click at [605, 183] on div "Stuur als open" at bounding box center [606, 187] width 48 height 12
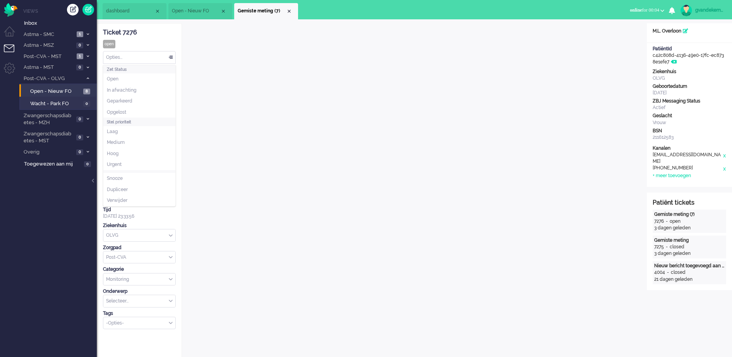
click at [171, 56] on div "Opties..." at bounding box center [139, 57] width 72 height 12
click at [151, 109] on li "Opgelost" at bounding box center [139, 112] width 72 height 11
click at [290, 10] on div "Close tab" at bounding box center [289, 11] width 6 height 6
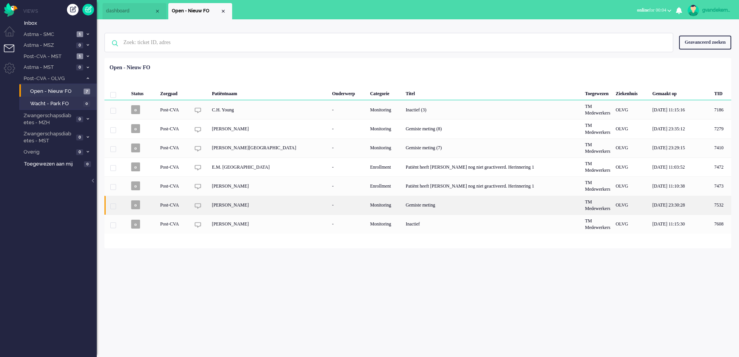
click at [435, 209] on div "Gemiste meting" at bounding box center [493, 205] width 180 height 19
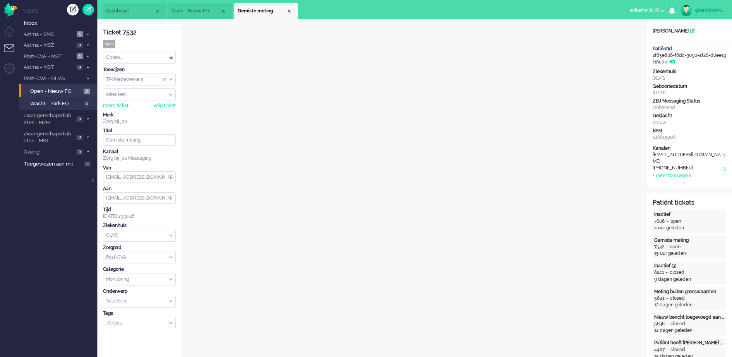
click at [288, 11] on div "Close tab" at bounding box center [289, 11] width 6 height 6
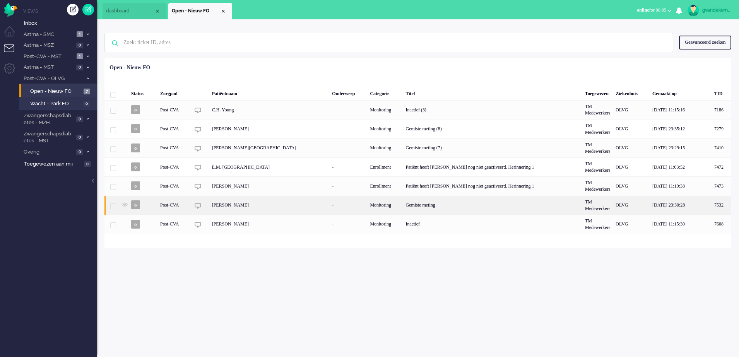
click at [367, 204] on div "Monitoring" at bounding box center [385, 205] width 36 height 19
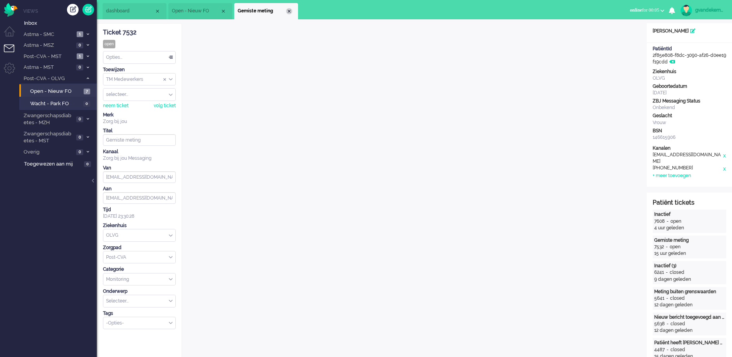
click at [289, 11] on div "Close tab" at bounding box center [289, 11] width 6 height 6
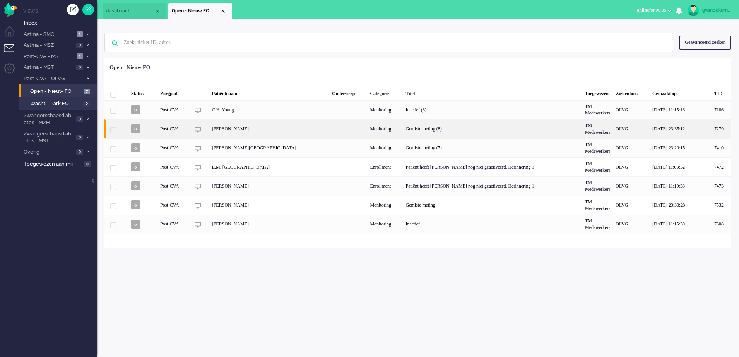
click at [367, 131] on div "Monitoring" at bounding box center [385, 128] width 36 height 19
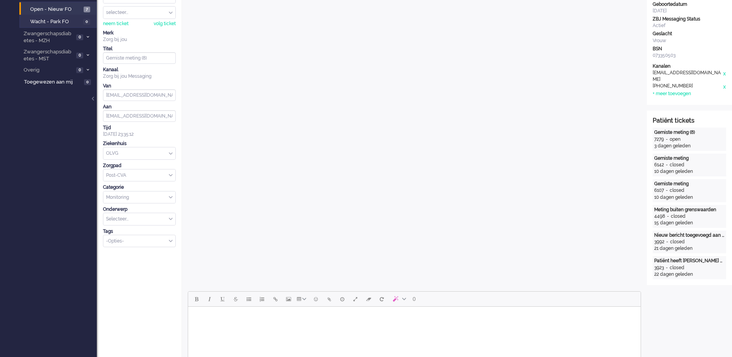
scroll to position [145, 0]
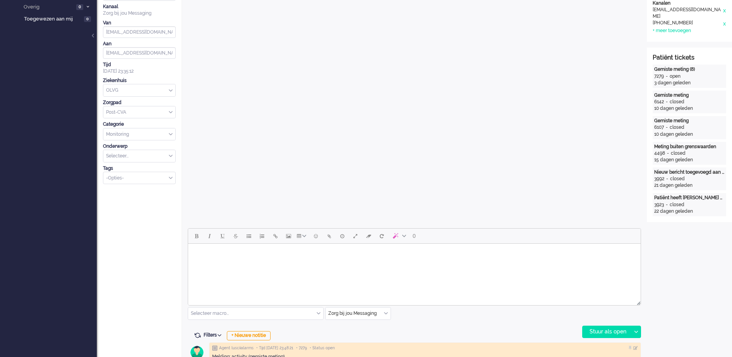
click at [220, 249] on body "Rich Text Area. Press ALT-0 for help." at bounding box center [414, 254] width 446 height 14
paste body "Rich Text Area. Press ALT-0 for help."
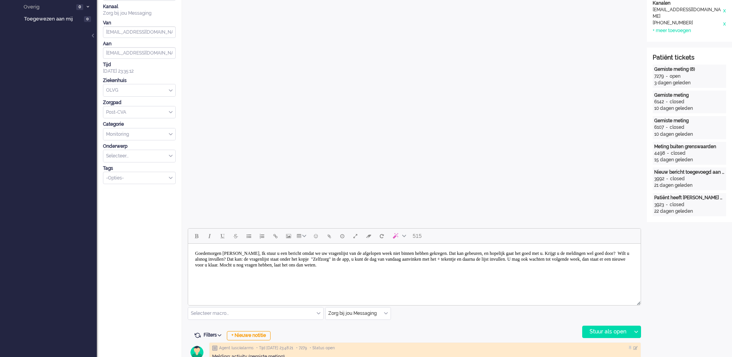
click at [258, 253] on body "Goedemorgen [PERSON_NAME], Ik stuur u een bericht omdat we uw vragenlijst van d…" at bounding box center [414, 259] width 446 height 25
click at [226, 250] on body "Goedemorgen [PERSON_NAME], Ik stuur u een bericht omdat we uw vragenlijst van d…" at bounding box center [414, 259] width 446 height 25
click at [227, 253] on body "Goedemorgen [PERSON_NAME], Ik stuur u een bericht omdat we uw vragenlijst van d…" at bounding box center [414, 259] width 446 height 25
click at [277, 250] on body "Goedemiddag [PERSON_NAME], Ik stuur u een bericht omdat we uw vragenlijst van d…" at bounding box center [414, 259] width 446 height 25
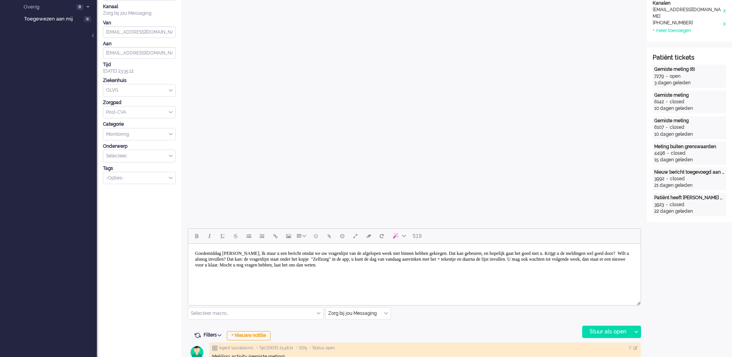
click at [279, 254] on body "Goedemiddag [PERSON_NAME], Ik stuur u een bericht omdat we uw vragenlijst van d…" at bounding box center [414, 259] width 446 height 25
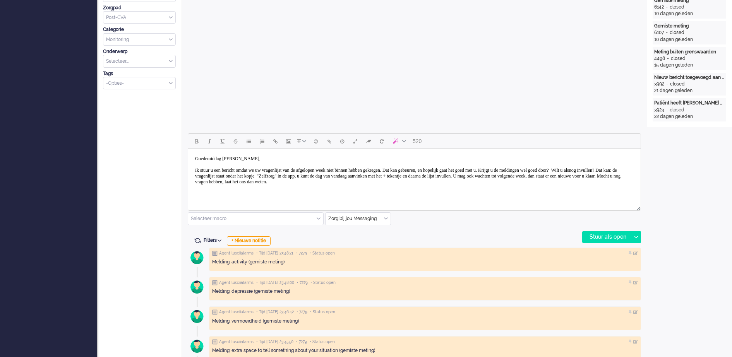
scroll to position [242, 0]
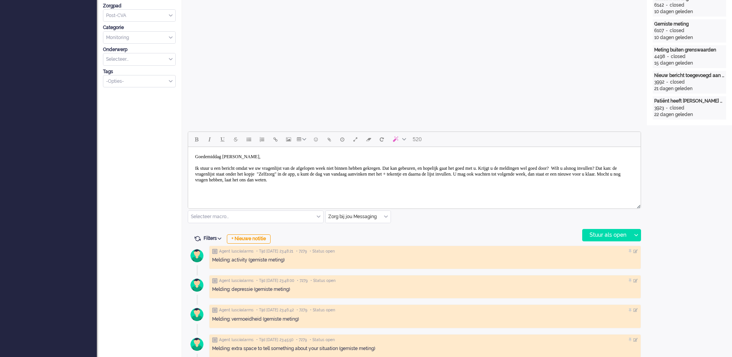
click at [212, 173] on body "Goedemiddag [PERSON_NAME], Ik stuur u een bericht omdat we uw vragenlijst van d…" at bounding box center [414, 168] width 446 height 37
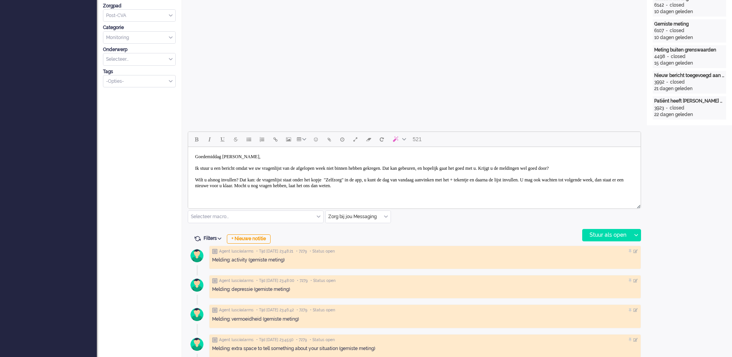
click at [364, 192] on body "Goedemiddag [PERSON_NAME], Ik stuur u een bericht omdat we uw vragenlijst van d…" at bounding box center [414, 171] width 446 height 43
click at [361, 193] on body "Goedemiddag [PERSON_NAME], Ik stuur u een bericht omdat we uw vragenlijst van d…" at bounding box center [414, 171] width 446 height 43
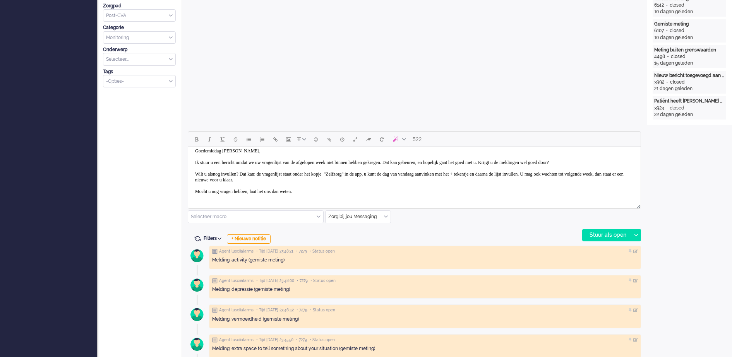
scroll to position [12, 0]
click at [324, 193] on body "Goedemiddag [PERSON_NAME], Ik stuur u een bericht omdat we uw vragenlijst van d…" at bounding box center [414, 171] width 446 height 54
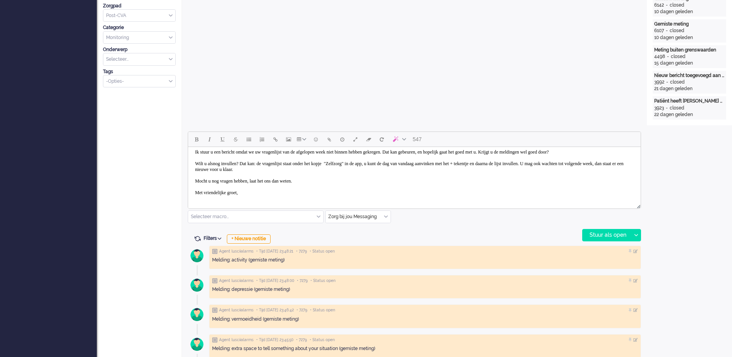
scroll to position [22, 0]
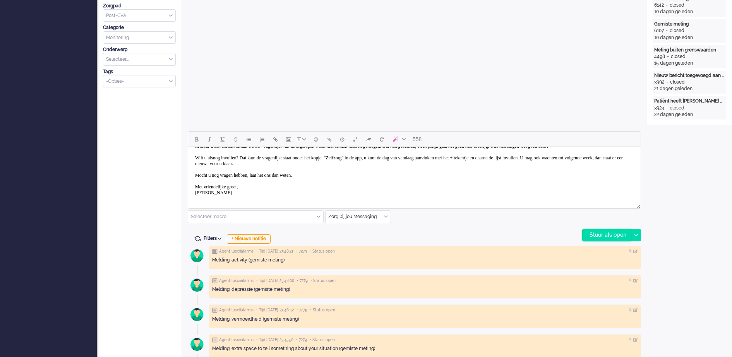
click at [594, 231] on div "Stuur als open" at bounding box center [606, 235] width 48 height 12
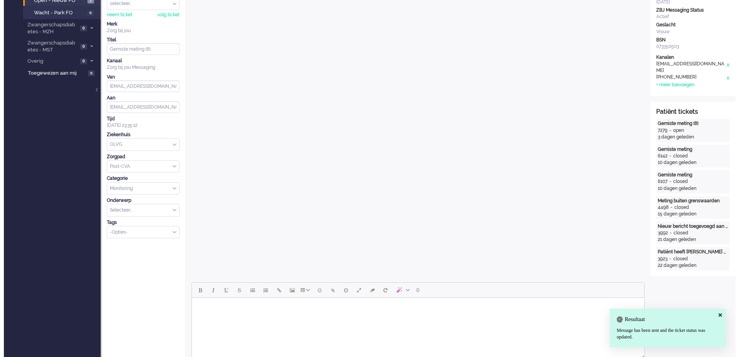
scroll to position [0, 0]
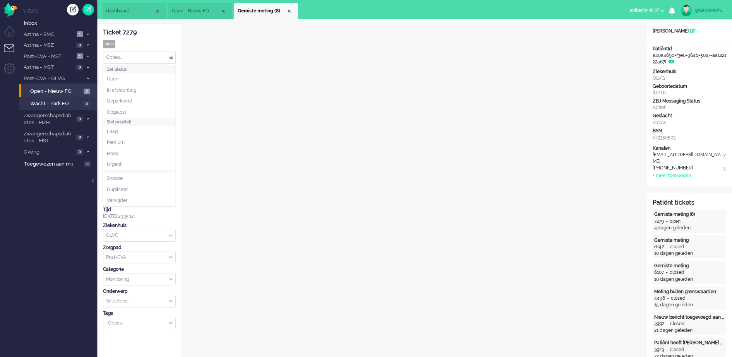
click at [169, 56] on div "Opties..." at bounding box center [139, 57] width 72 height 12
click at [125, 109] on span "Opgelost" at bounding box center [116, 112] width 19 height 7
click at [290, 10] on div "Close tab" at bounding box center [289, 11] width 6 height 6
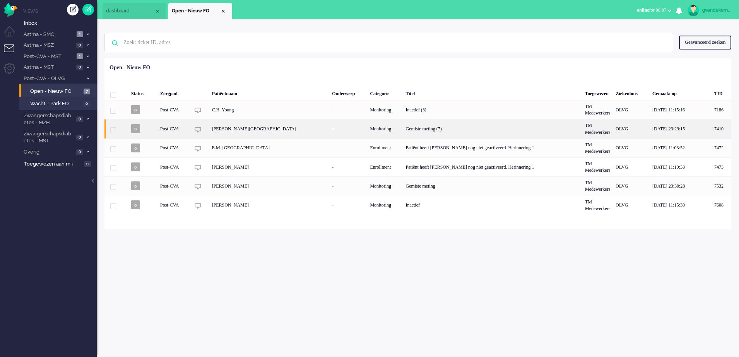
click at [367, 136] on div "Monitoring" at bounding box center [385, 128] width 36 height 19
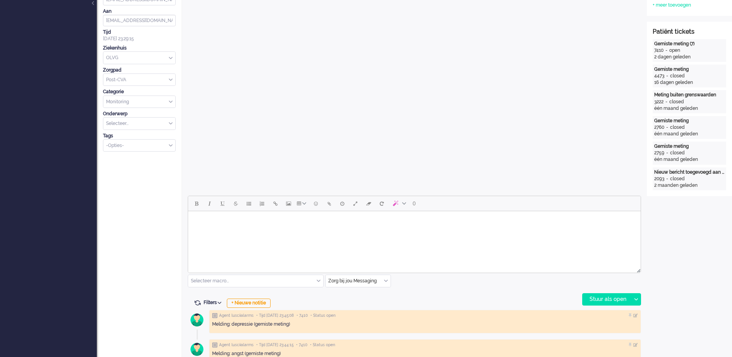
scroll to position [242, 0]
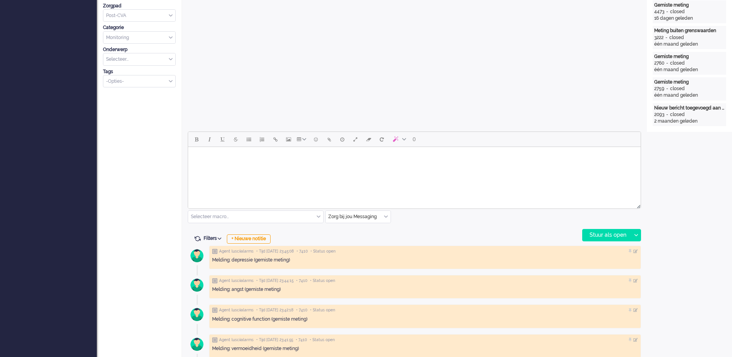
click at [285, 161] on body "Rich Text Area. Press ALT-0 for help." at bounding box center [414, 157] width 446 height 14
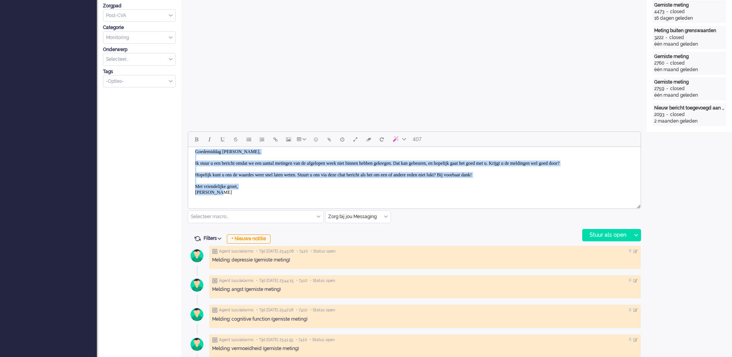
scroll to position [0, 0]
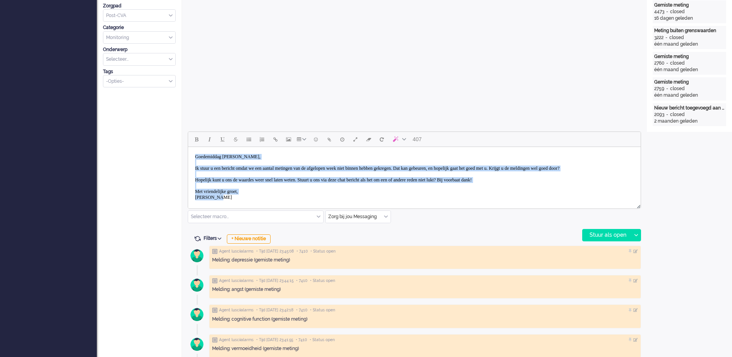
drag, startPoint x: 221, startPoint y: 200, endPoint x: 186, endPoint y: 151, distance: 60.1
click at [188, 151] on html "Goedemiddag [PERSON_NAME], Ik stuur u een bericht omdat we een aantal metingen …" at bounding box center [414, 177] width 452 height 60
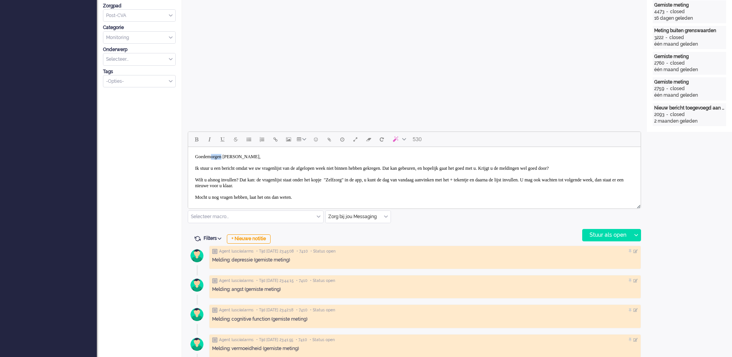
drag, startPoint x: 214, startPoint y: 156, endPoint x: 227, endPoint y: 155, distance: 13.2
click at [227, 155] on body "Goedemorgen [PERSON_NAME], Ik stuur u een bericht omdat we uw vragenlijst van d…" at bounding box center [414, 183] width 446 height 66
click at [237, 155] on body "Goedemiddag [PERSON_NAME], Ik stuur u een bericht omdat we uw vragenlijst van d…" at bounding box center [414, 183] width 446 height 66
click at [254, 157] on body "[PERSON_NAME] [PERSON_NAME], Ik stuur u een bericht omdat we uw vragenlijst van…" at bounding box center [414, 183] width 446 height 66
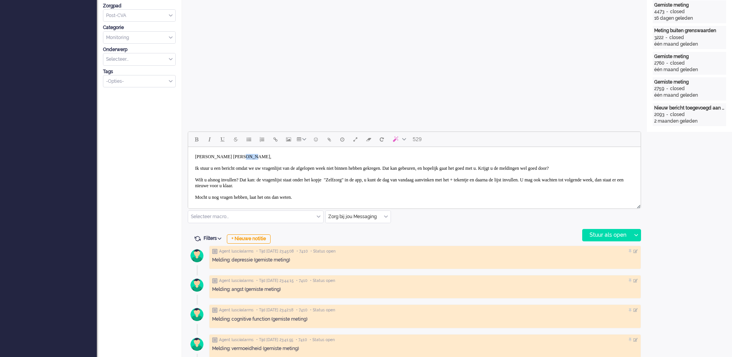
click at [254, 157] on body "[PERSON_NAME] [PERSON_NAME], Ik stuur u een bericht omdat we uw vragenlijst van…" at bounding box center [414, 183] width 446 height 66
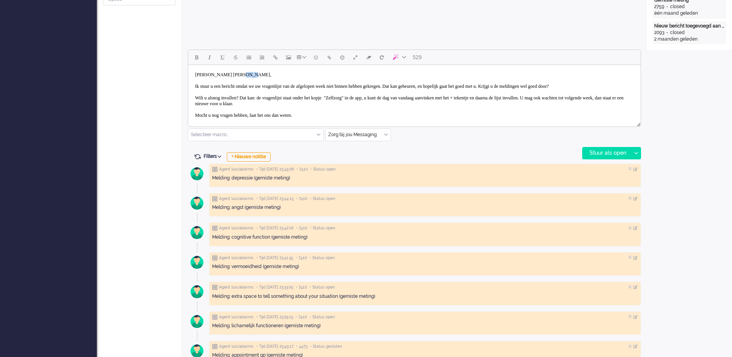
scroll to position [339, 0]
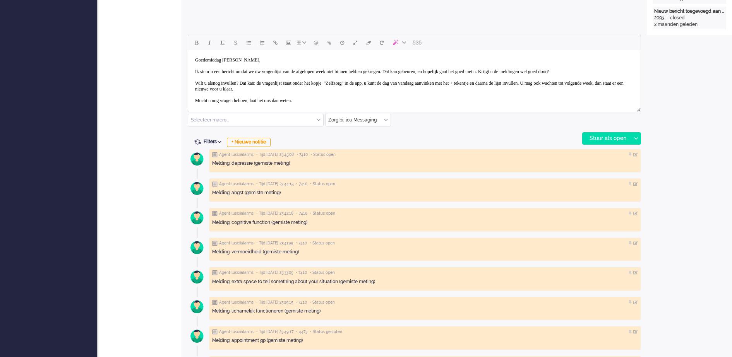
click at [264, 94] on body "[PERSON_NAME] [PERSON_NAME], Ik stuur u een bericht omdat we uw vragenlijst van…" at bounding box center [414, 86] width 446 height 66
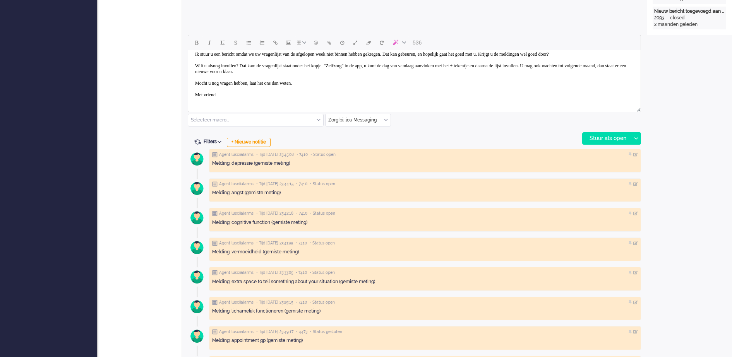
scroll to position [23, 0]
click at [228, 94] on body "[PERSON_NAME] [PERSON_NAME], Ik stuur u een bericht omdat we uw vragenlijst van…" at bounding box center [414, 69] width 446 height 66
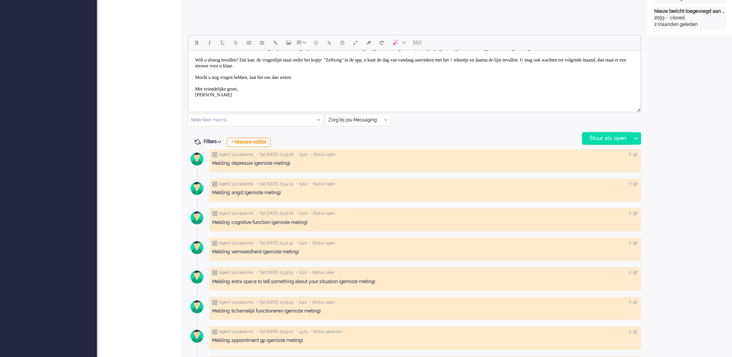
click at [604, 135] on div "Stuur als open" at bounding box center [606, 139] width 48 height 12
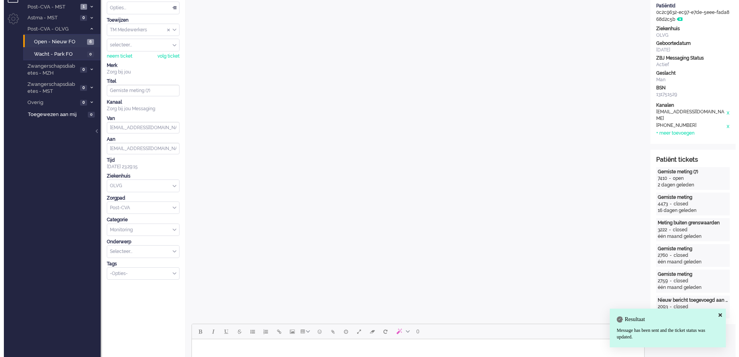
scroll to position [0, 0]
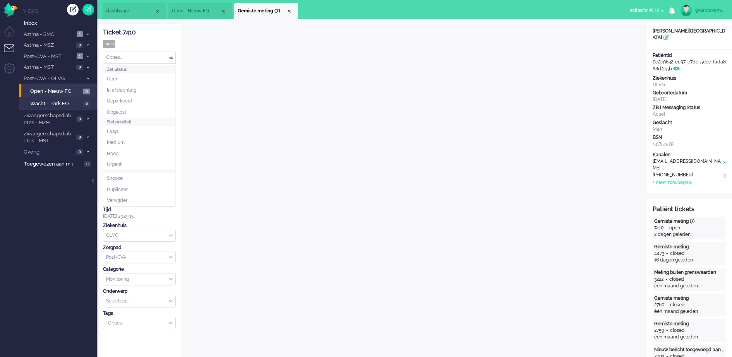
click at [170, 56] on div "Opties..." at bounding box center [139, 57] width 72 height 12
click at [124, 112] on span "Opgelost" at bounding box center [116, 112] width 19 height 7
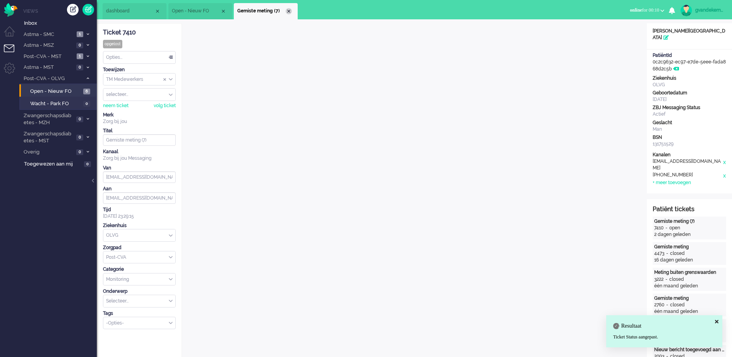
click at [287, 11] on div "Close tab" at bounding box center [289, 11] width 6 height 6
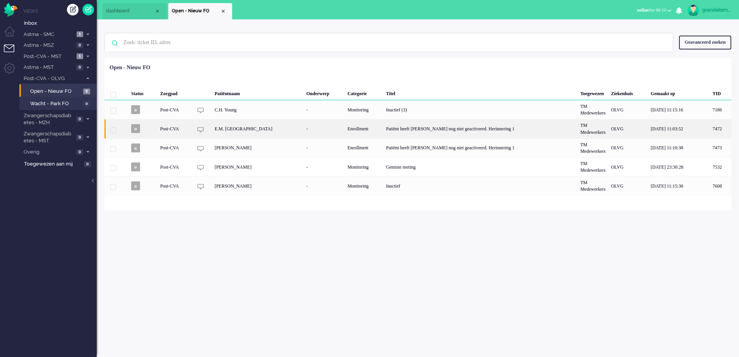
click at [383, 151] on div "Patiënt heeft [PERSON_NAME] nog niet geactiveerd. Herinnering 1" at bounding box center [480, 148] width 194 height 19
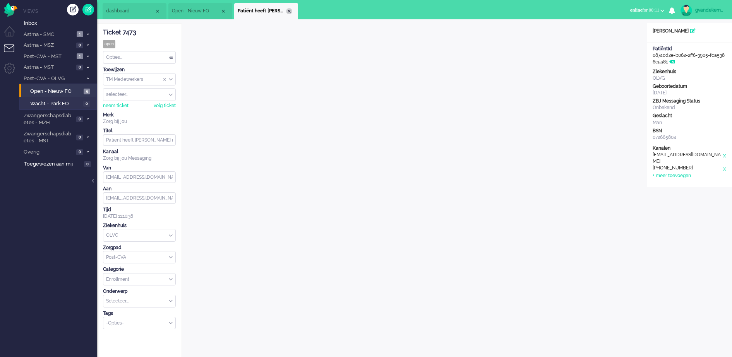
click at [288, 10] on div "Close tab" at bounding box center [289, 11] width 6 height 6
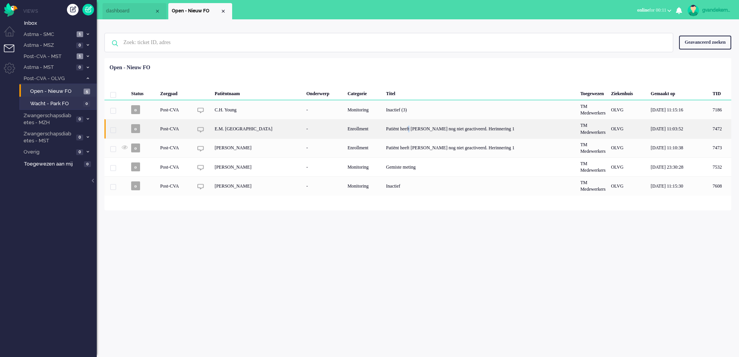
click at [396, 130] on div "Patiënt heeft [PERSON_NAME] nog niet geactiveerd. Herinnering 1" at bounding box center [480, 128] width 194 height 19
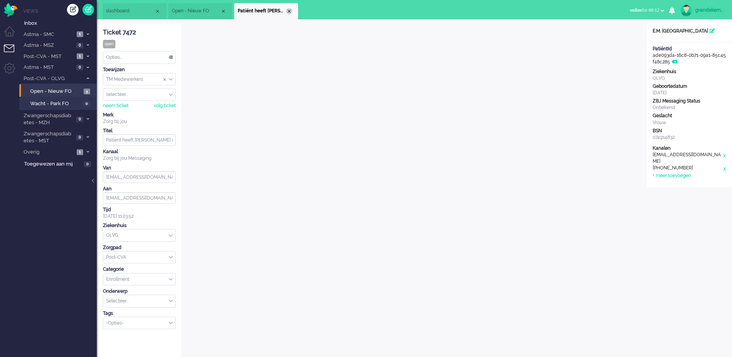
click at [289, 11] on div "Close tab" at bounding box center [289, 11] width 6 height 6
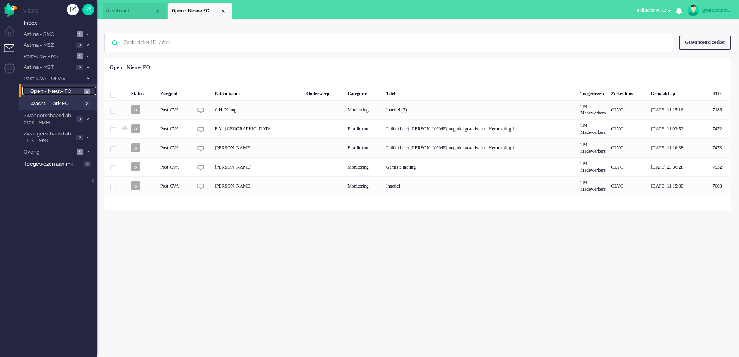
click at [74, 89] on span "Open - Nieuw FO" at bounding box center [55, 91] width 51 height 7
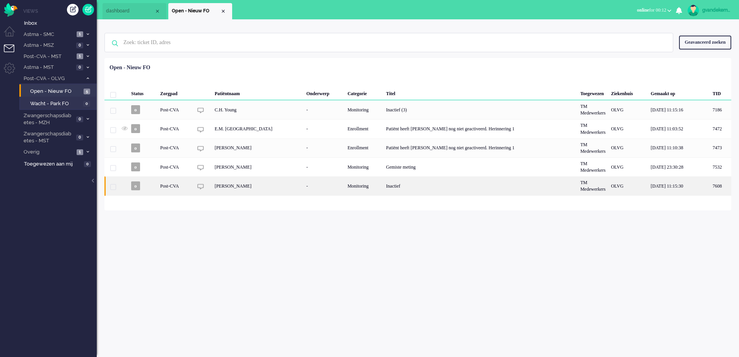
click at [360, 185] on div "Monitoring" at bounding box center [364, 185] width 39 height 19
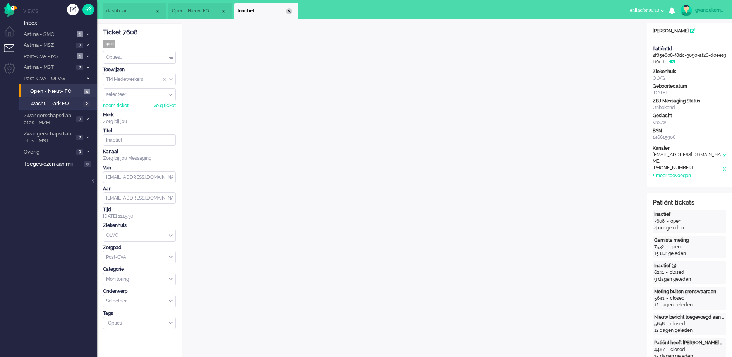
click at [289, 11] on div "Close tab" at bounding box center [289, 11] width 6 height 6
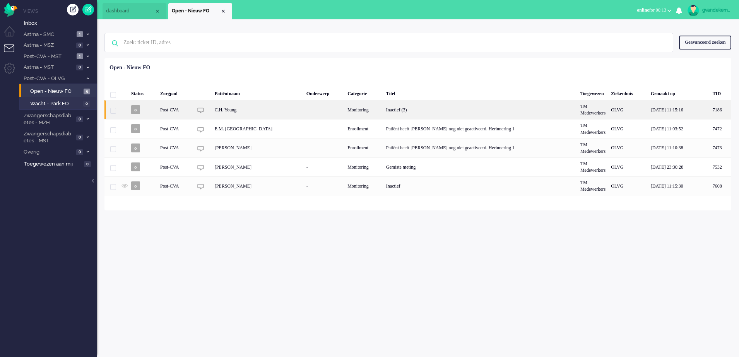
click at [387, 110] on div "Inactief (3)" at bounding box center [480, 109] width 194 height 19
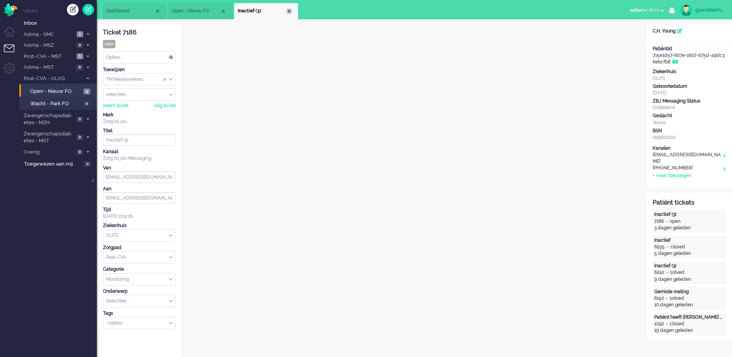
click at [288, 10] on div "Close tab" at bounding box center [289, 11] width 6 height 6
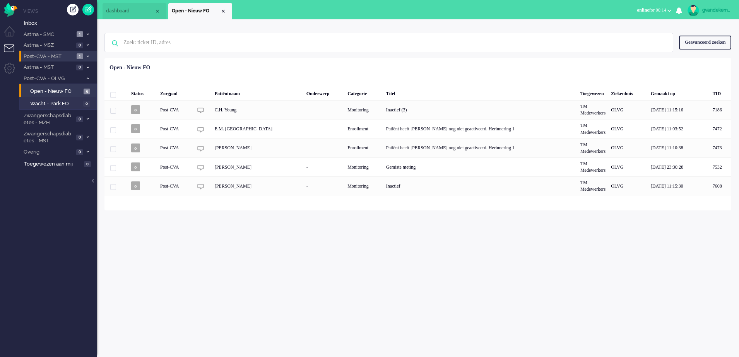
click at [84, 55] on li "Post-CVA - MST 1" at bounding box center [57, 56] width 77 height 11
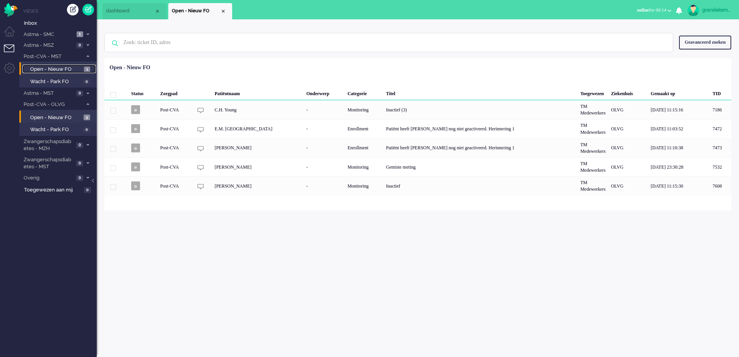
click at [67, 67] on span "Open - Nieuw FO" at bounding box center [56, 69] width 52 height 7
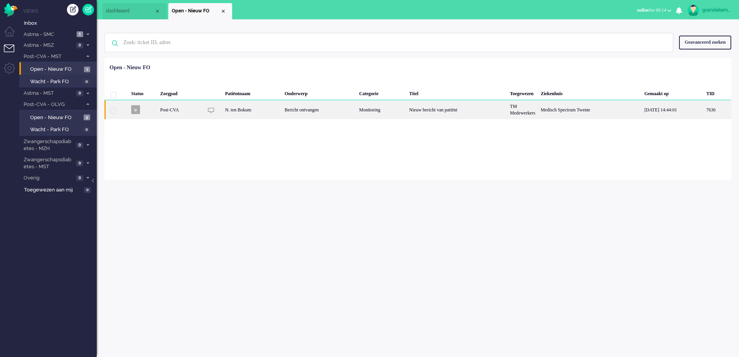
click at [346, 111] on div "Bericht ontvangen" at bounding box center [319, 109] width 75 height 19
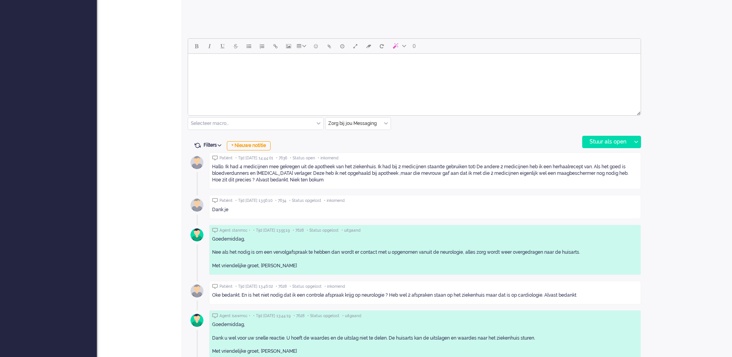
scroll to position [339, 0]
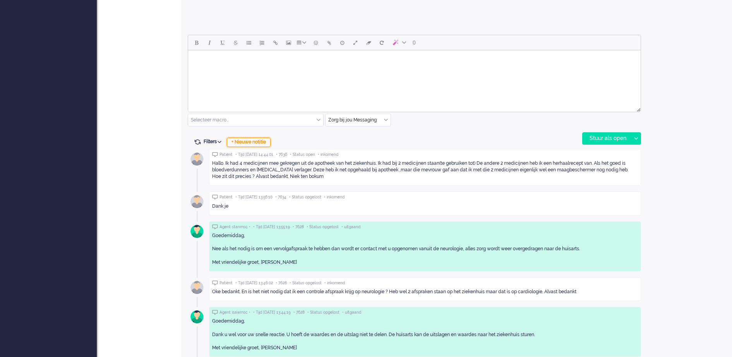
click at [262, 143] on div "+ Nieuwe notitie" at bounding box center [249, 142] width 44 height 9
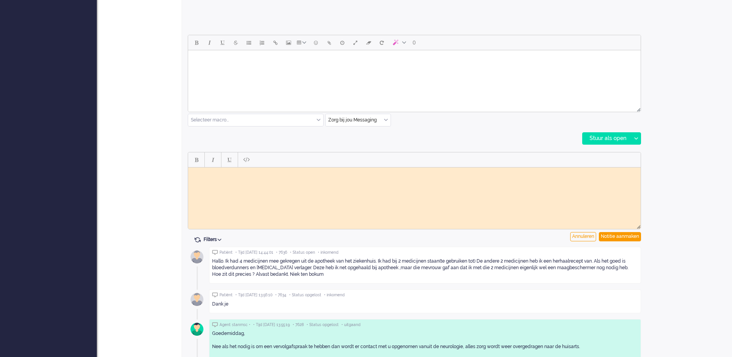
scroll to position [0, 0]
click at [585, 234] on div "Annuleren" at bounding box center [583, 236] width 26 height 9
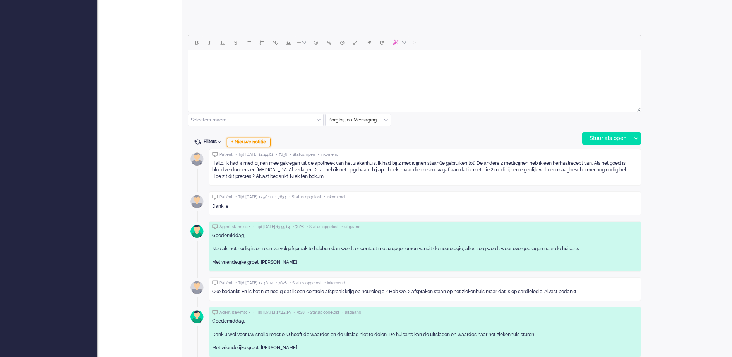
click at [253, 142] on div "+ Nieuwe notitie" at bounding box center [249, 142] width 44 height 9
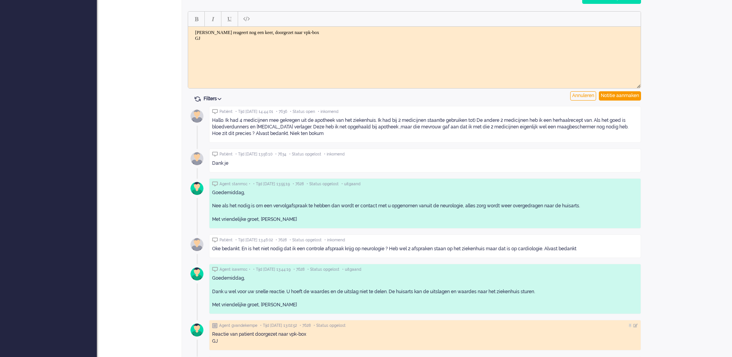
scroll to position [484, 0]
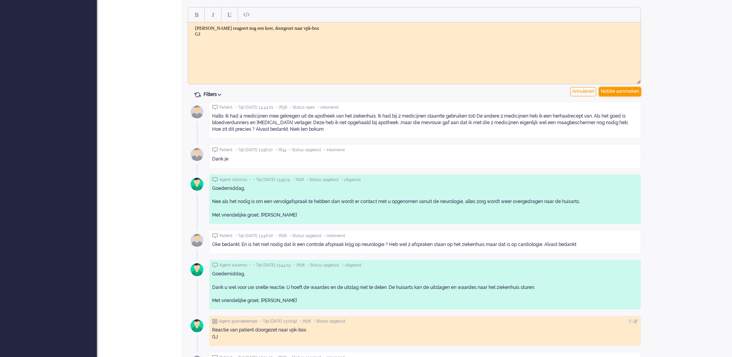
click at [614, 92] on div "Notitie aanmaken" at bounding box center [620, 91] width 42 height 9
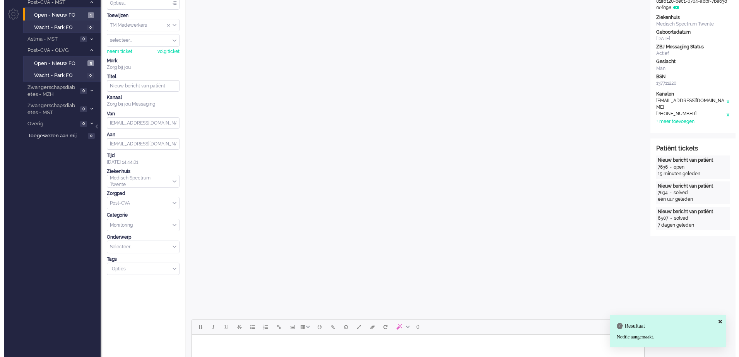
scroll to position [0, 0]
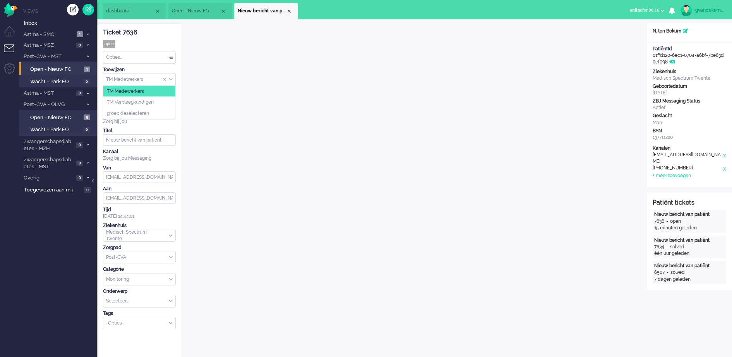
click at [170, 78] on div "TM Medewerkers" at bounding box center [139, 80] width 72 height 12
click at [150, 102] on span "TM Verpleegkundigen" at bounding box center [130, 102] width 47 height 7
click at [288, 10] on div "Close tab" at bounding box center [289, 11] width 6 height 6
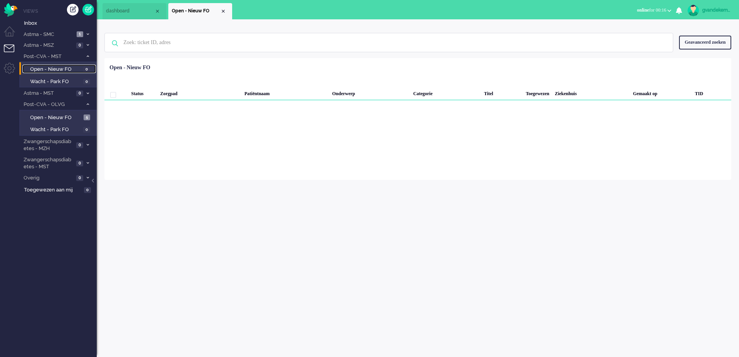
click at [64, 65] on link "Open - Nieuw FO 0" at bounding box center [59, 69] width 74 height 9
click at [87, 55] on icon at bounding box center [88, 56] width 2 height 3
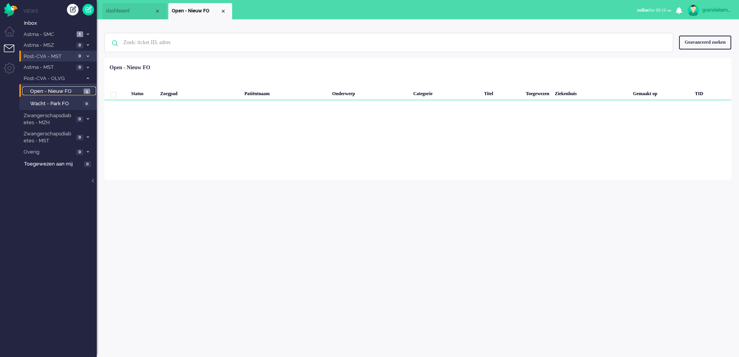
click at [73, 91] on span "Open - Nieuw FO" at bounding box center [55, 91] width 51 height 7
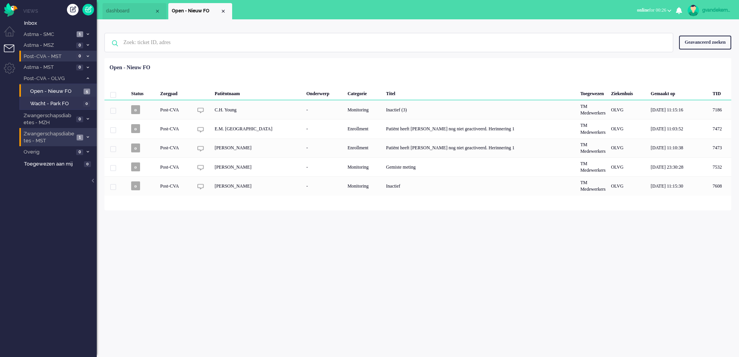
click at [85, 137] on span at bounding box center [88, 137] width 6 height 4
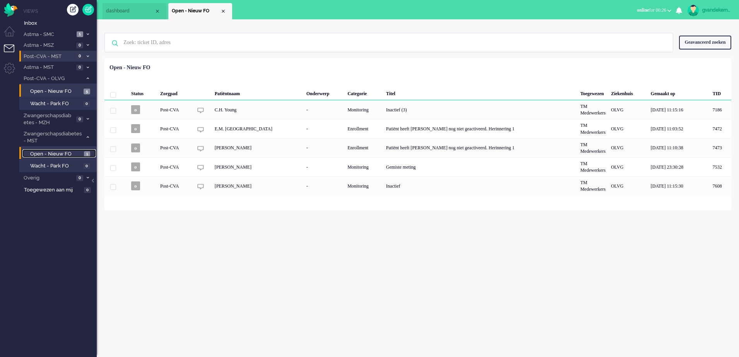
click at [72, 153] on span "Open - Nieuw FO" at bounding box center [56, 154] width 52 height 7
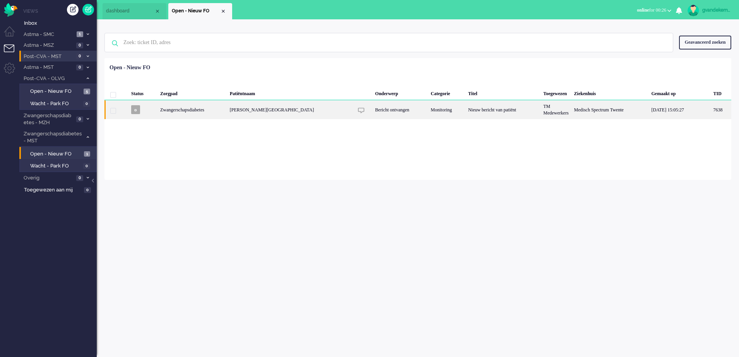
click at [478, 107] on div "Nieuw bericht van patiënt" at bounding box center [503, 109] width 75 height 19
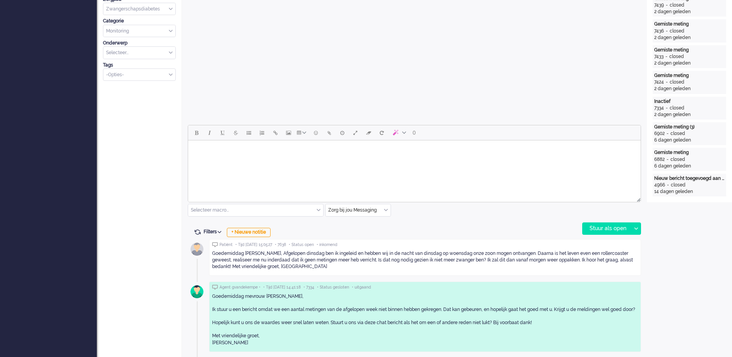
scroll to position [265, 0]
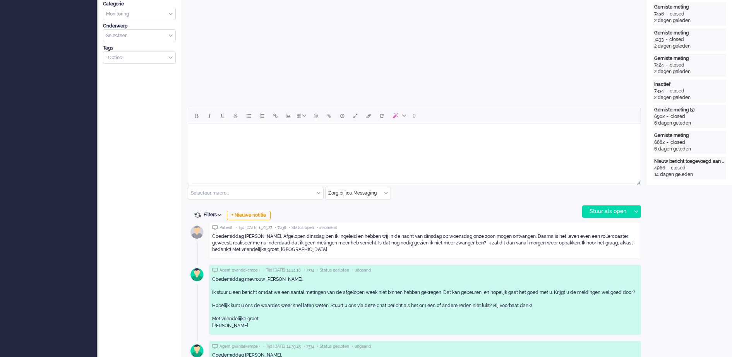
click at [372, 128] on body "Rich Text Area. Press ALT-0 for help." at bounding box center [414, 134] width 446 height 14
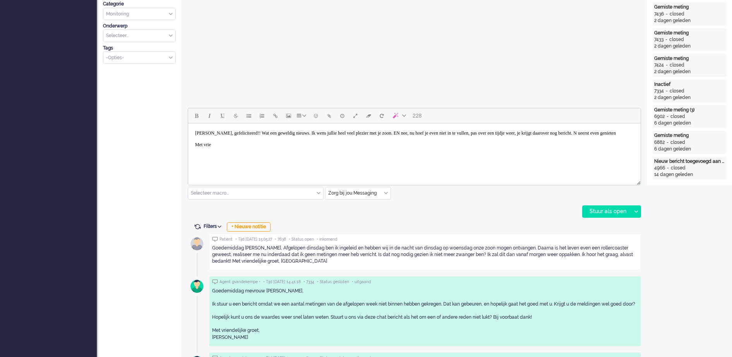
click at [223, 137] on body "[PERSON_NAME], gefeliciteerd!! Wat een geweldig nieuws. Ik wens jullie heel vee…" at bounding box center [414, 139] width 446 height 25
click at [567, 132] on body "[PERSON_NAME], gefeliciteerd!! Wat een geweldig nieuws. Ik wens jullie heel vee…" at bounding box center [414, 139] width 446 height 25
click at [567, 131] on body "[PERSON_NAME], gefeliciteerd!! Wat een geweldig nieuws. Ik wens jullie heel vee…" at bounding box center [414, 139] width 446 height 25
click at [569, 132] on body "[PERSON_NAME], gefeliciteerd!! Wat een geweldig nieuws. Ik wens jullie heel vee…" at bounding box center [414, 139] width 446 height 25
click at [567, 134] on body "[PERSON_NAME], gefeliciteerd!! Wat een geweldig nieuws. Ik wens jullie heel vee…" at bounding box center [414, 139] width 446 height 25
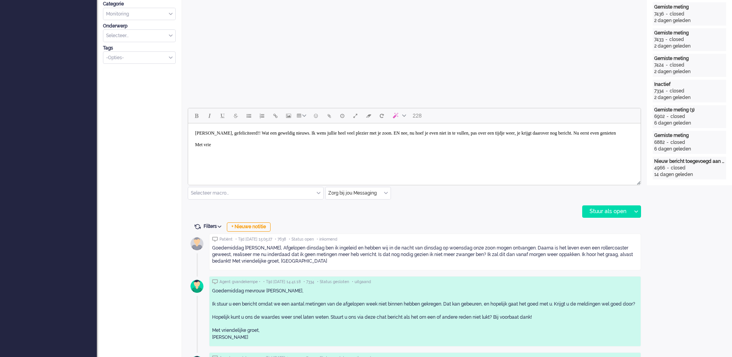
click at [567, 134] on body "[PERSON_NAME], gefeliciteerd!! Wat een geweldig nieuws. Ik wens jullie heel vee…" at bounding box center [414, 139] width 446 height 25
click at [570, 132] on body "[PERSON_NAME], gefeliciteerd!! Wat een geweldig nieuws. Ik wens jullie heel vee…" at bounding box center [414, 139] width 446 height 25
click at [569, 134] on body "[PERSON_NAME], gefeliciteerd!! Wat een geweldig nieuws. Ik wens jullie heel vee…" at bounding box center [414, 139] width 446 height 25
click at [371, 137] on body "[PERSON_NAME], gefeliciteerd!! Wat een geweldig nieuws. Ik wens jullie heel vee…" at bounding box center [414, 142] width 446 height 31
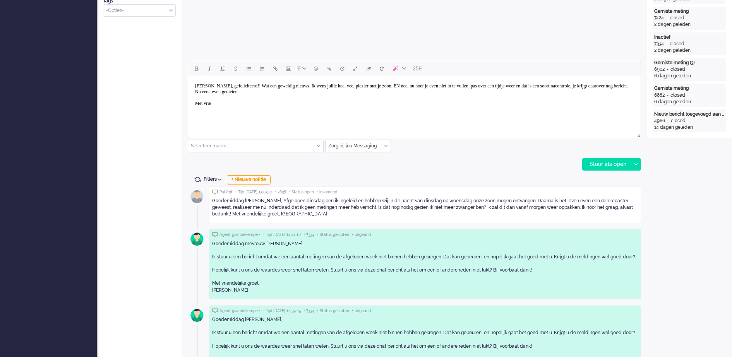
scroll to position [314, 0]
click at [227, 106] on body "[PERSON_NAME], gefeliciteerd!! Wat een geweldig nieuws. Ik wens jullie heel vee…" at bounding box center [414, 93] width 446 height 31
click at [246, 103] on body "[PERSON_NAME], gefeliciteerd!! Wat een geweldig nieuws. Ik wens jullie heel vee…" at bounding box center [414, 96] width 446 height 37
click at [418, 82] on body "[PERSON_NAME], gefeliciteerd!! Wat een geweldig nieuws. Ik wens jullie heel vee…" at bounding box center [414, 96] width 446 height 37
click at [616, 163] on div "Stuur als open" at bounding box center [606, 163] width 48 height 12
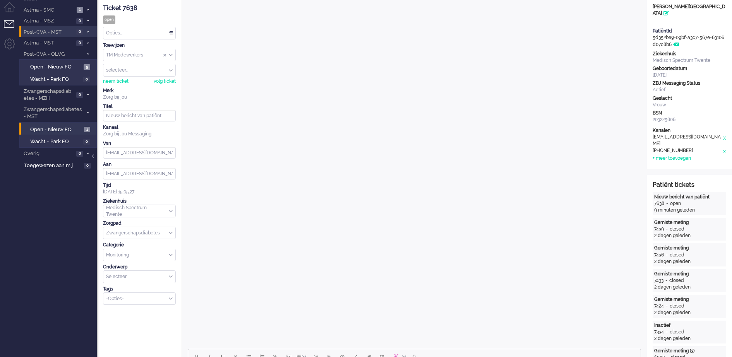
scroll to position [0, 0]
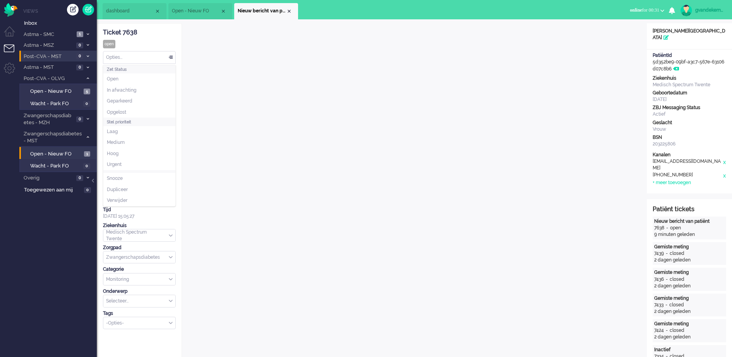
click at [170, 57] on div "Opties..." at bounding box center [139, 57] width 72 height 12
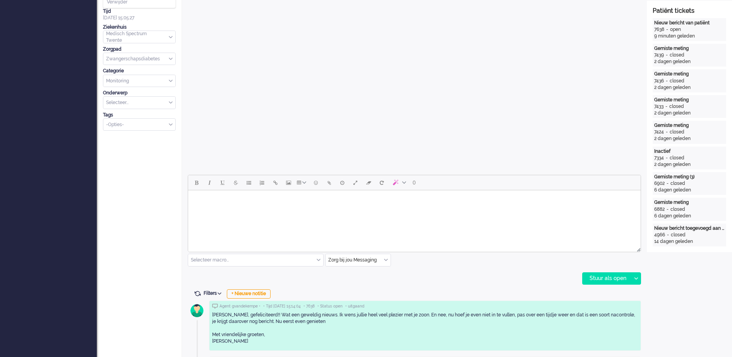
scroll to position [193, 0]
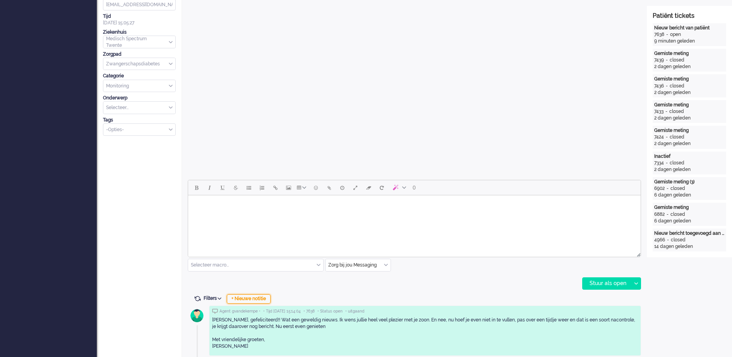
click at [262, 300] on div "+ Nieuwe notitie" at bounding box center [249, 298] width 44 height 9
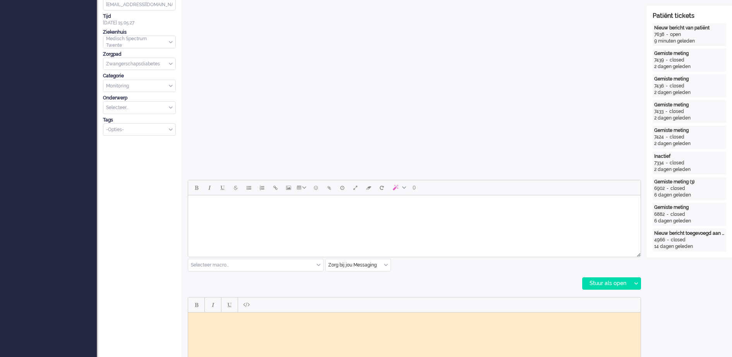
scroll to position [0, 0]
click at [274, 319] on body "Rich Text Area. Press ALT-0 for help." at bounding box center [414, 318] width 446 height 6
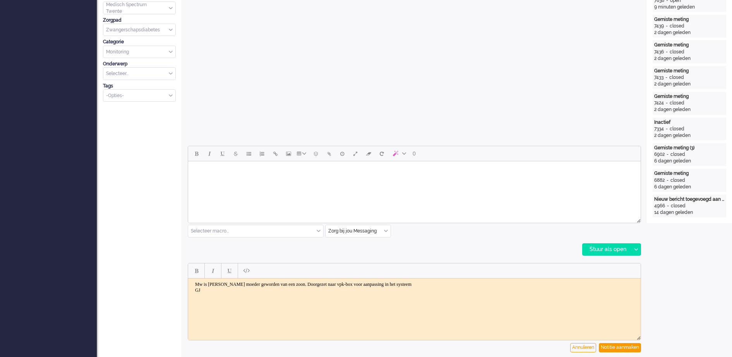
scroll to position [290, 0]
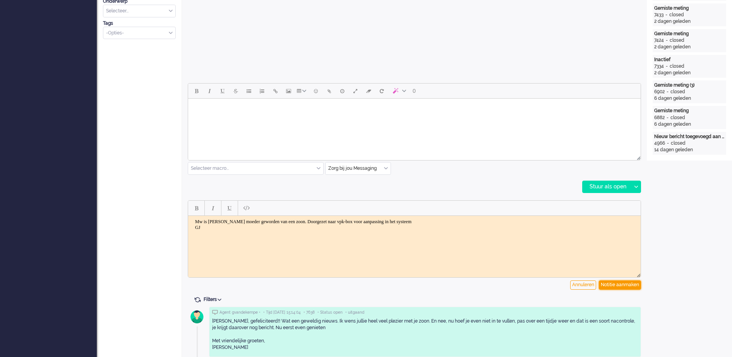
click at [620, 284] on div "Notitie aanmaken" at bounding box center [620, 285] width 42 height 9
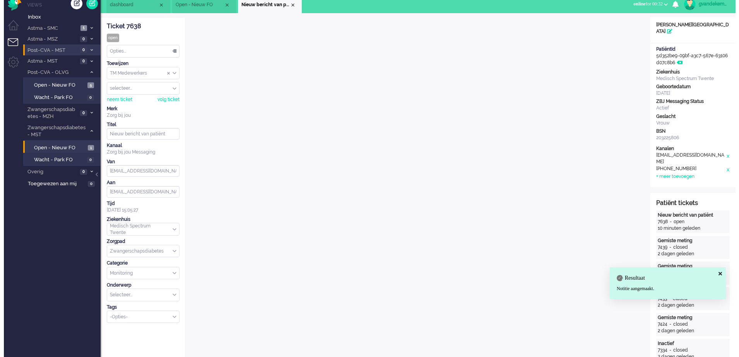
scroll to position [0, 0]
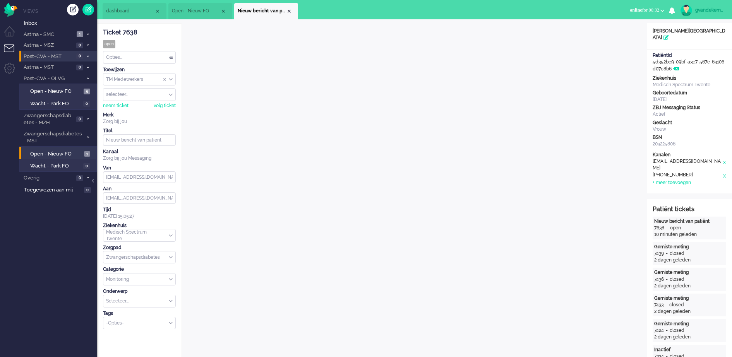
click at [171, 78] on div "TM Medewerkers" at bounding box center [139, 80] width 72 height 12
click at [147, 101] on span "TM Verpleegkundigen" at bounding box center [130, 102] width 47 height 7
click at [289, 10] on div "Close tab" at bounding box center [289, 11] width 6 height 6
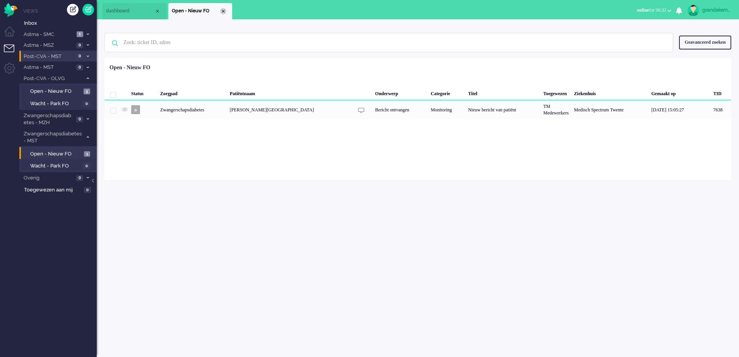
click at [222, 11] on div "Close tab" at bounding box center [223, 11] width 6 height 6
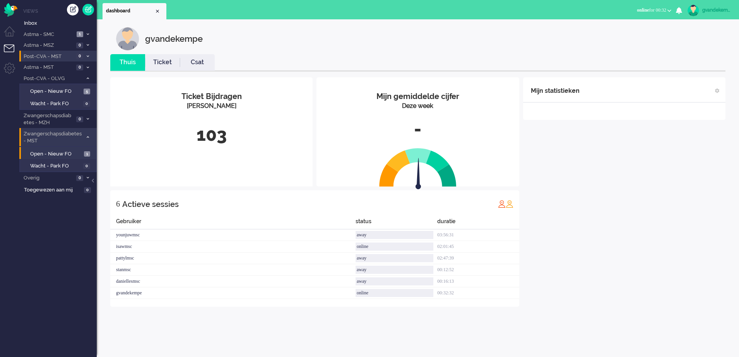
click at [85, 136] on span at bounding box center [88, 137] width 6 height 4
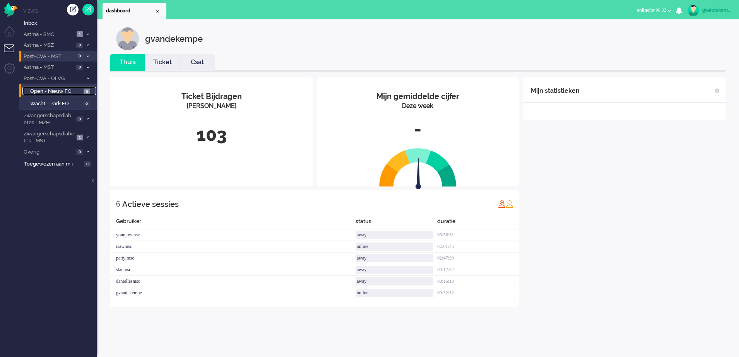
click at [55, 88] on span "Open - Nieuw FO" at bounding box center [55, 91] width 51 height 7
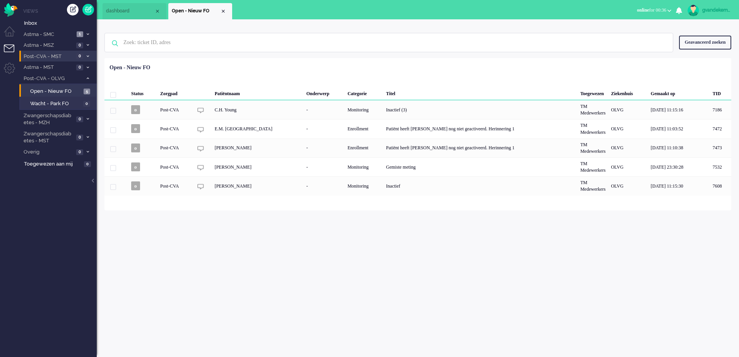
click at [608, 271] on div "gvandekempe Thuis Ticket Csat Mijn gemiddelde cijfer Deze week - Ticket Bijdrag…" at bounding box center [418, 188] width 642 height 338
click at [403, 303] on div "gvandekempe Thuis Ticket Csat Mijn gemiddelde cijfer Deze week - Ticket Bijdrag…" at bounding box center [418, 188] width 642 height 338
click at [533, 253] on div "gvandekempe Thuis Ticket Csat Mijn gemiddelde cijfer Deze week - Ticket Bijdrag…" at bounding box center [418, 188] width 642 height 338
click at [533, 279] on div "gvandekempe Thuis Ticket Csat Mijn gemiddelde cijfer Deze week - Ticket Bijdrag…" at bounding box center [418, 188] width 642 height 338
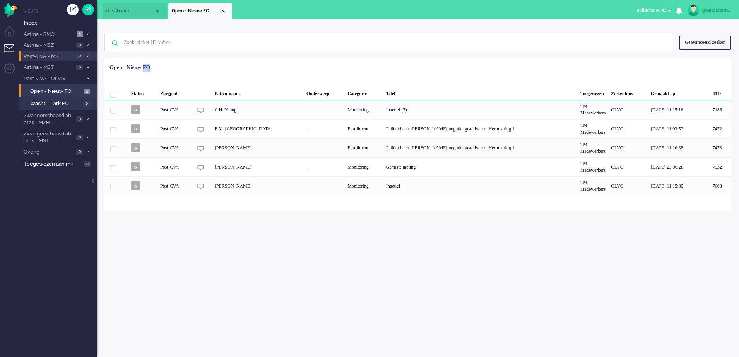
click at [533, 279] on div "gvandekempe Thuis Ticket Csat Mijn gemiddelde cijfer Deze week - Ticket Bijdrag…" at bounding box center [418, 188] width 642 height 338
drag, startPoint x: 533, startPoint y: 279, endPoint x: 678, endPoint y: 248, distance: 148.0
click at [678, 248] on div "gvandekempe Thuis Ticket Csat Mijn gemiddelde cijfer Deze week - Ticket Bijdrag…" at bounding box center [418, 188] width 642 height 338
click at [649, 274] on div "gvandekempe Thuis Ticket Csat Mijn gemiddelde cijfer Deze week - Ticket Bijdrag…" at bounding box center [418, 188] width 642 height 338
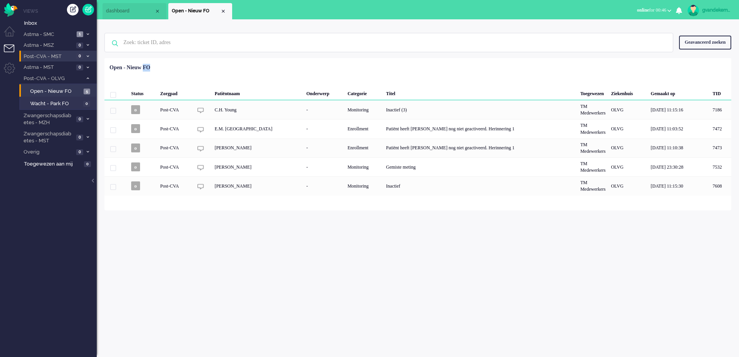
click at [649, 274] on div "gvandekempe Thuis Ticket Csat Mijn gemiddelde cijfer Deze week - Ticket Bijdrag…" at bounding box center [418, 188] width 642 height 338
drag, startPoint x: 649, startPoint y: 274, endPoint x: 669, endPoint y: 296, distance: 30.1
click at [669, 296] on div "gvandekempe Thuis Ticket Csat Mijn gemiddelde cijfer Deze week - Ticket Bijdrag…" at bounding box center [418, 188] width 642 height 338
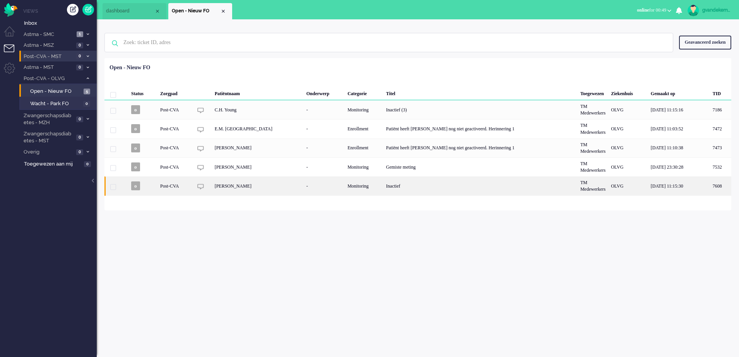
click at [345, 190] on div "Monitoring" at bounding box center [364, 185] width 39 height 19
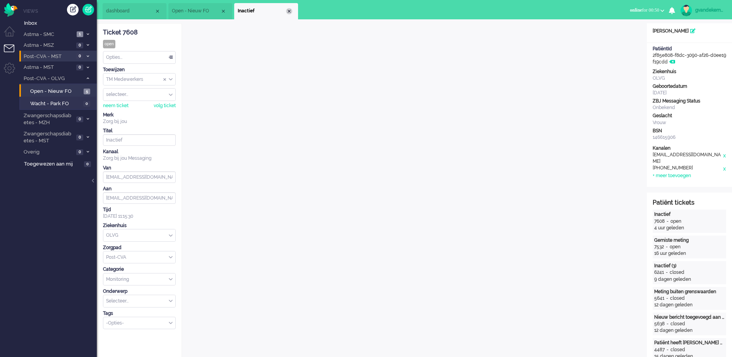
click at [290, 10] on div "Close tab" at bounding box center [289, 11] width 6 height 6
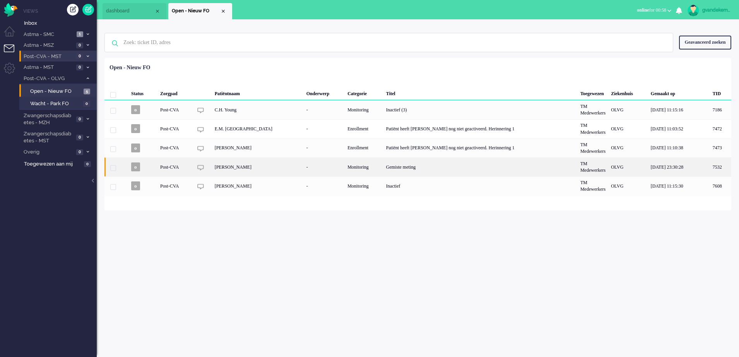
click at [345, 169] on div "Monitoring" at bounding box center [364, 166] width 39 height 19
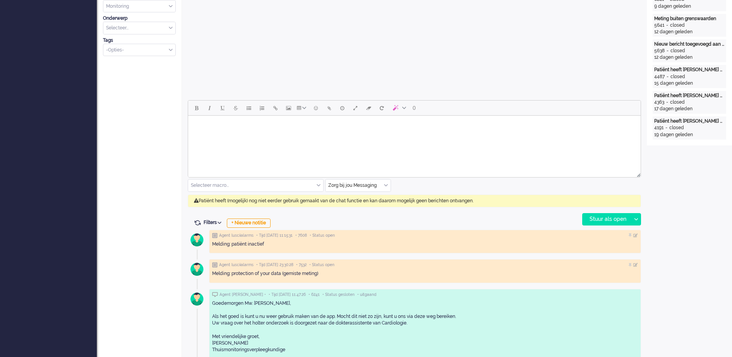
scroll to position [290, 0]
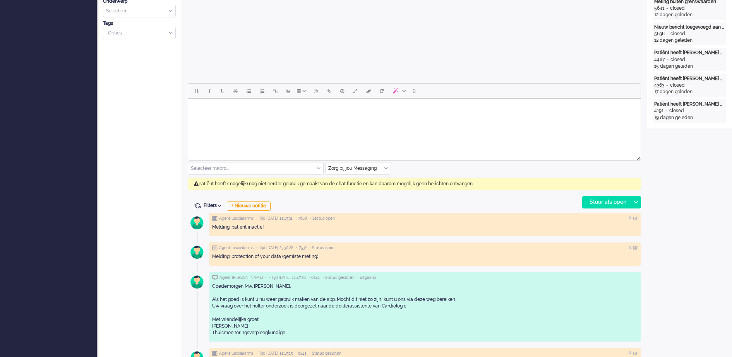
click at [386, 169] on div "Zorg bij jou Messaging" at bounding box center [357, 169] width 65 height 12
click at [357, 190] on span "uitgaand telefoon" at bounding box center [348, 191] width 38 height 7
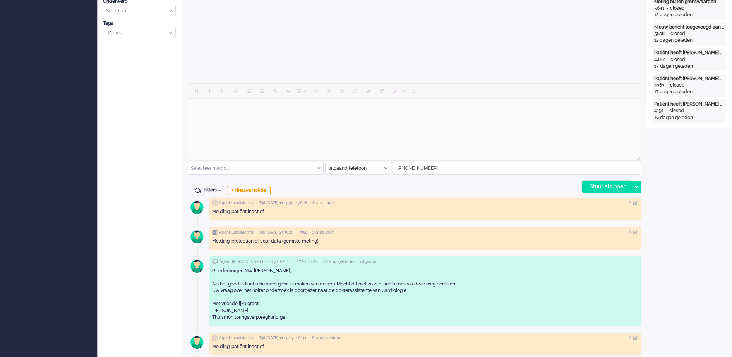
click at [608, 185] on div "Stuur als open" at bounding box center [606, 187] width 48 height 12
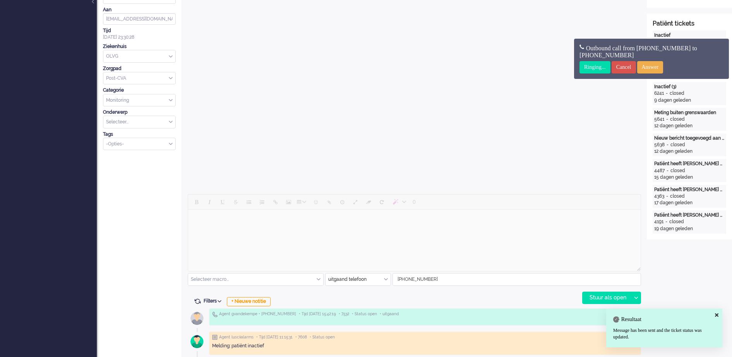
scroll to position [145, 0]
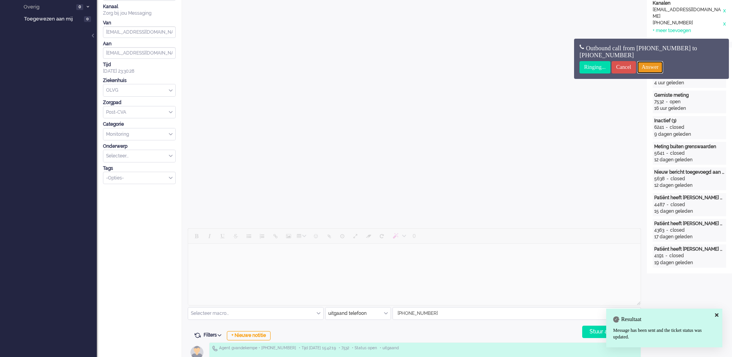
click at [663, 67] on input "Answer" at bounding box center [650, 67] width 26 height 12
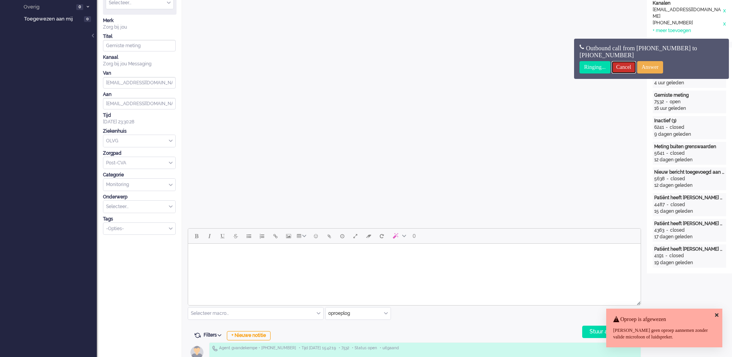
click at [629, 67] on input "Cancel" at bounding box center [623, 67] width 24 height 12
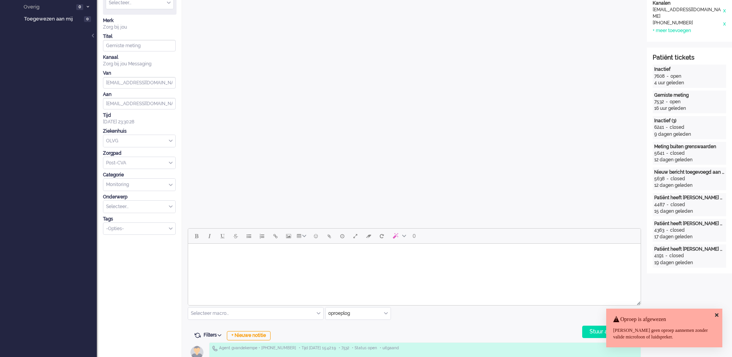
click at [711, 312] on div "Oproep is afgewezen [PERSON_NAME] geen oproep aannemen zonder valide microfoon …" at bounding box center [664, 328] width 116 height 39
click at [716, 314] on icon at bounding box center [716, 315] width 3 height 5
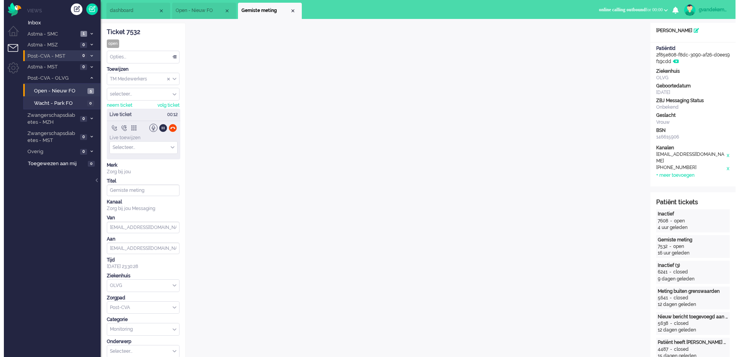
scroll to position [0, 0]
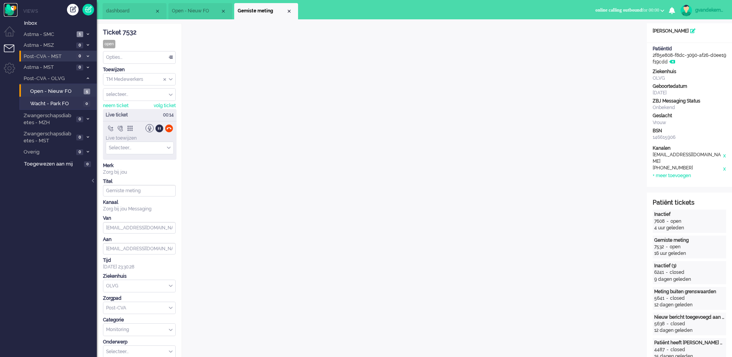
click at [10, 9] on img "Omnidesk" at bounding box center [11, 10] width 14 height 14
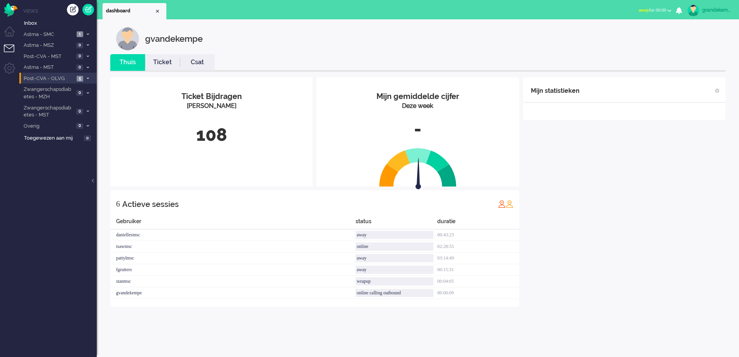
click at [84, 77] on li "Post-CVA - OLVG 5" at bounding box center [57, 78] width 77 height 11
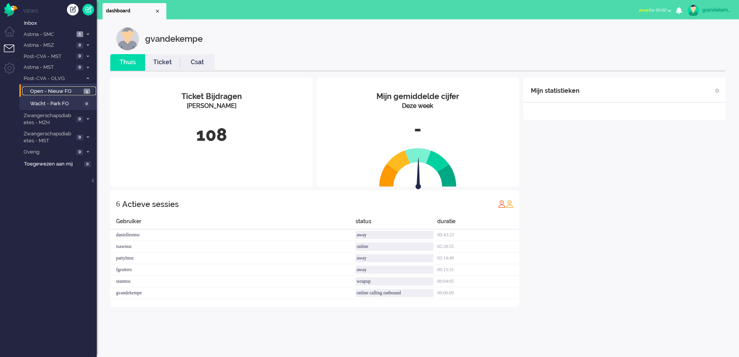
click at [73, 89] on span "Open - Nieuw FO" at bounding box center [55, 91] width 51 height 7
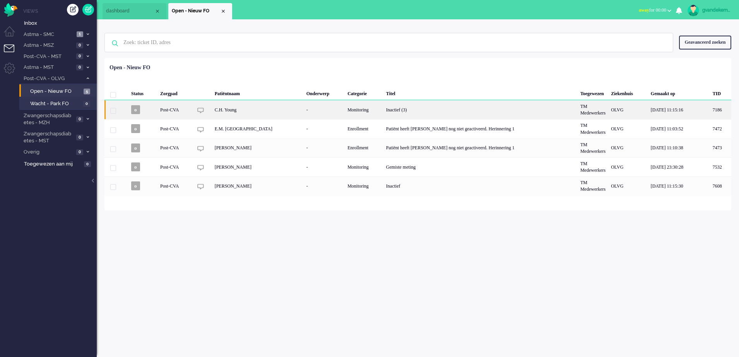
click at [359, 113] on div "Monitoring" at bounding box center [364, 109] width 39 height 19
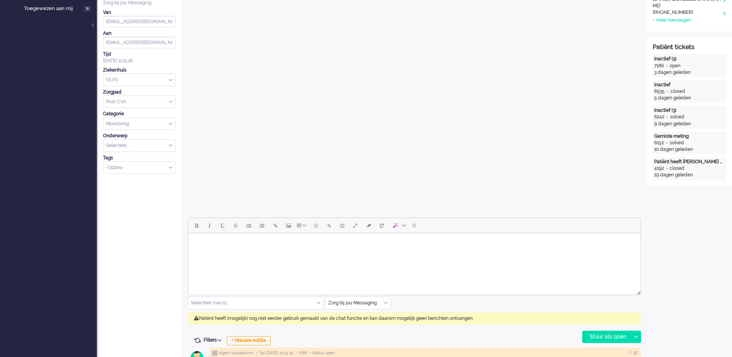
scroll to position [217, 0]
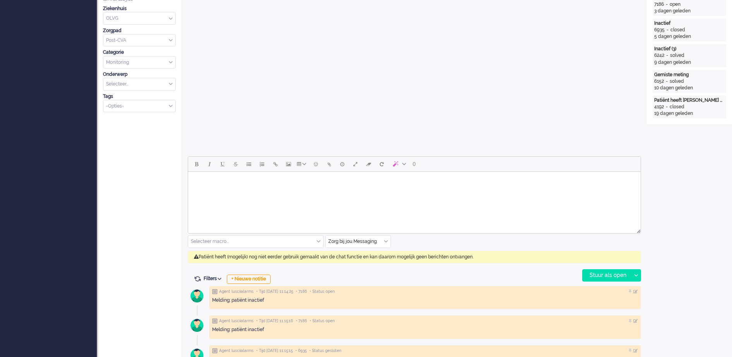
click at [385, 241] on div "Zorg bij jou Messaging" at bounding box center [357, 242] width 65 height 12
click at [366, 264] on span "uitgaand telefoon" at bounding box center [348, 264] width 38 height 7
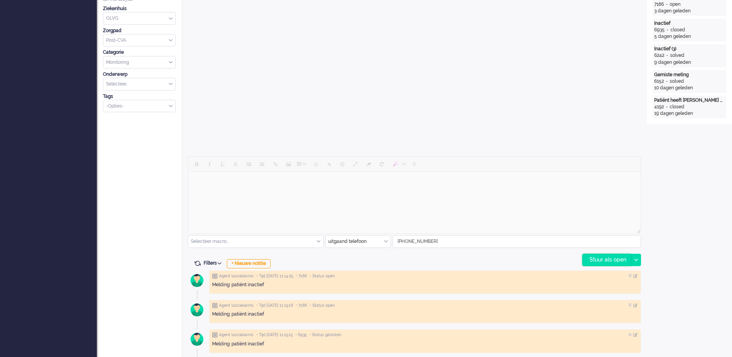
click at [621, 260] on div "Stuur als open" at bounding box center [606, 260] width 48 height 12
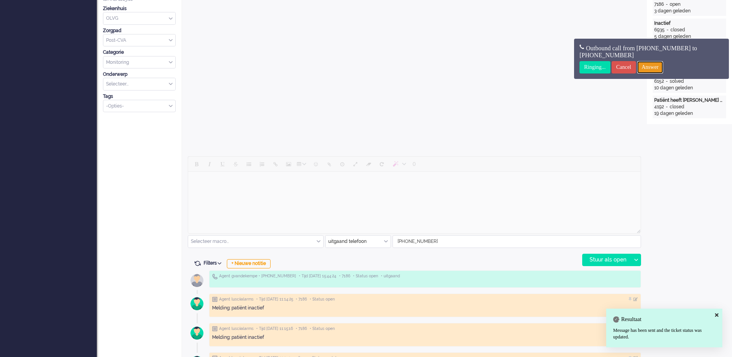
click at [661, 65] on input "Answer" at bounding box center [650, 67] width 26 height 12
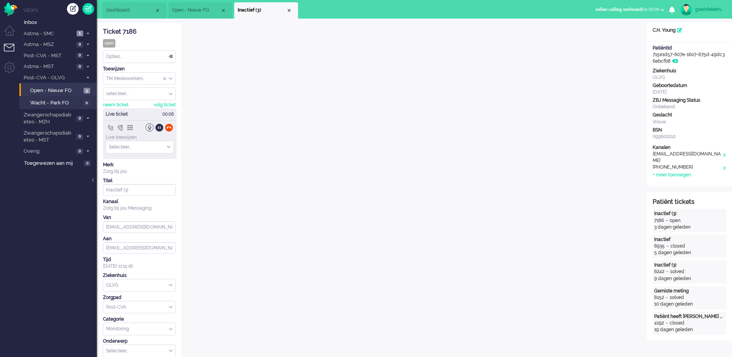
scroll to position [0, 0]
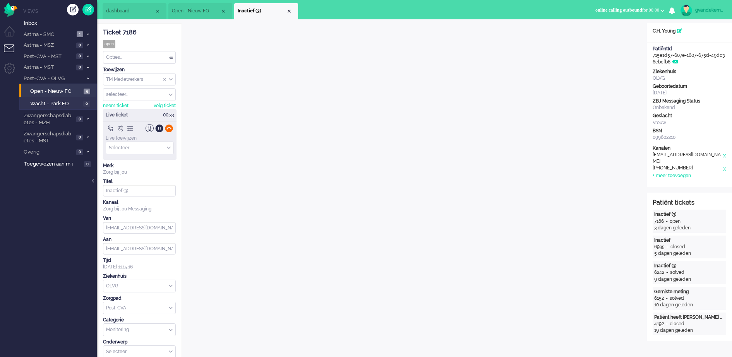
click at [171, 128] on div at bounding box center [169, 128] width 8 height 8
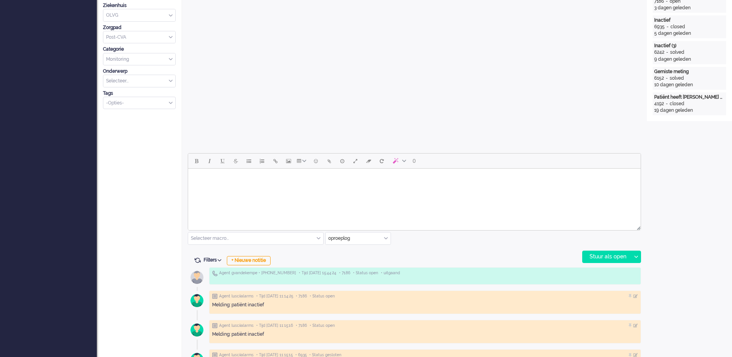
scroll to position [242, 0]
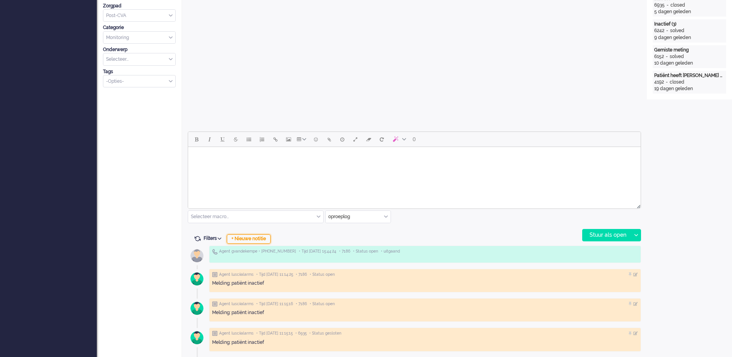
click at [264, 239] on div "+ Nieuwe notitie" at bounding box center [249, 238] width 44 height 9
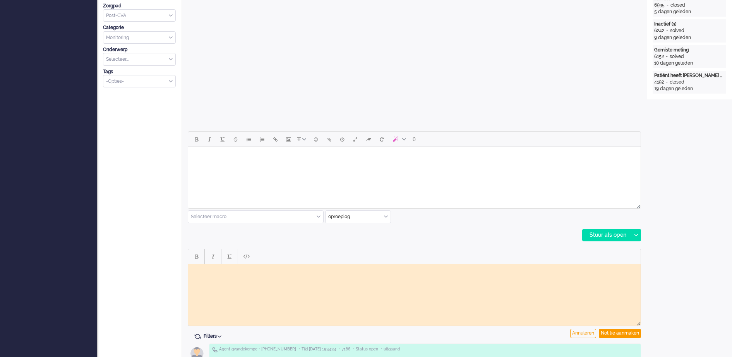
scroll to position [0, 0]
click at [233, 272] on body "Rich Text Area. Press ALT-0 for help." at bounding box center [414, 270] width 446 height 6
click at [626, 334] on div "Notitie aanmaken" at bounding box center [620, 333] width 42 height 9
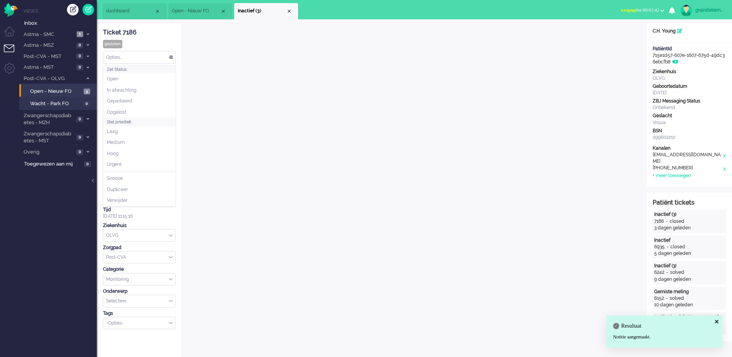
click at [170, 57] on div "Opties..." at bounding box center [139, 57] width 72 height 12
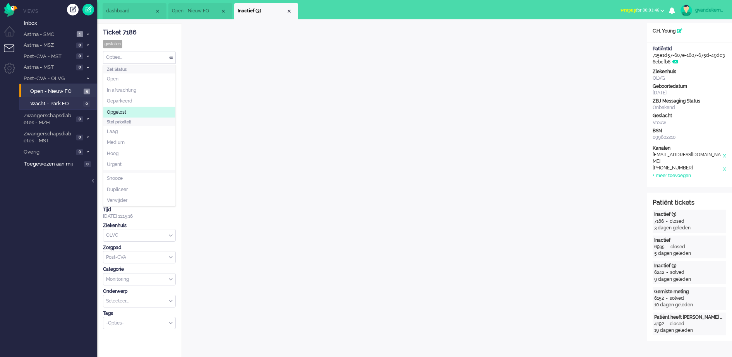
click at [143, 110] on li "Opgelost" at bounding box center [139, 112] width 72 height 11
click at [288, 11] on div "Close tab" at bounding box center [289, 11] width 6 height 6
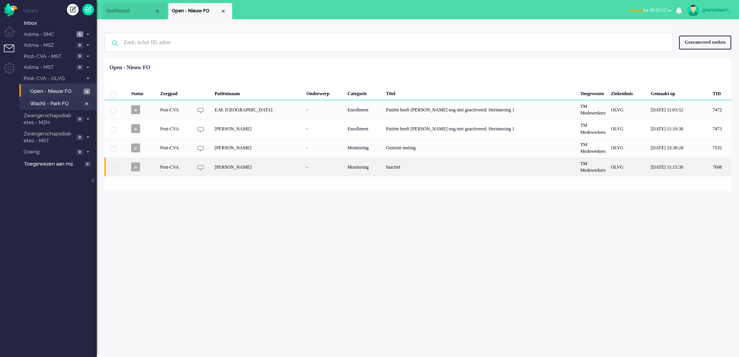
click at [351, 165] on div "Monitoring" at bounding box center [364, 166] width 39 height 19
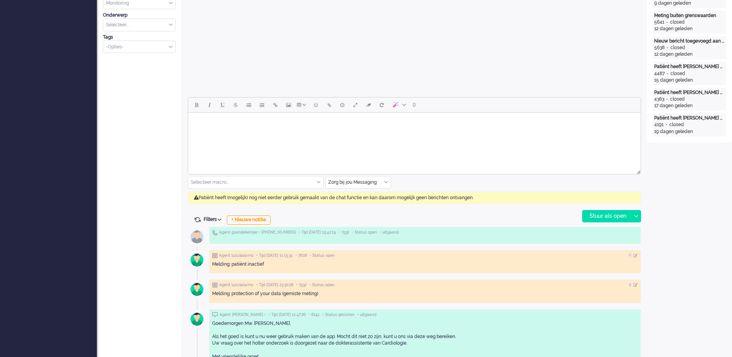
scroll to position [290, 0]
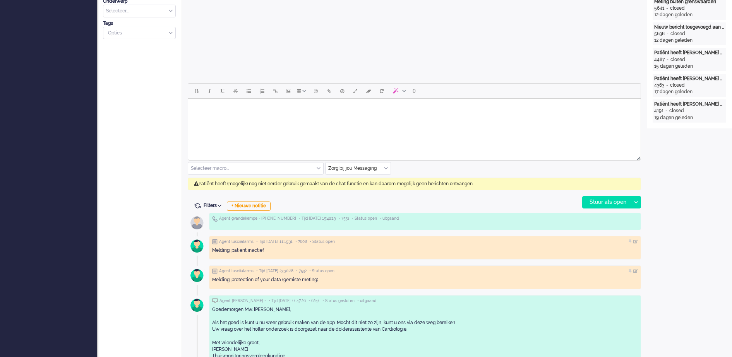
click at [384, 168] on div "Zorg bij jou Messaging" at bounding box center [357, 169] width 65 height 12
click at [354, 188] on span "uitgaand telefoon" at bounding box center [348, 191] width 38 height 7
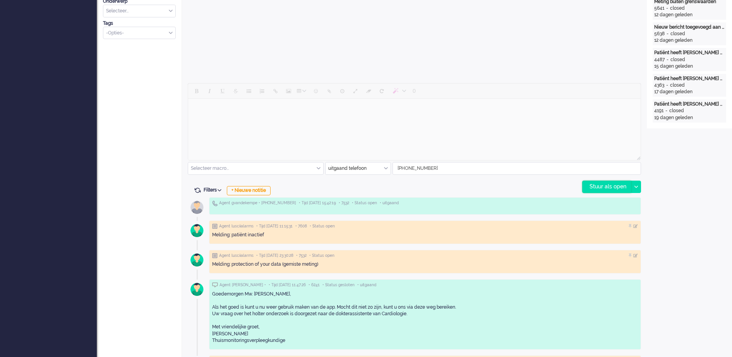
click at [620, 185] on div "Stuur als open" at bounding box center [606, 187] width 48 height 12
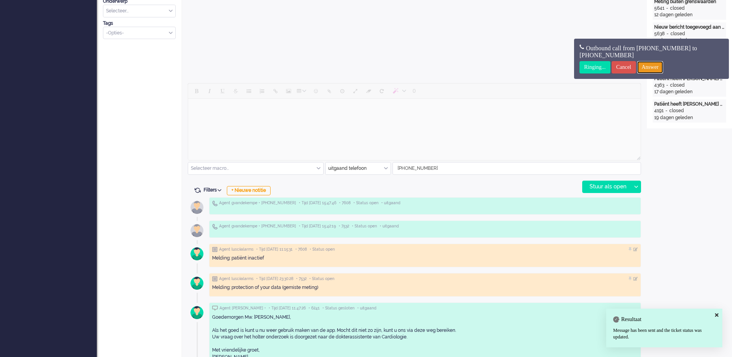
click at [663, 67] on input "Answer" at bounding box center [650, 67] width 26 height 12
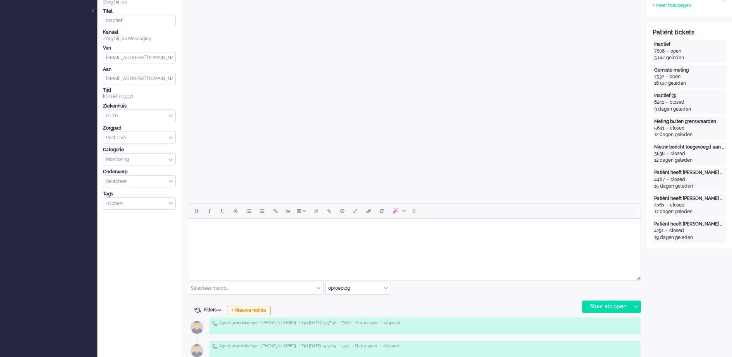
scroll to position [0, 0]
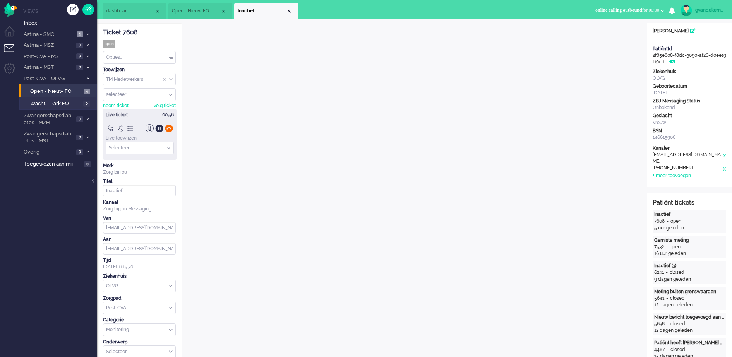
click at [169, 125] on div at bounding box center [169, 128] width 8 height 8
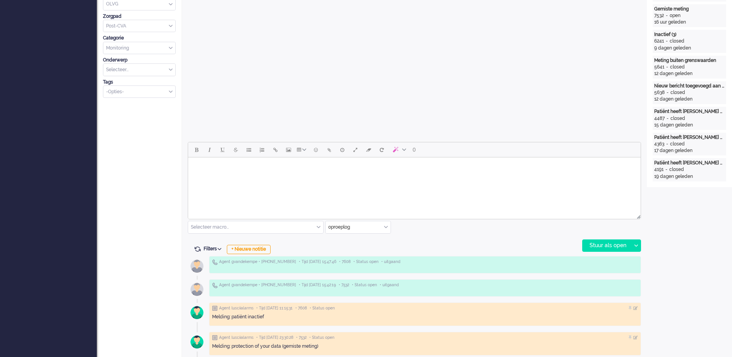
scroll to position [242, 0]
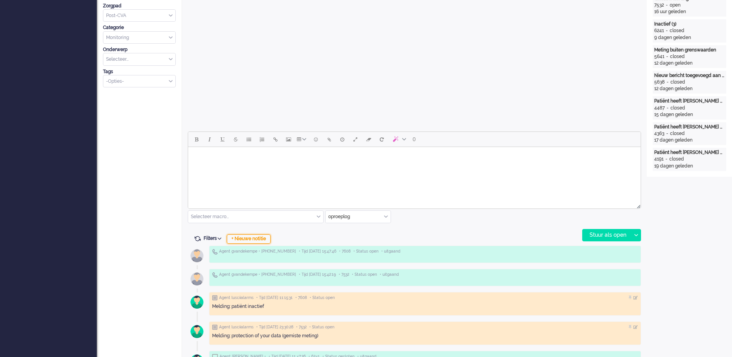
click at [263, 240] on div "+ Nieuwe notitie" at bounding box center [249, 238] width 44 height 9
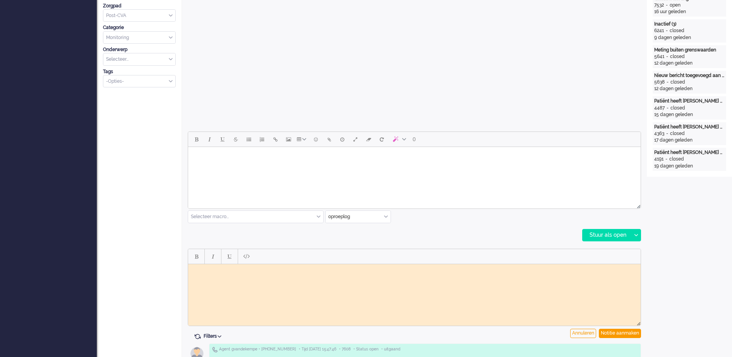
scroll to position [0, 0]
click at [223, 272] on body "Rich Text Area. Press ALT-0 for help." at bounding box center [414, 270] width 446 height 6
click at [614, 333] on div "Notitie aanmaken" at bounding box center [620, 333] width 42 height 9
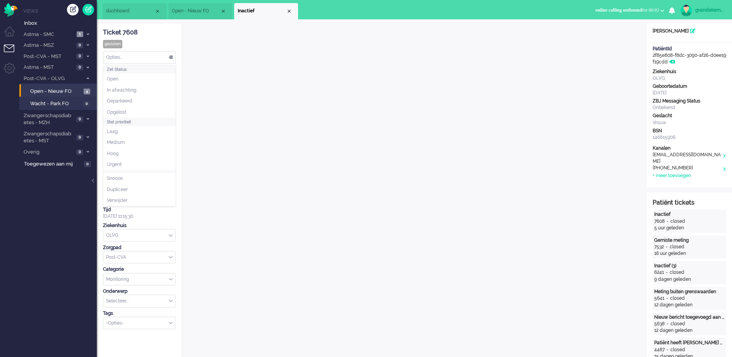
click at [169, 56] on div "Opties..." at bounding box center [139, 57] width 72 height 12
click at [117, 112] on span "Opgelost" at bounding box center [116, 112] width 19 height 7
click at [287, 9] on div "Close tab" at bounding box center [289, 11] width 6 height 6
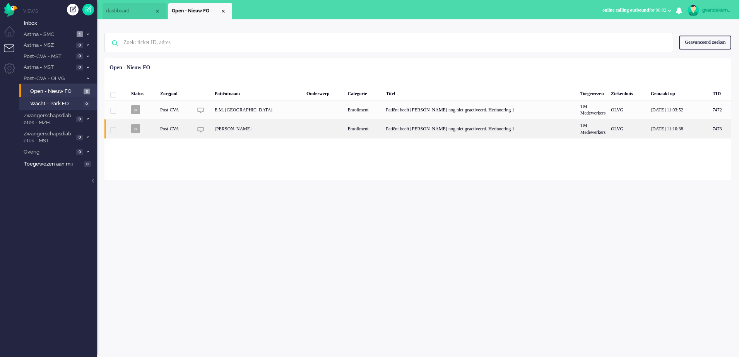
click at [406, 128] on div "Patiënt heeft [PERSON_NAME] nog niet geactiveerd. Herinnering 1" at bounding box center [480, 128] width 194 height 19
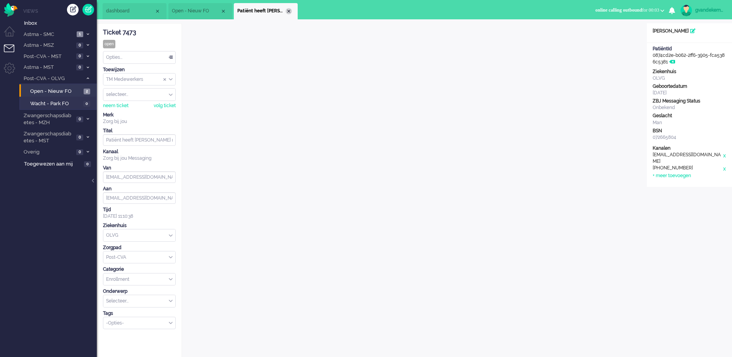
click at [287, 10] on div "Close tab" at bounding box center [289, 11] width 6 height 6
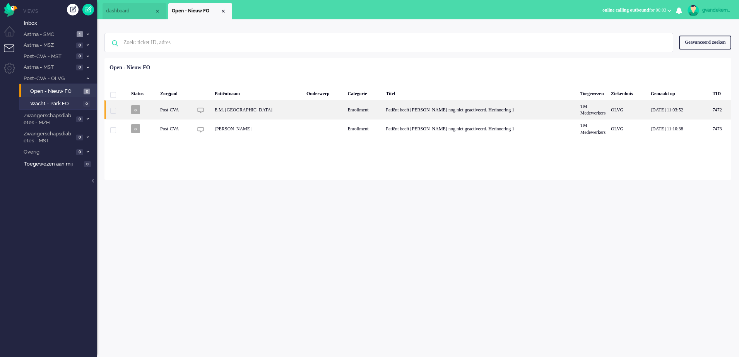
click at [421, 109] on div "Patiënt heeft [PERSON_NAME] nog niet geactiveerd. Herinnering 1" at bounding box center [480, 109] width 194 height 19
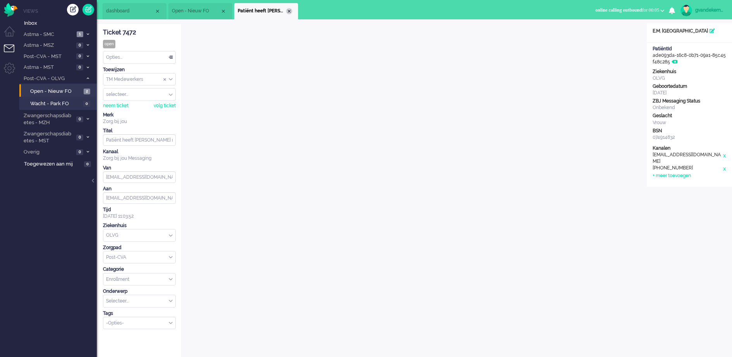
click at [287, 9] on div "Close tab" at bounding box center [289, 11] width 6 height 6
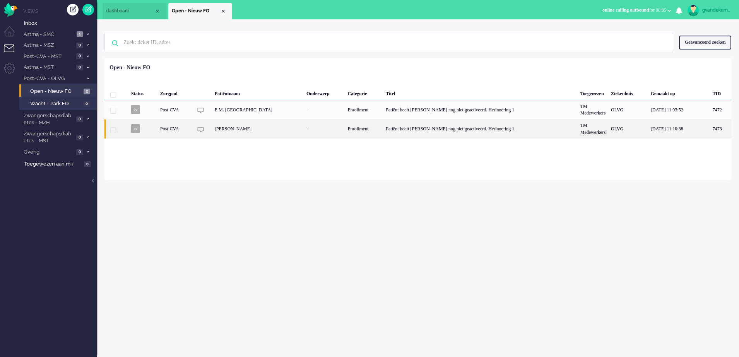
click at [242, 128] on div "[PERSON_NAME]" at bounding box center [258, 128] width 92 height 19
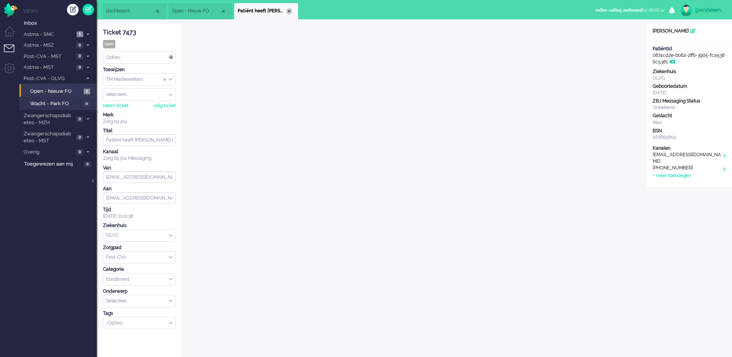
click at [286, 11] on div "Close tab" at bounding box center [289, 11] width 6 height 6
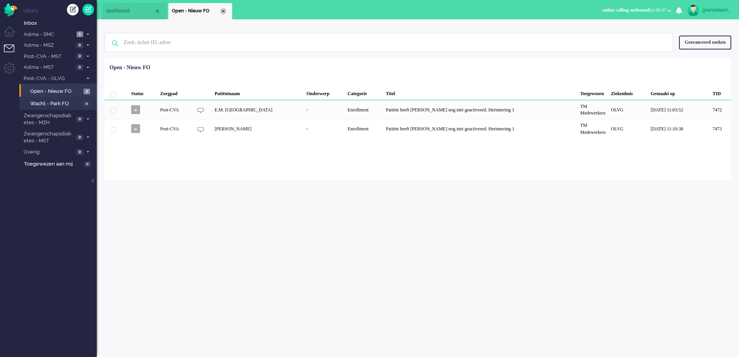
click at [225, 12] on div "Close tab" at bounding box center [223, 11] width 6 height 6
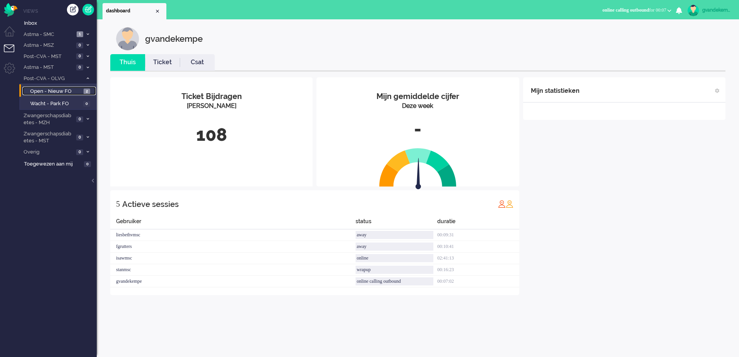
click at [65, 89] on span "Open - Nieuw FO" at bounding box center [55, 91] width 51 height 7
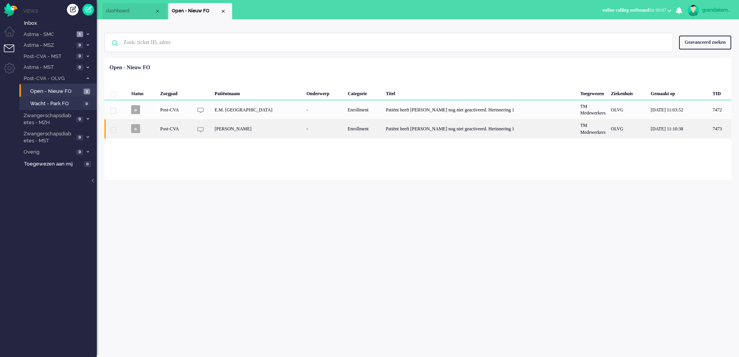
click at [345, 129] on div "Enrollment" at bounding box center [364, 128] width 38 height 19
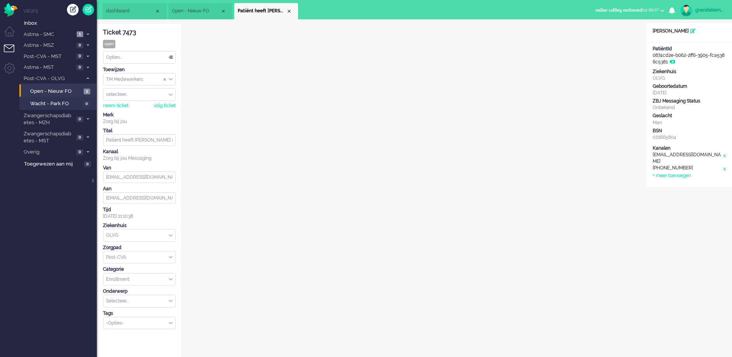
click at [659, 10] on span "online calling outbound for 00:07" at bounding box center [627, 9] width 64 height 5
click at [608, 34] on label "Online" at bounding box center [631, 34] width 61 height 7
click at [288, 10] on div "Close tab" at bounding box center [289, 11] width 6 height 6
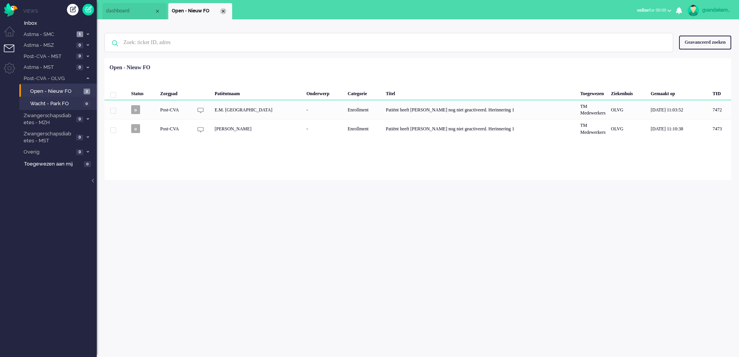
click at [226, 12] on div "Close tab" at bounding box center [223, 11] width 6 height 6
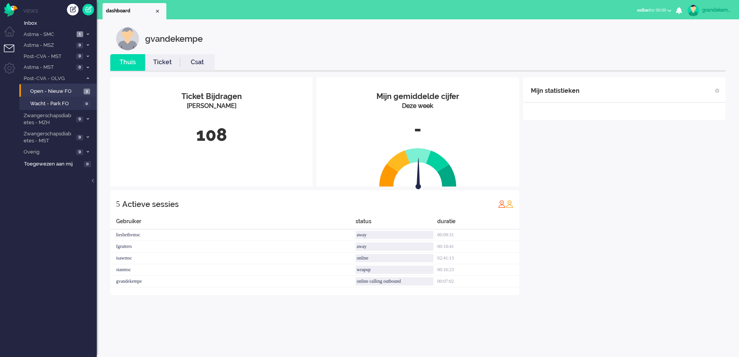
click at [640, 186] on div "Mijn statistieken + Statistieken toevoegen Bel tijd (gemiddelde dag) Wrapup tij…" at bounding box center [624, 186] width 202 height 218
click at [77, 91] on span "Open - Nieuw FO" at bounding box center [55, 91] width 51 height 7
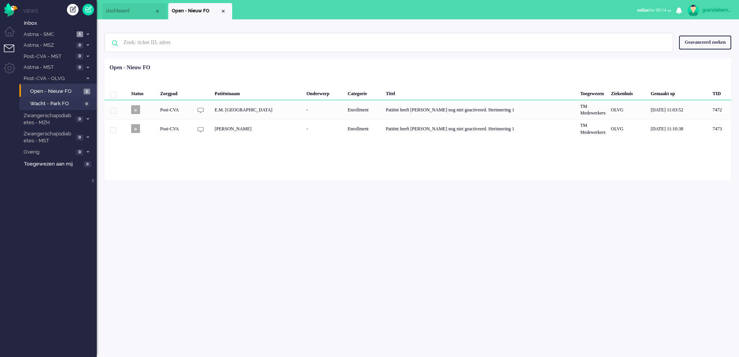
click at [466, 226] on div "gvandekempe Thuis Ticket Csat Mijn gemiddelde cijfer Deze week - Ticket Bijdrag…" at bounding box center [418, 188] width 642 height 338
click at [87, 151] on icon at bounding box center [88, 152] width 2 height 3
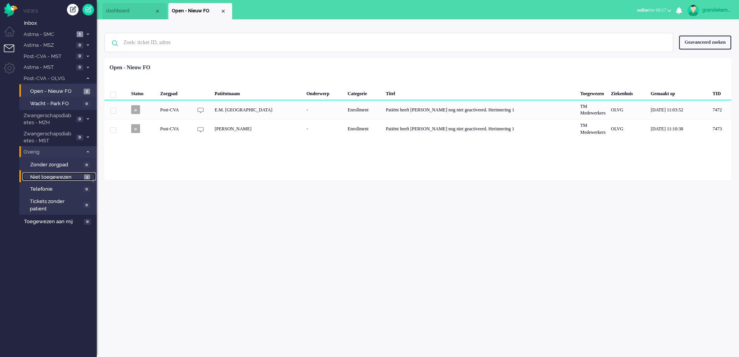
click at [76, 176] on span "Niet toegewezen" at bounding box center [56, 177] width 52 height 7
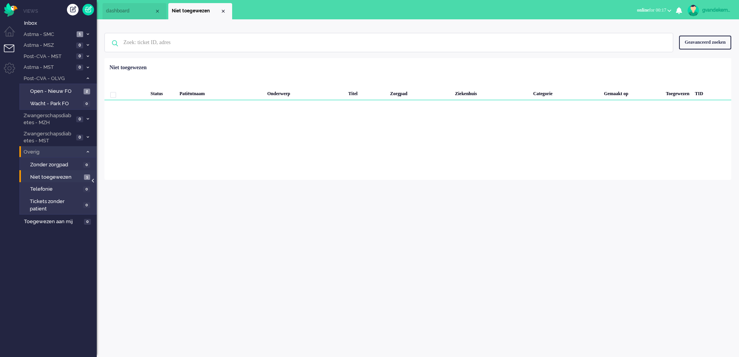
click at [92, 180] on div at bounding box center [94, 185] width 4 height 12
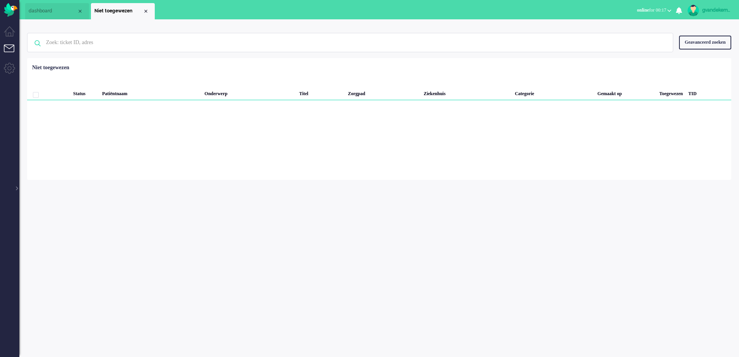
click at [5, 47] on li "Tickets menu" at bounding box center [12, 52] width 17 height 17
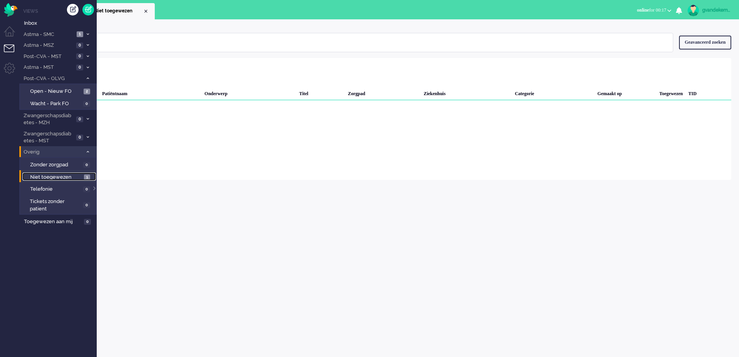
click at [67, 176] on span "Niet toegewezen" at bounding box center [56, 177] width 52 height 7
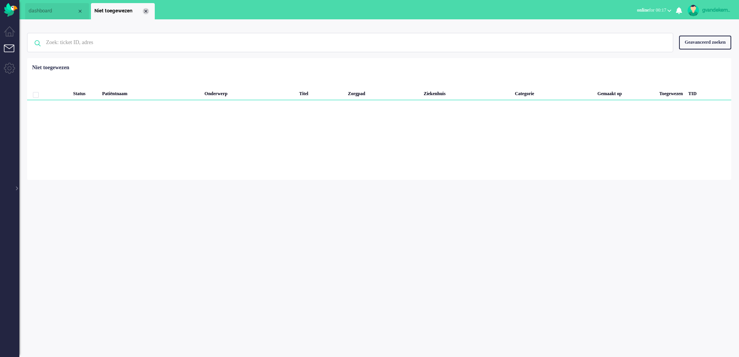
click at [148, 12] on div "Close tab" at bounding box center [146, 11] width 6 height 6
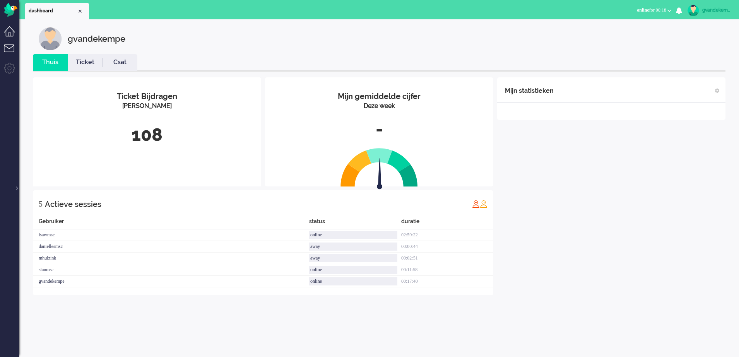
click at [11, 37] on li "Dashboard menu" at bounding box center [12, 34] width 17 height 17
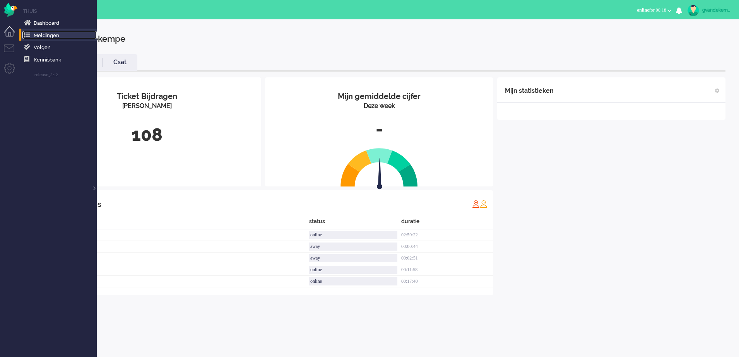
click at [45, 35] on span "Meldingen" at bounding box center [47, 36] width 26 height 6
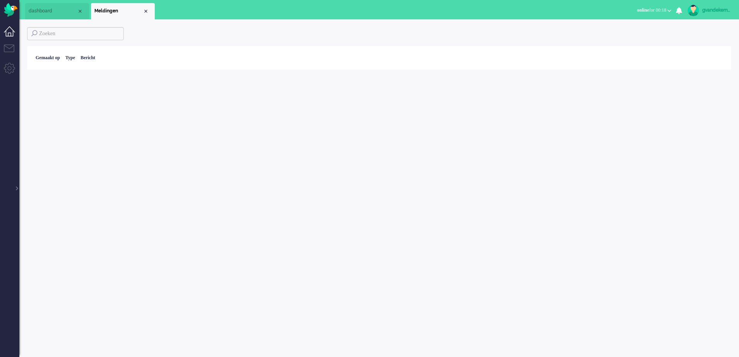
click at [10, 34] on li "Dashboard menu" at bounding box center [12, 34] width 17 height 17
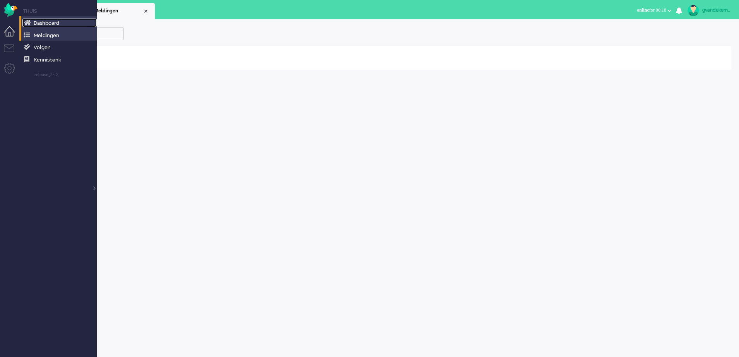
click at [53, 24] on span "Dashboard" at bounding box center [47, 23] width 26 height 6
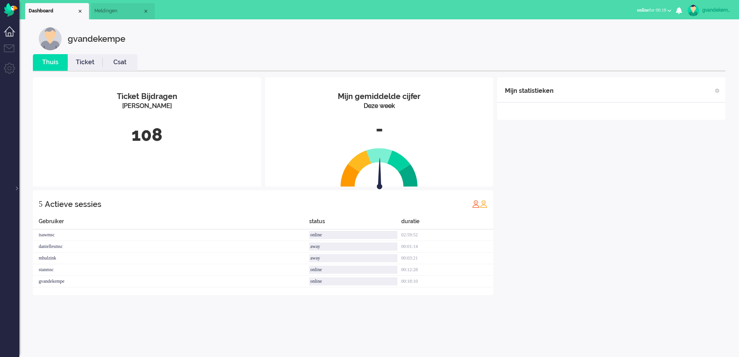
click at [119, 14] on span "Meldingen" at bounding box center [118, 11] width 48 height 7
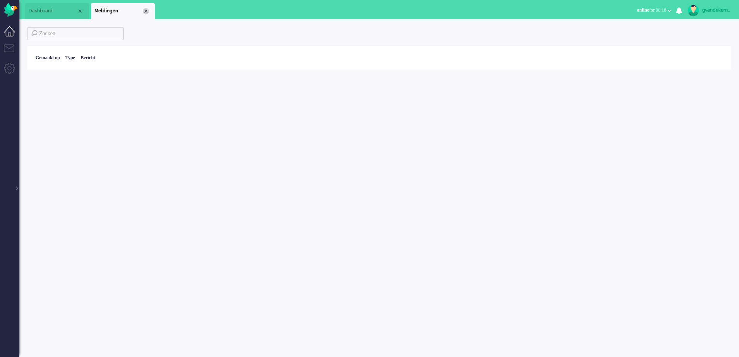
click at [146, 10] on div "Close tab" at bounding box center [146, 11] width 6 height 6
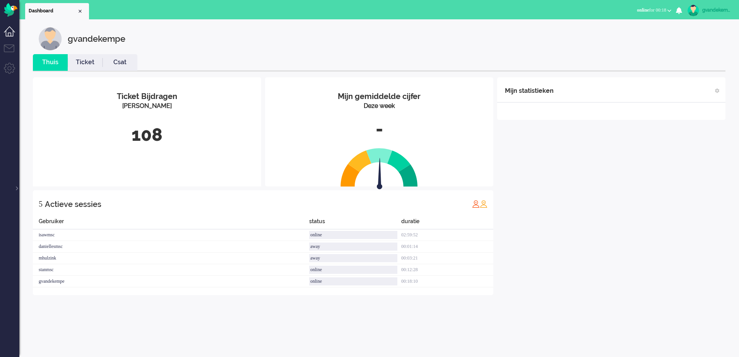
click at [11, 30] on li "Dashboard menu" at bounding box center [12, 34] width 17 height 17
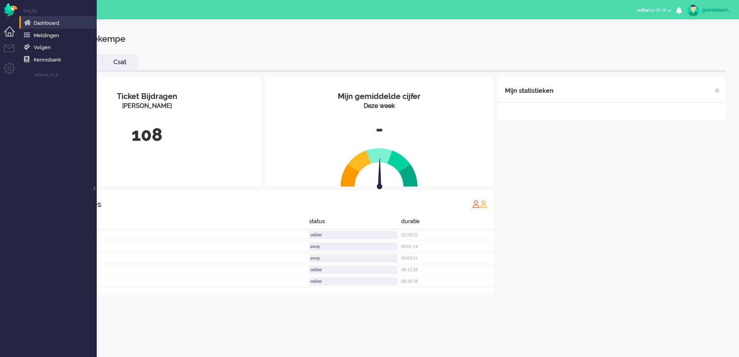
click at [11, 30] on li "Dashboard menu" at bounding box center [12, 34] width 17 height 17
click at [6, 48] on li "Tickets menu" at bounding box center [12, 52] width 17 height 17
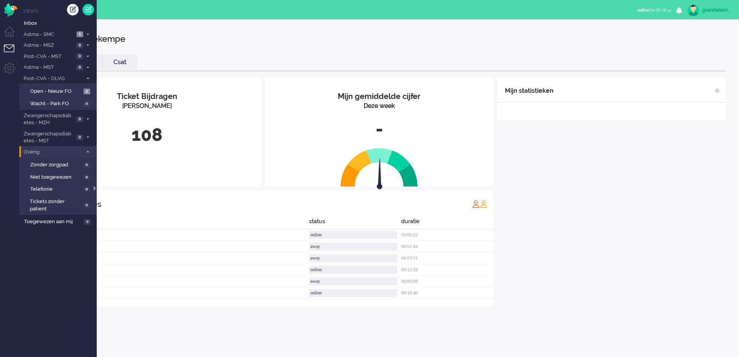
click at [94, 190] on div at bounding box center [94, 185] width 4 height 12
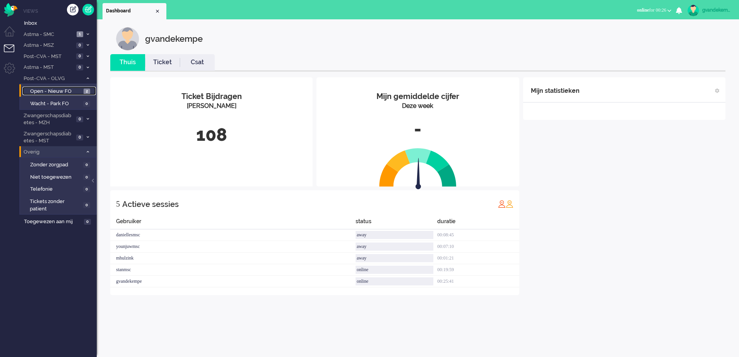
click at [60, 90] on span "Open - Nieuw FO" at bounding box center [55, 91] width 51 height 7
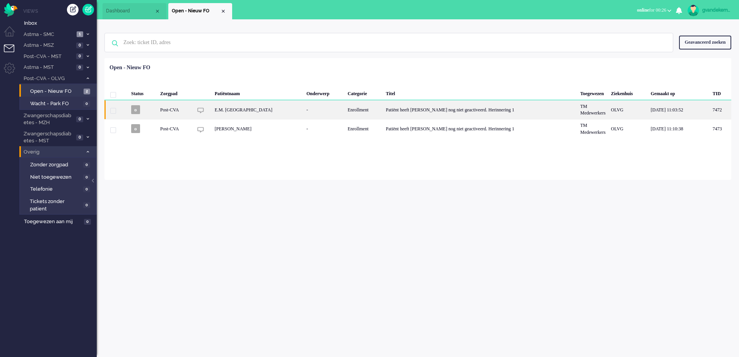
click at [430, 112] on div "Patiënt heeft [PERSON_NAME] nog niet geactiveerd. Herinnering 1" at bounding box center [480, 109] width 194 height 19
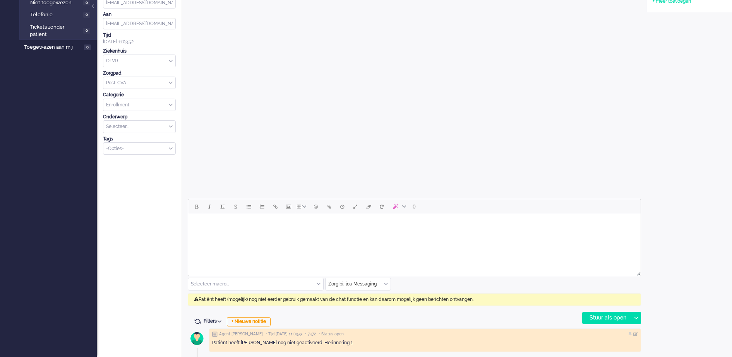
scroll to position [175, 0]
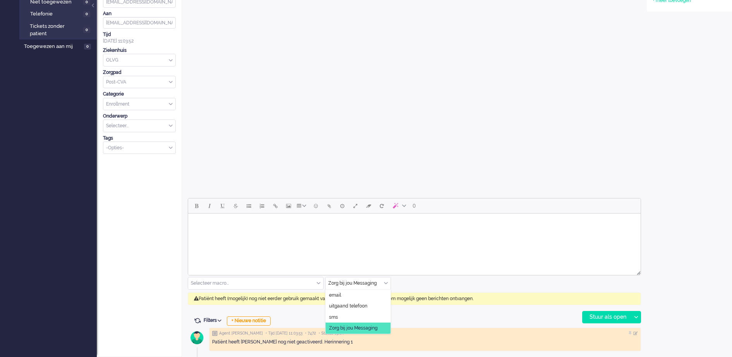
click at [385, 284] on div "Zorg bij jou Messaging" at bounding box center [357, 283] width 65 height 12
click at [359, 304] on span "uitgaand telefoon" at bounding box center [348, 306] width 38 height 7
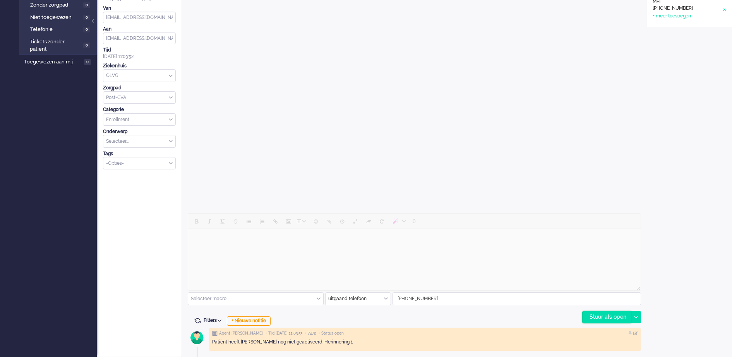
click at [618, 319] on div "Stuur als open" at bounding box center [606, 317] width 48 height 12
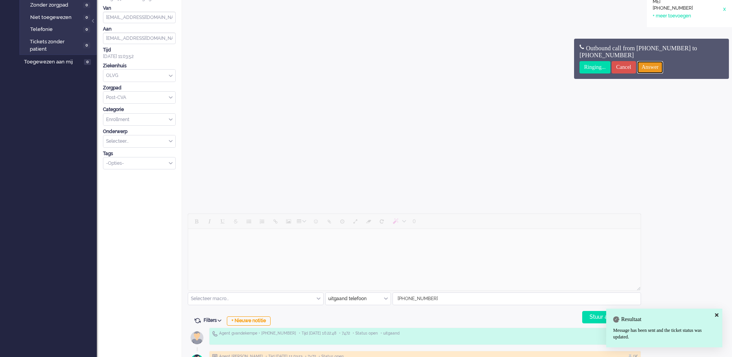
click at [662, 67] on input "Answer" at bounding box center [650, 67] width 26 height 12
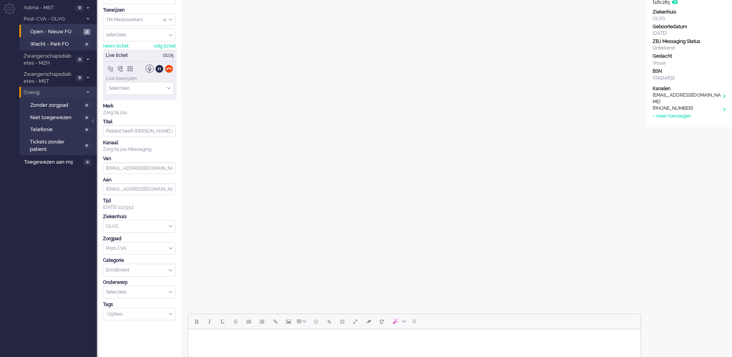
scroll to position [0, 0]
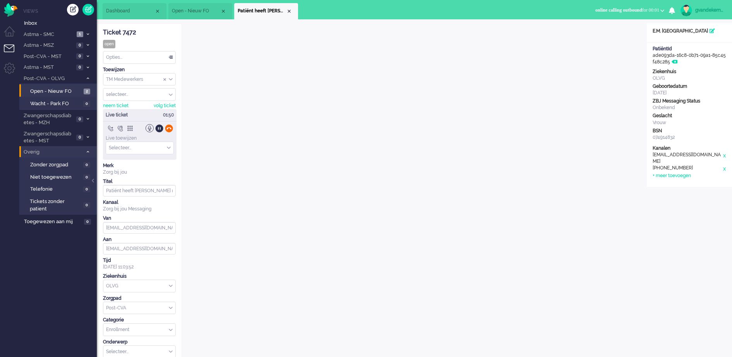
click at [169, 129] on div at bounding box center [169, 128] width 8 height 8
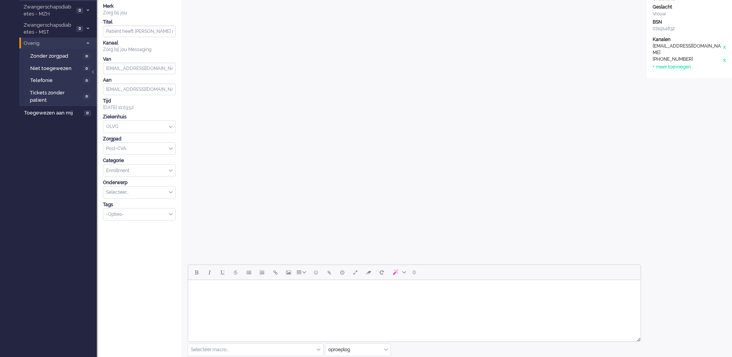
scroll to position [183, 0]
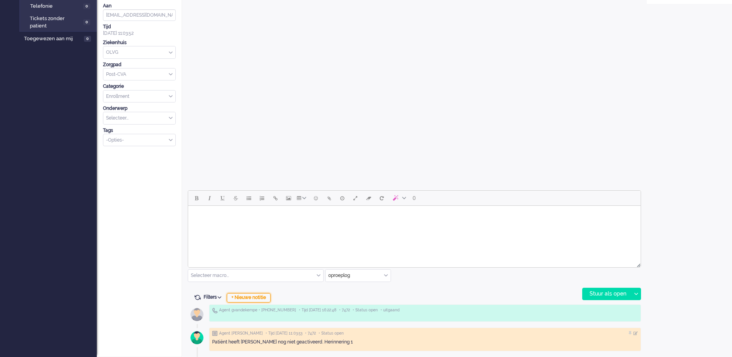
click at [260, 298] on div "+ Nieuwe notitie" at bounding box center [249, 297] width 44 height 9
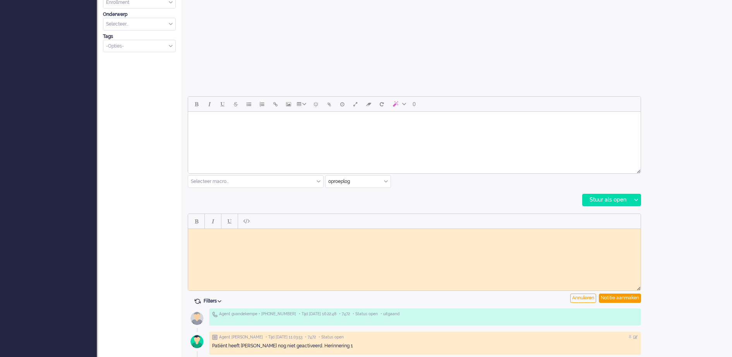
scroll to position [281, 0]
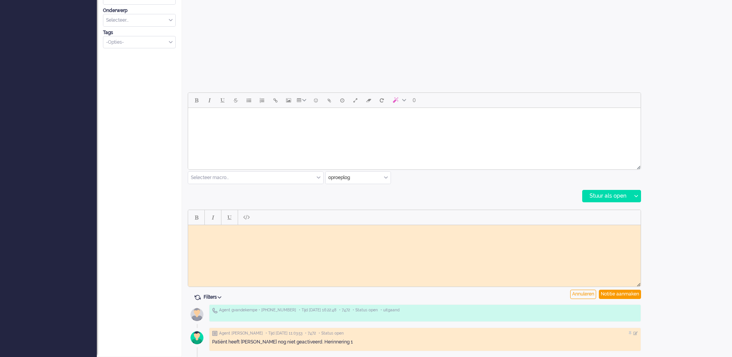
click at [337, 237] on html at bounding box center [414, 231] width 452 height 12
click at [332, 231] on body "Geprobeerd telefonisch te bereiken maar neemt niet op GJ" at bounding box center [414, 234] width 446 height 12
click at [609, 295] on div "Notitie aanmaken" at bounding box center [620, 294] width 42 height 9
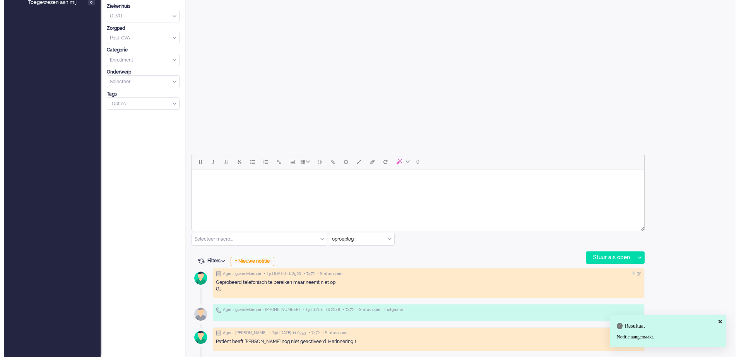
scroll to position [0, 0]
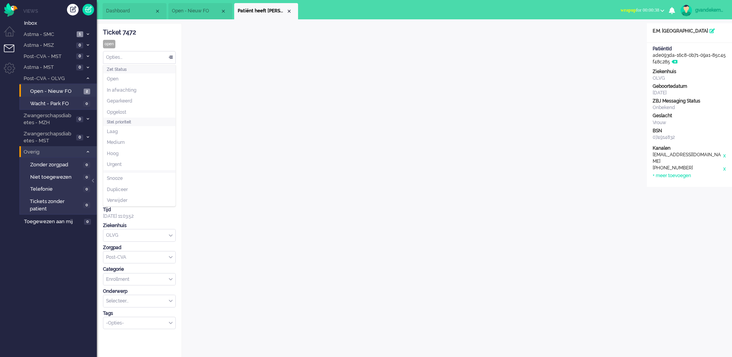
click at [170, 57] on div "Opties..." at bounding box center [139, 57] width 72 height 12
click at [125, 109] on span "Opgelost" at bounding box center [116, 112] width 19 height 7
click at [289, 11] on div "Close tab" at bounding box center [289, 11] width 6 height 6
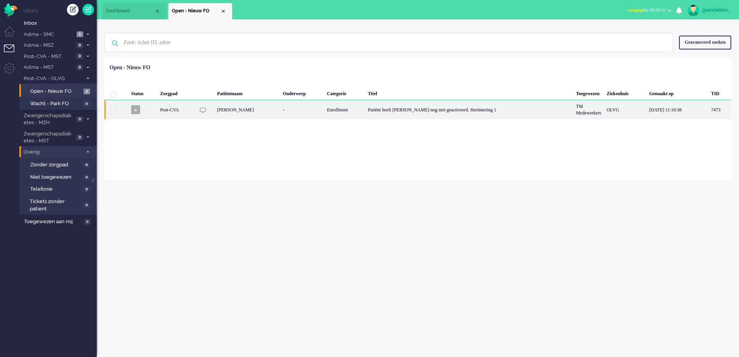
click at [234, 108] on div "[PERSON_NAME]" at bounding box center [247, 109] width 66 height 19
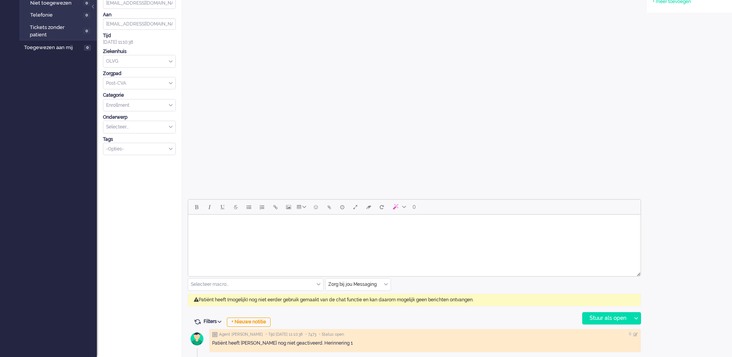
scroll to position [175, 0]
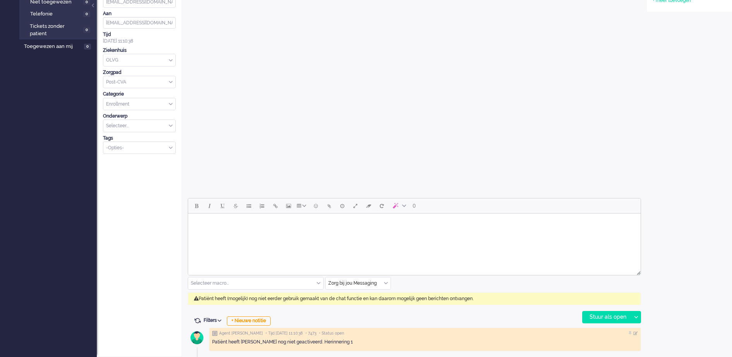
click at [385, 281] on div "Zorg bij jou Messaging" at bounding box center [357, 283] width 65 height 12
click at [359, 306] on span "uitgaand telefoon" at bounding box center [348, 306] width 38 height 7
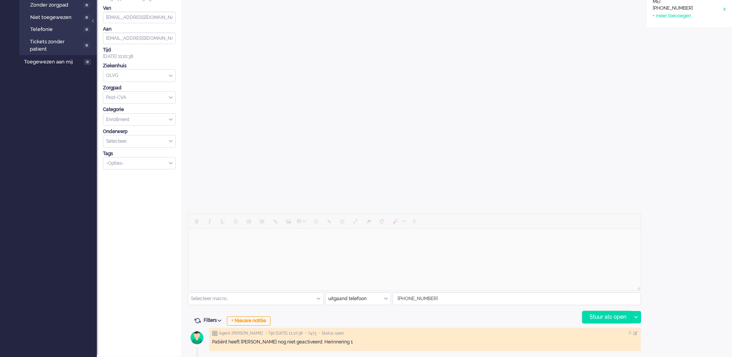
click at [600, 320] on div "Stuur als open" at bounding box center [606, 317] width 48 height 12
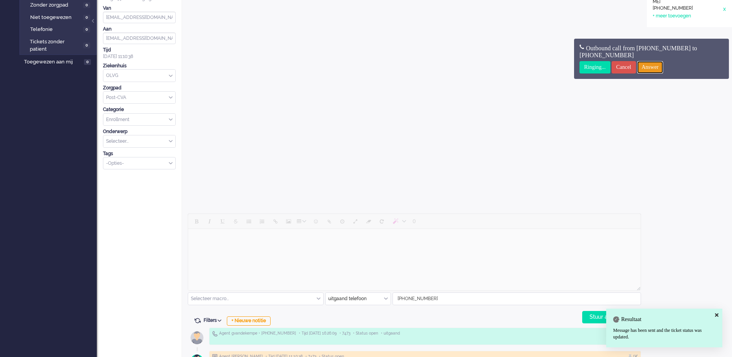
click at [658, 68] on input "Answer" at bounding box center [650, 67] width 26 height 12
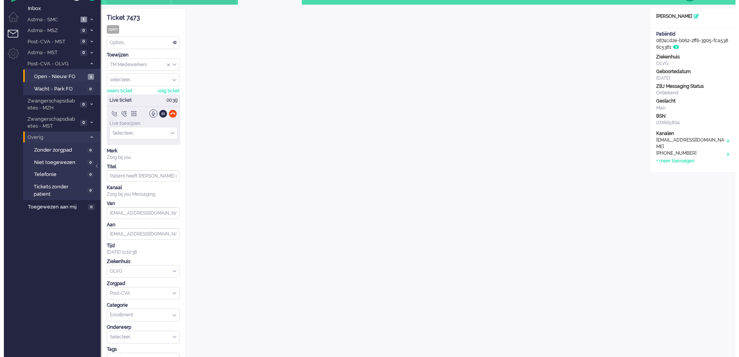
scroll to position [0, 0]
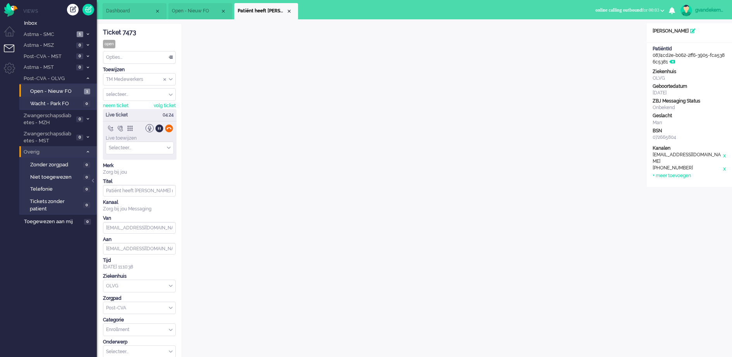
click at [172, 128] on div at bounding box center [169, 128] width 8 height 8
click at [172, 178] on div "Titel" at bounding box center [139, 181] width 73 height 7
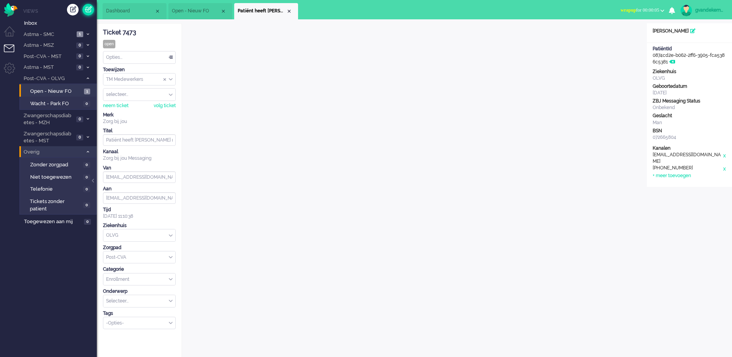
click at [88, 9] on link at bounding box center [88, 10] width 12 height 12
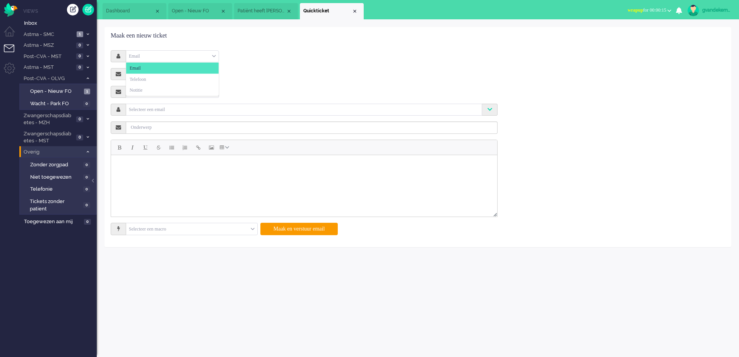
click at [212, 55] on div "Email" at bounding box center [172, 56] width 92 height 12
click at [146, 79] on span "Telefoon" at bounding box center [138, 79] width 16 height 7
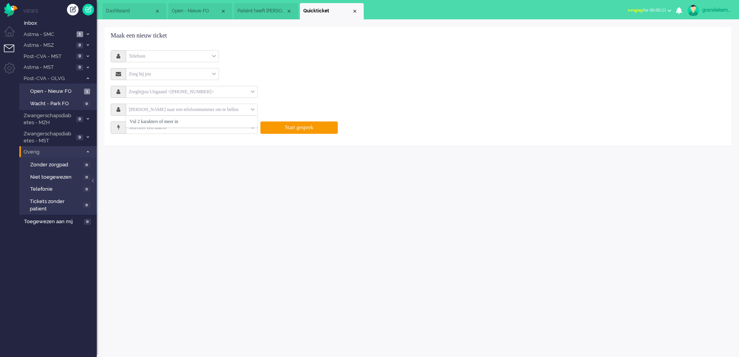
click at [226, 108] on input "text" at bounding box center [188, 109] width 125 height 9
type input "+31206951380"
click at [209, 118] on li "+31206951380" at bounding box center [191, 121] width 131 height 11
click at [308, 128] on button "Start gesprek" at bounding box center [298, 128] width 77 height 12
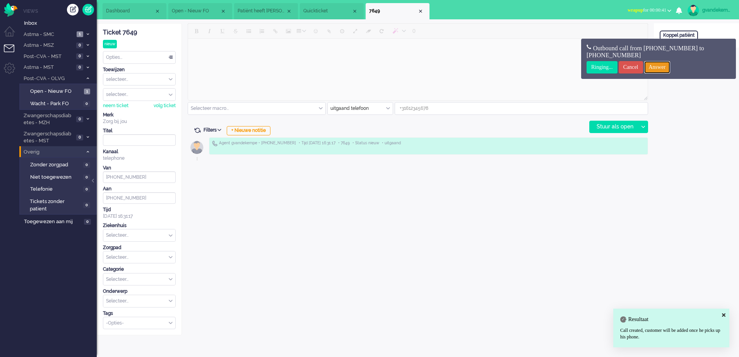
click at [671, 67] on input "Answer" at bounding box center [657, 67] width 26 height 12
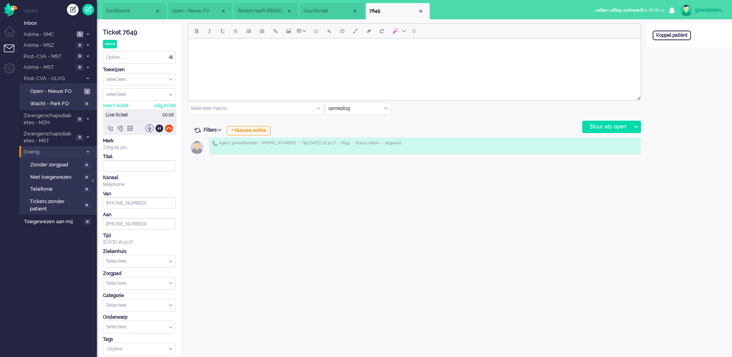
click at [264, 9] on span "Patiënt heeft [PERSON_NAME] nog niet geactiveerd. Herinnering 1" at bounding box center [262, 11] width 48 height 7
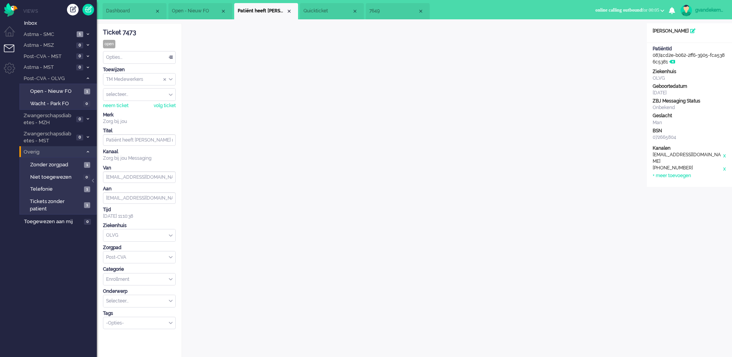
click at [399, 14] on span "7649" at bounding box center [393, 11] width 48 height 7
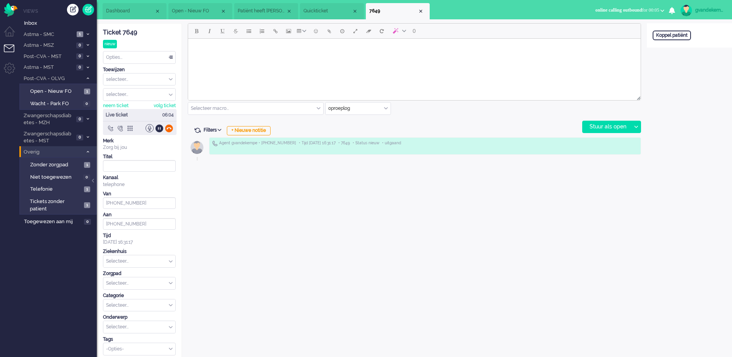
click at [169, 130] on div at bounding box center [169, 128] width 8 height 8
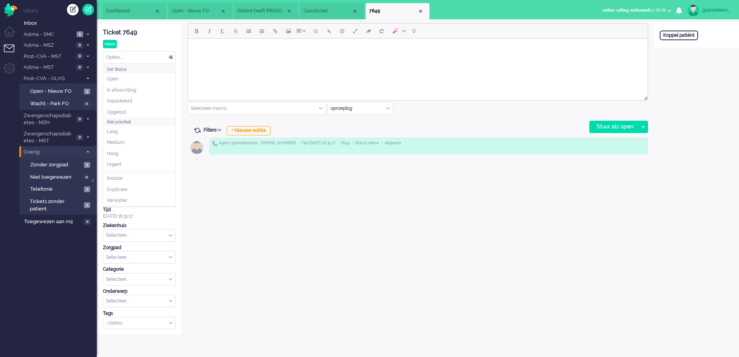
click at [174, 58] on div "Opties..." at bounding box center [139, 57] width 72 height 12
click at [130, 112] on li "Opgelost" at bounding box center [139, 112] width 72 height 11
click at [323, 9] on span "Quickticket" at bounding box center [327, 11] width 48 height 7
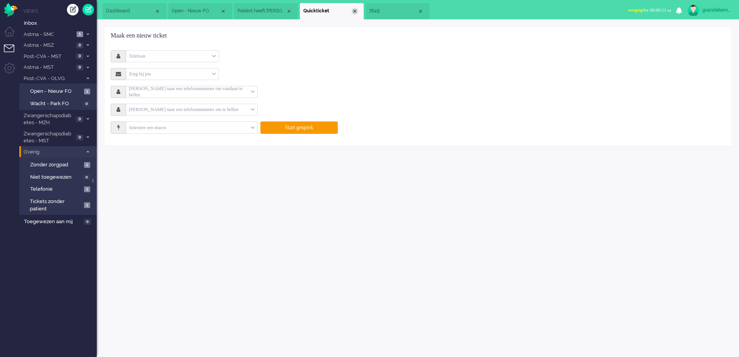
click at [354, 9] on div "Close tab" at bounding box center [355, 11] width 6 height 6
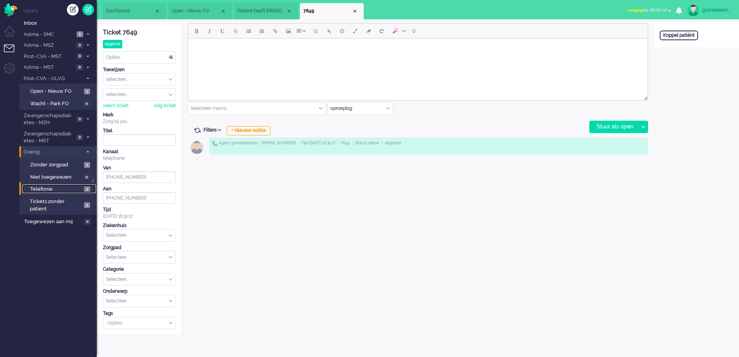
click at [79, 188] on span "Telefonie" at bounding box center [56, 189] width 52 height 7
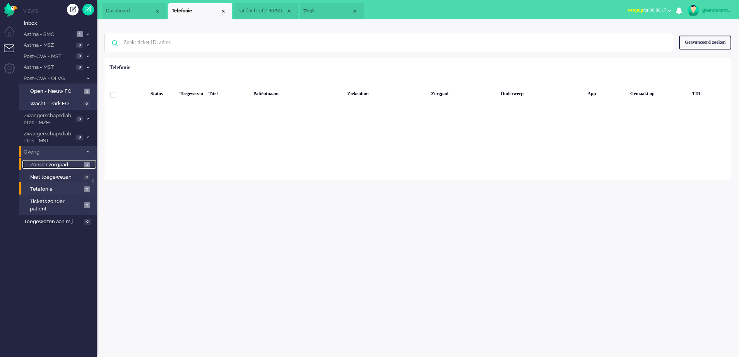
click at [77, 164] on span "Zonder zorgpad" at bounding box center [56, 164] width 52 height 7
click at [316, 11] on span "7649" at bounding box center [327, 11] width 48 height 7
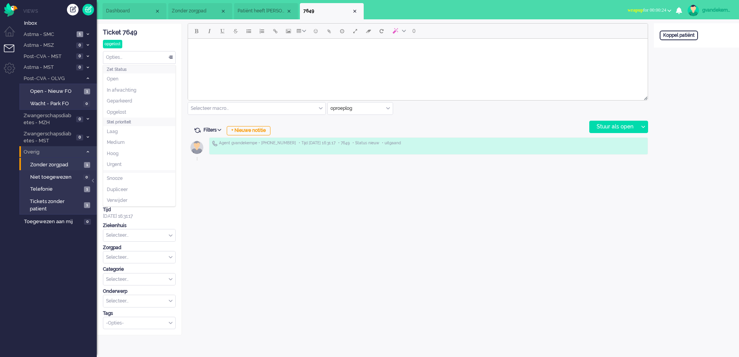
click at [170, 55] on div "Opties..." at bounding box center [139, 57] width 72 height 12
click at [353, 12] on div "Close tab" at bounding box center [355, 11] width 6 height 6
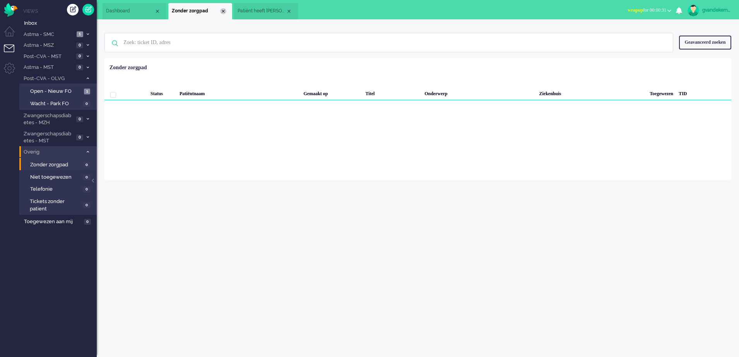
click at [224, 11] on div "Close tab" at bounding box center [223, 11] width 6 height 6
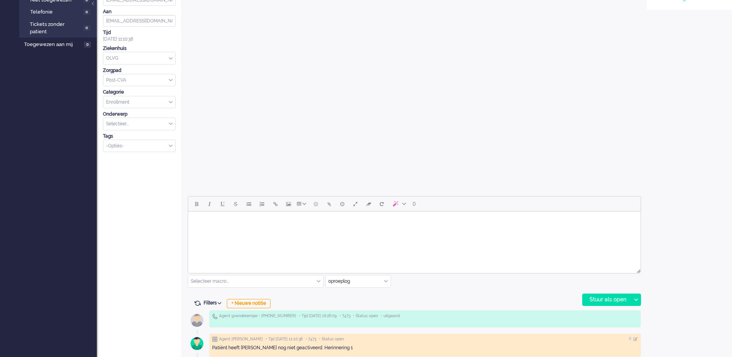
scroll to position [183, 0]
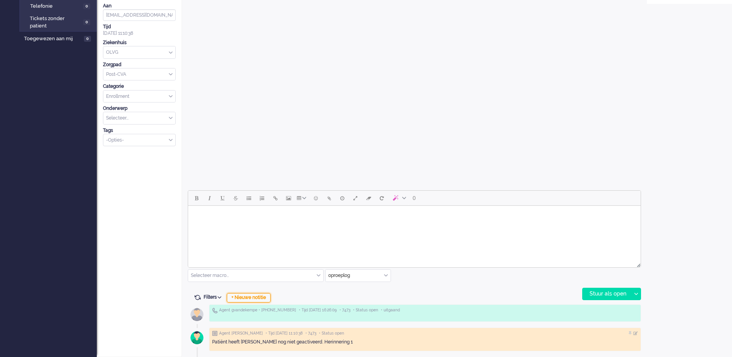
click at [264, 297] on div "+ Nieuwe notitie" at bounding box center [249, 297] width 44 height 9
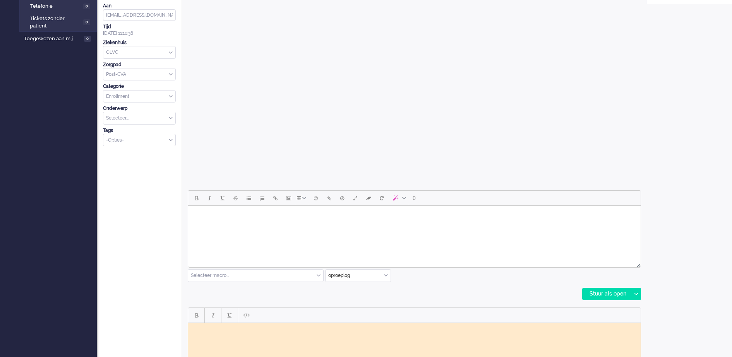
scroll to position [0, 0]
click at [243, 330] on body "Rich Text Area. Press ALT-0 for help." at bounding box center [414, 329] width 446 height 6
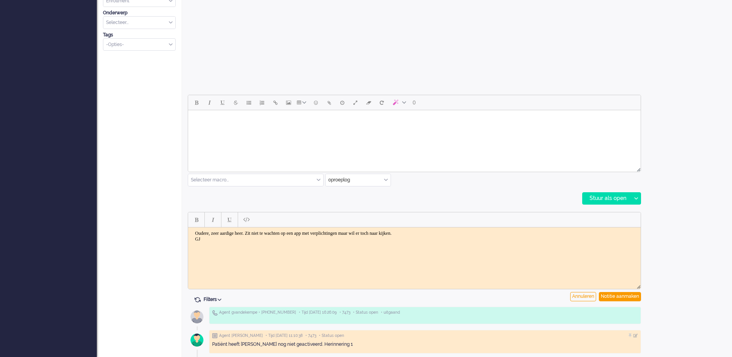
scroll to position [281, 0]
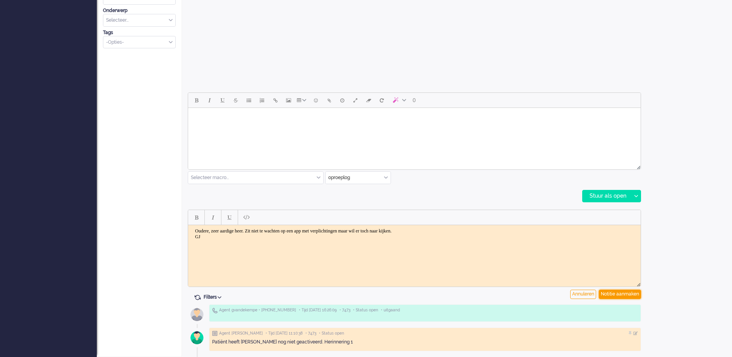
click at [619, 291] on div "Notitie aanmaken" at bounding box center [620, 294] width 42 height 9
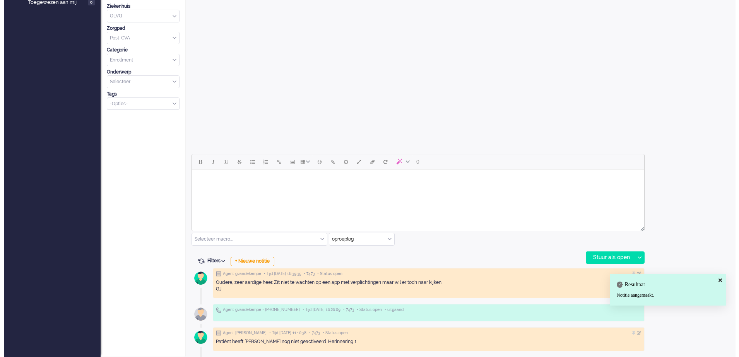
scroll to position [0, 0]
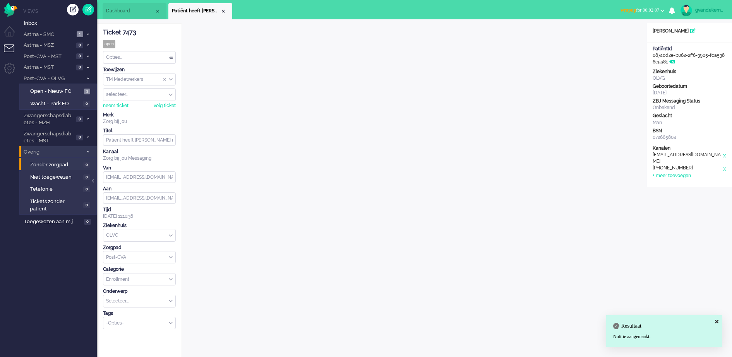
click at [170, 57] on div "Opties..." at bounding box center [139, 57] width 72 height 12
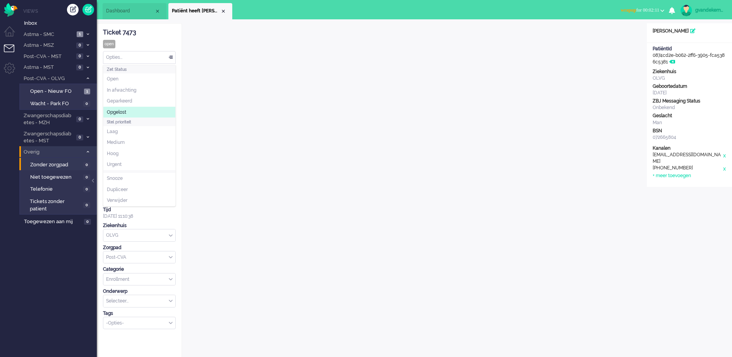
click at [128, 109] on li "Opgelost" at bounding box center [139, 112] width 72 height 11
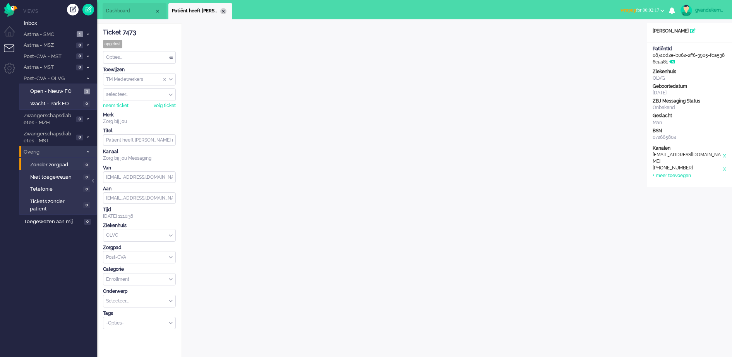
click at [223, 10] on div "Close tab" at bounding box center [223, 11] width 6 height 6
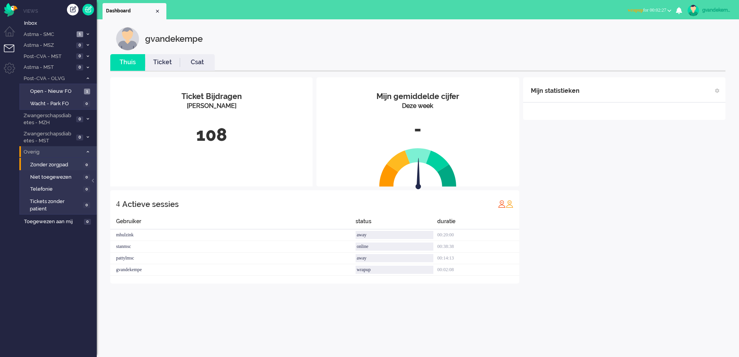
click at [665, 7] on span "wrapup for 00:02:27" at bounding box center [647, 9] width 39 height 5
click at [611, 35] on label "Online" at bounding box center [639, 34] width 61 height 7
click at [614, 185] on div "Mijn statistieken + Statistieken toevoegen Bel tijd (gemiddelde dag) Wrapup tij…" at bounding box center [624, 180] width 202 height 206
click at [88, 151] on icon at bounding box center [88, 152] width 2 height 3
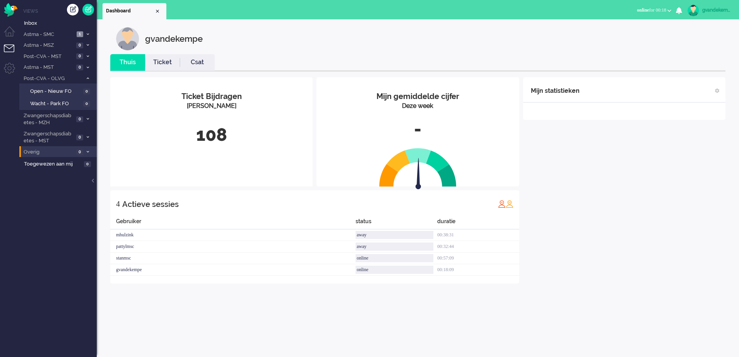
click at [666, 10] on button "online for 00:18" at bounding box center [654, 10] width 44 height 11
click at [710, 10] on div "gvandekempe" at bounding box center [716, 10] width 29 height 8
click at [677, 60] on link "Uitloggen" at bounding box center [706, 62] width 58 height 8
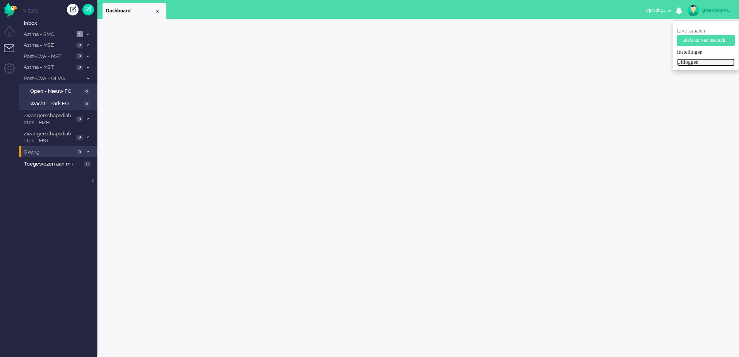
click at [677, 60] on link "Uitloggen" at bounding box center [706, 62] width 58 height 8
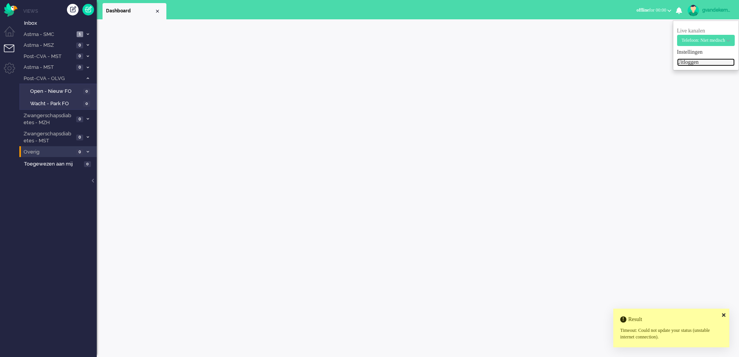
click at [677, 60] on link "Uitloggen" at bounding box center [706, 62] width 58 height 8
